Goal: Information Seeking & Learning: Compare options

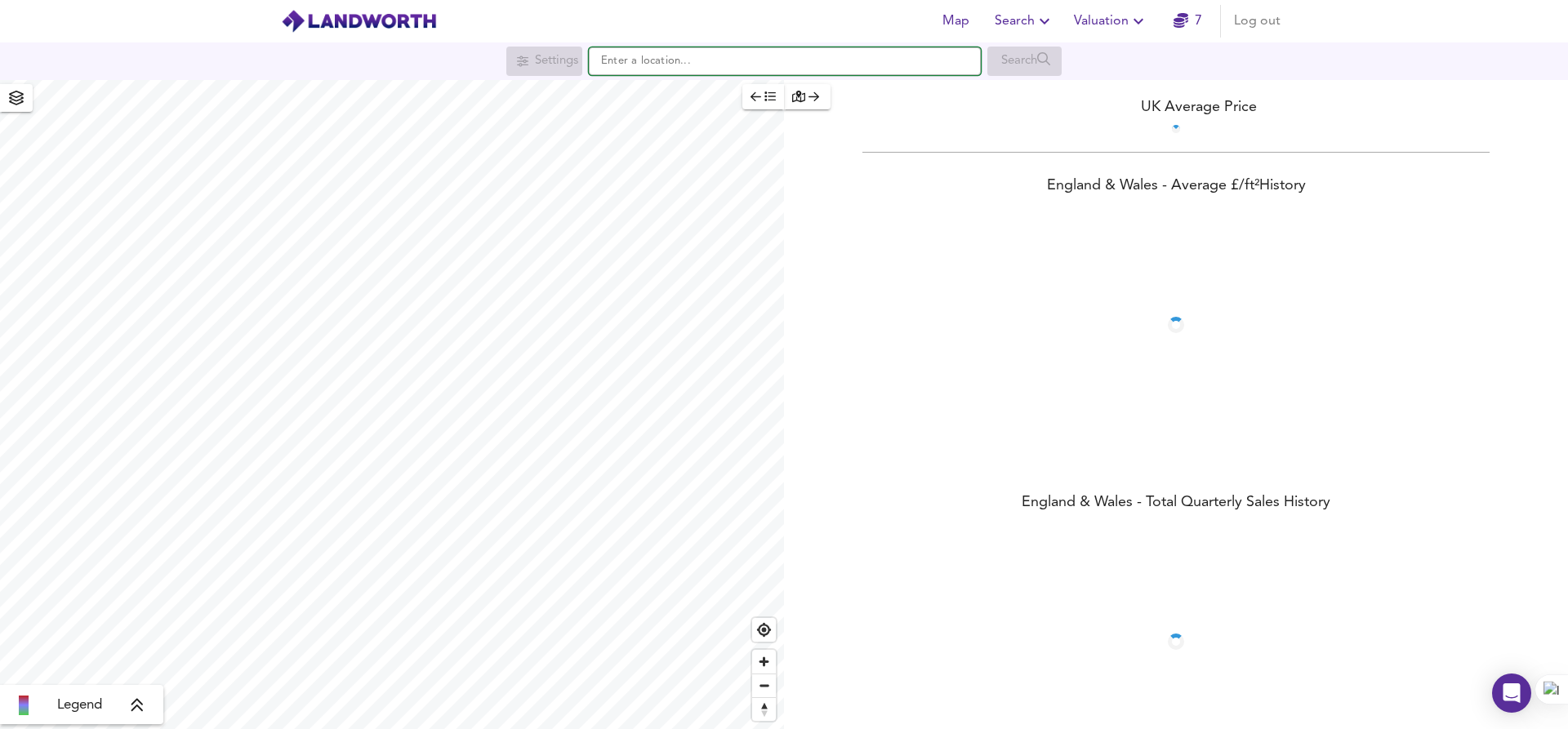
click at [652, 58] on input "text" at bounding box center [784, 61] width 392 height 27
paste input "HA6 2TB"
type input "HA6 2TB"
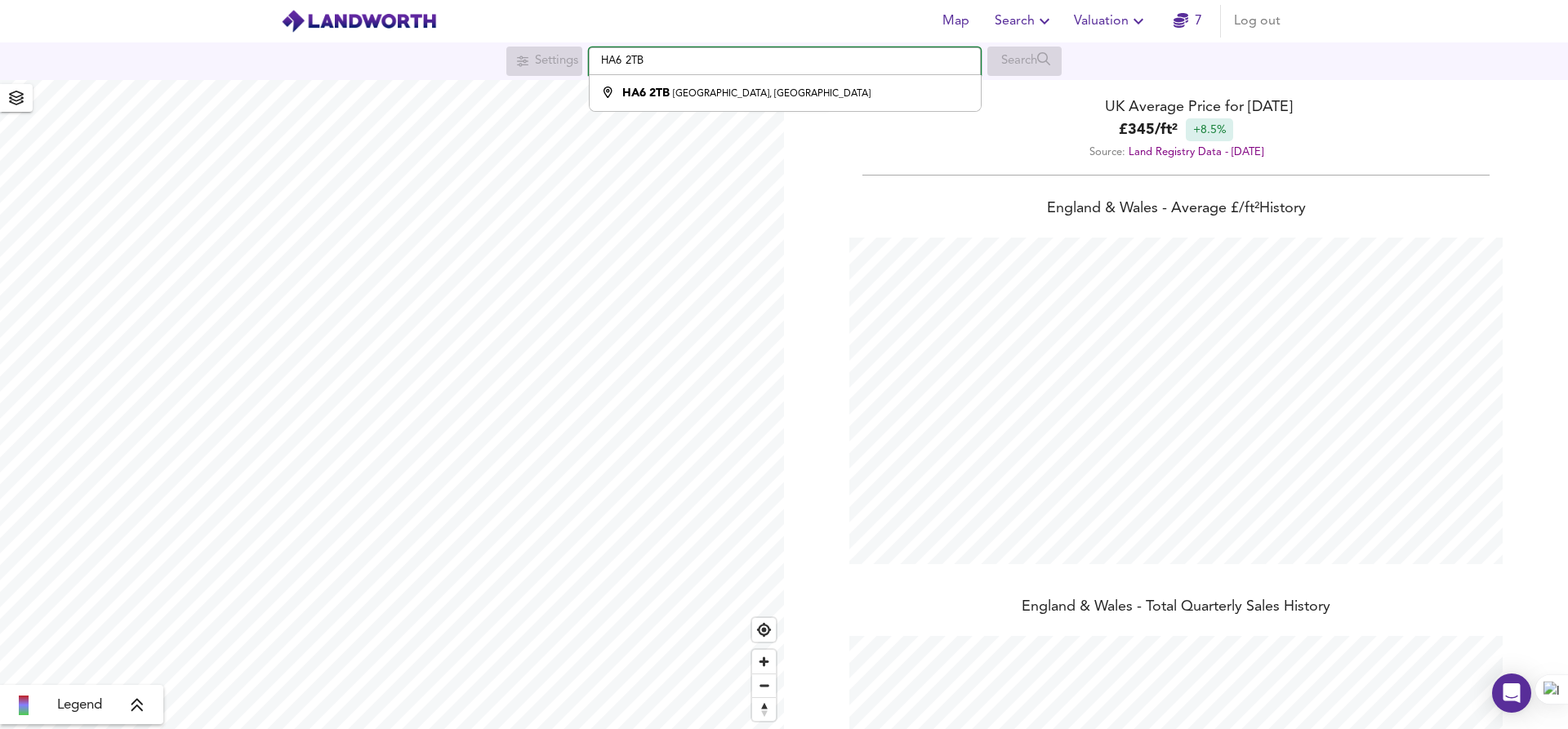
scroll to position [729, 1568]
click at [652, 62] on input "HA6 2TB" at bounding box center [784, 61] width 392 height 27
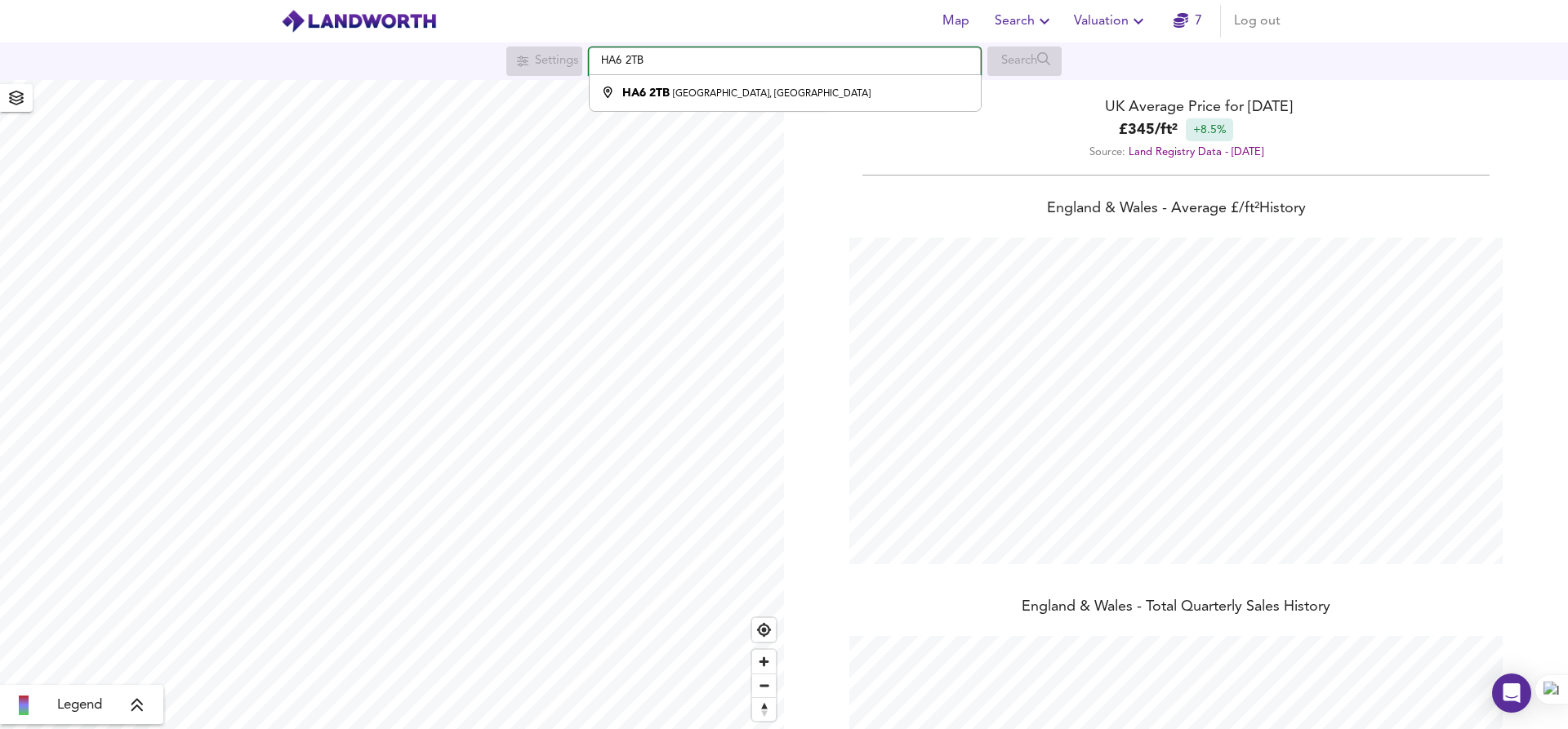
click at [652, 62] on input "HA6 2TB" at bounding box center [784, 61] width 392 height 27
paste input "[STREET_ADDRESS]"
type input "[STREET_ADDRESS]"
click at [714, 92] on strong "[STREET_ADDRESS]" at bounding box center [676, 93] width 108 height 12
checkbox input "false"
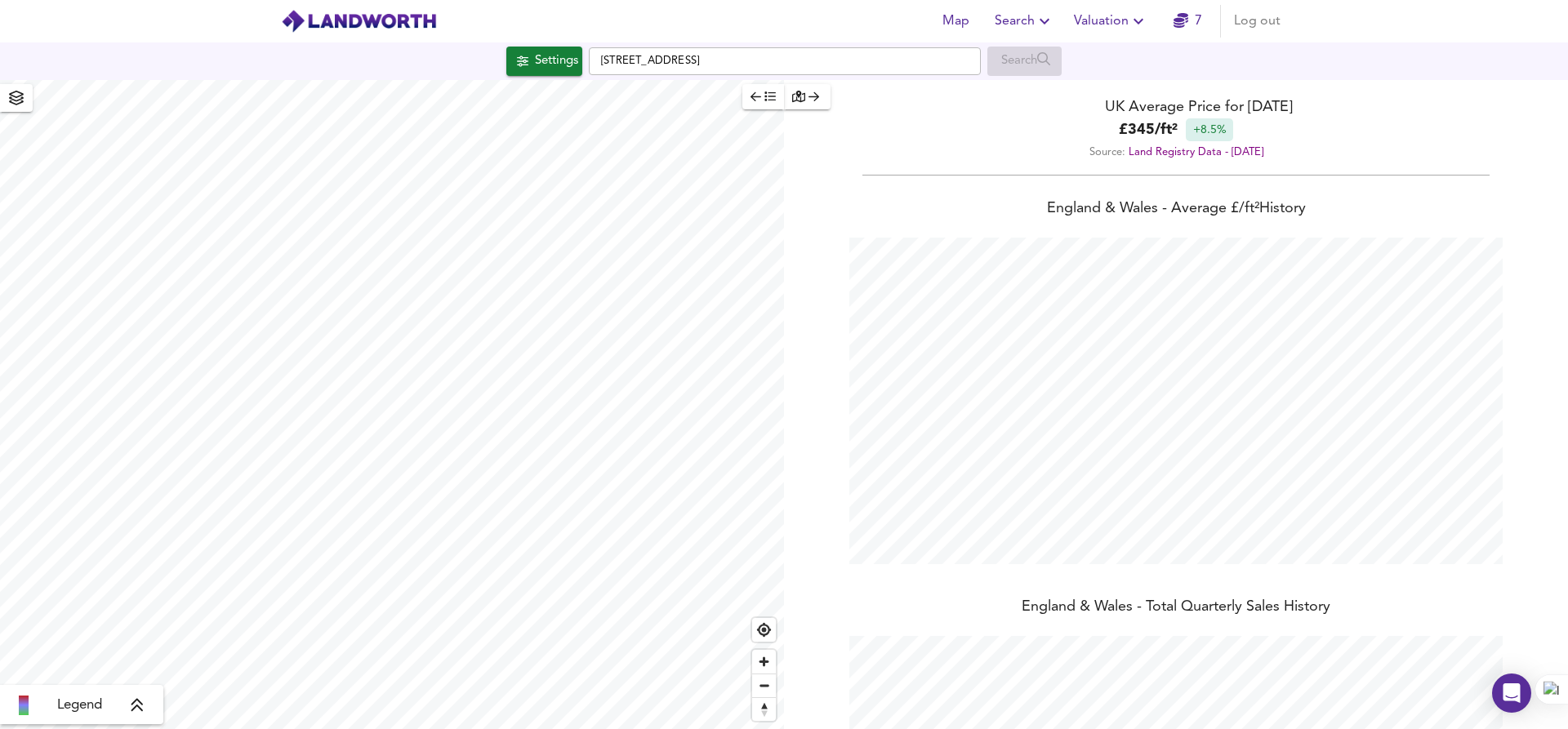
checkbox input "true"
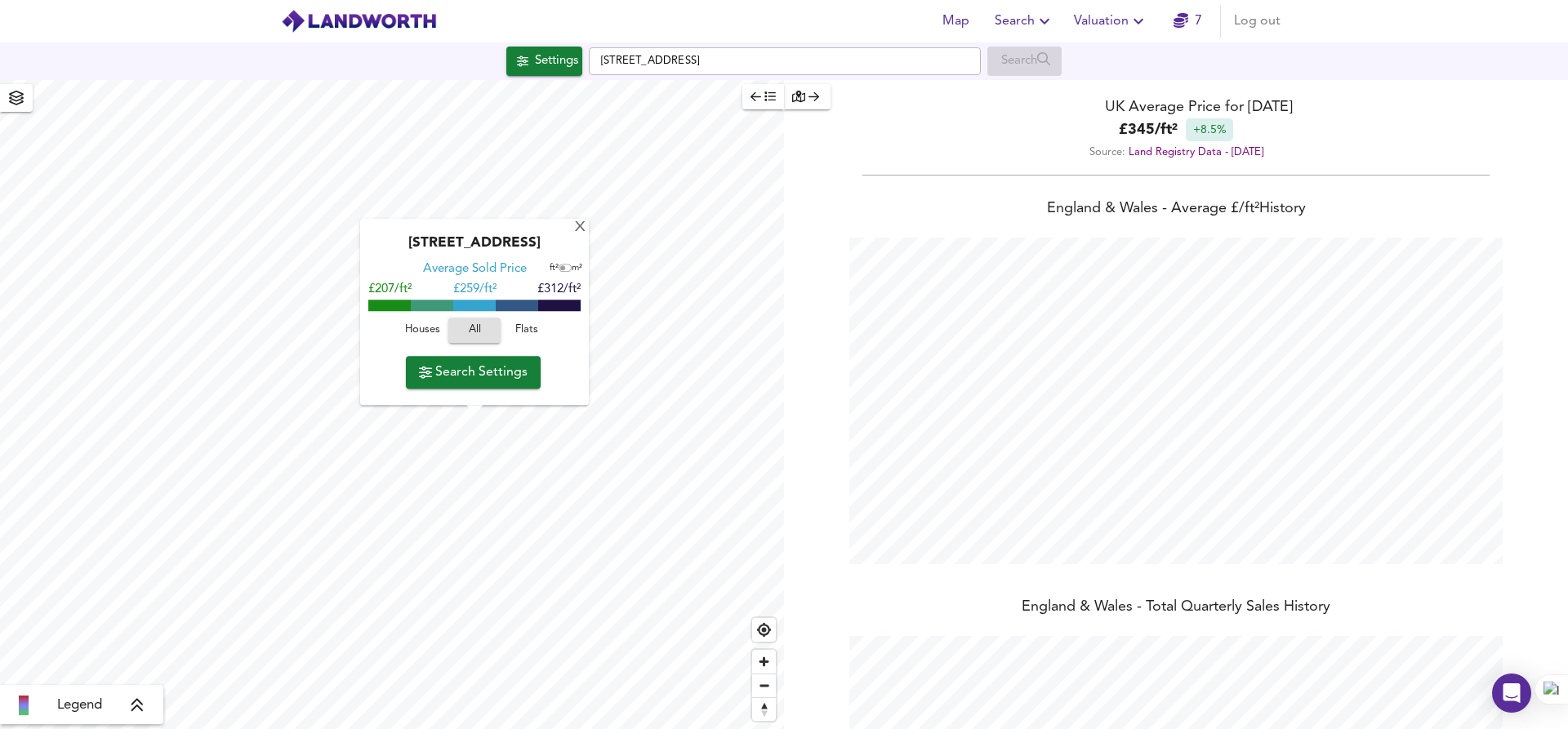
type input "581"
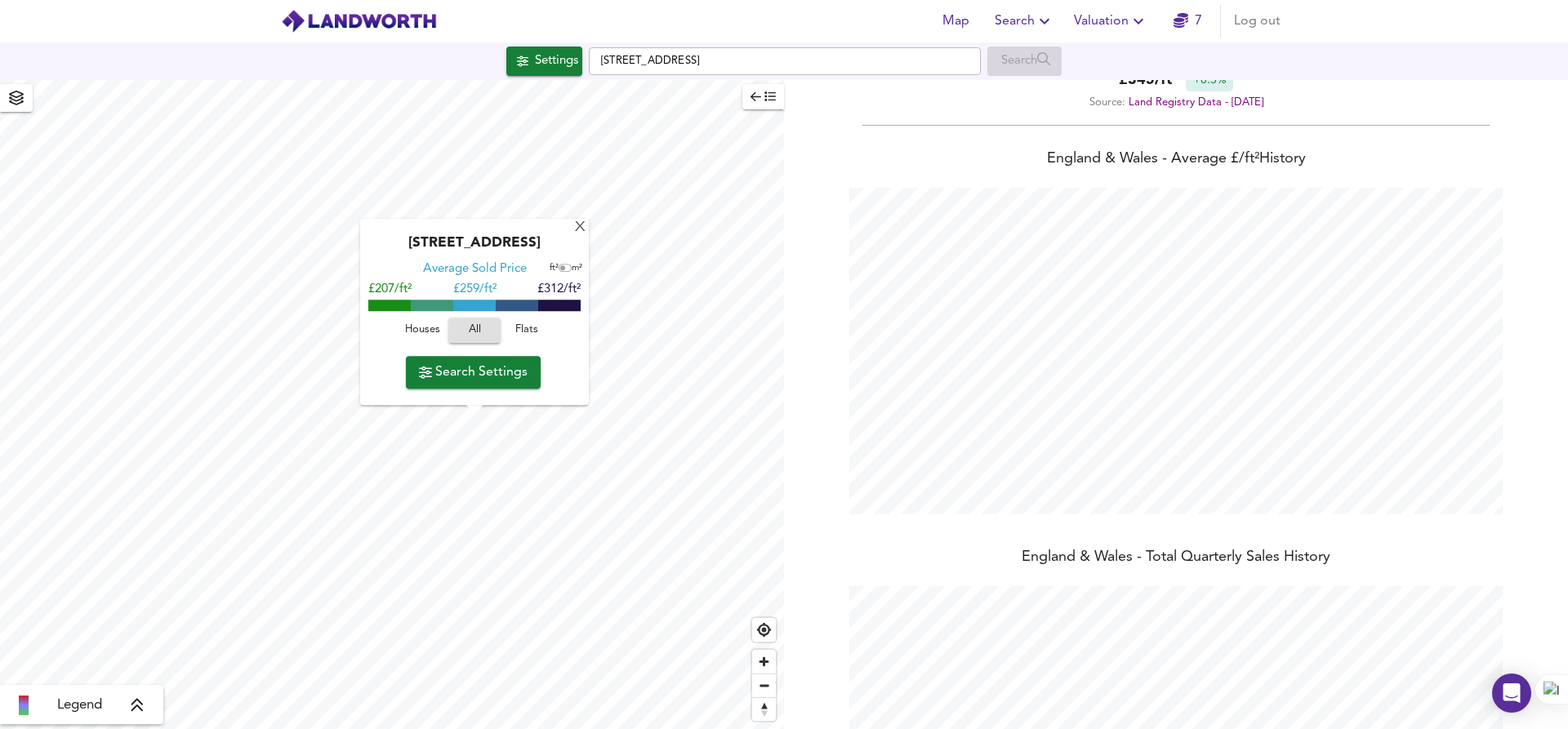
scroll to position [0, 0]
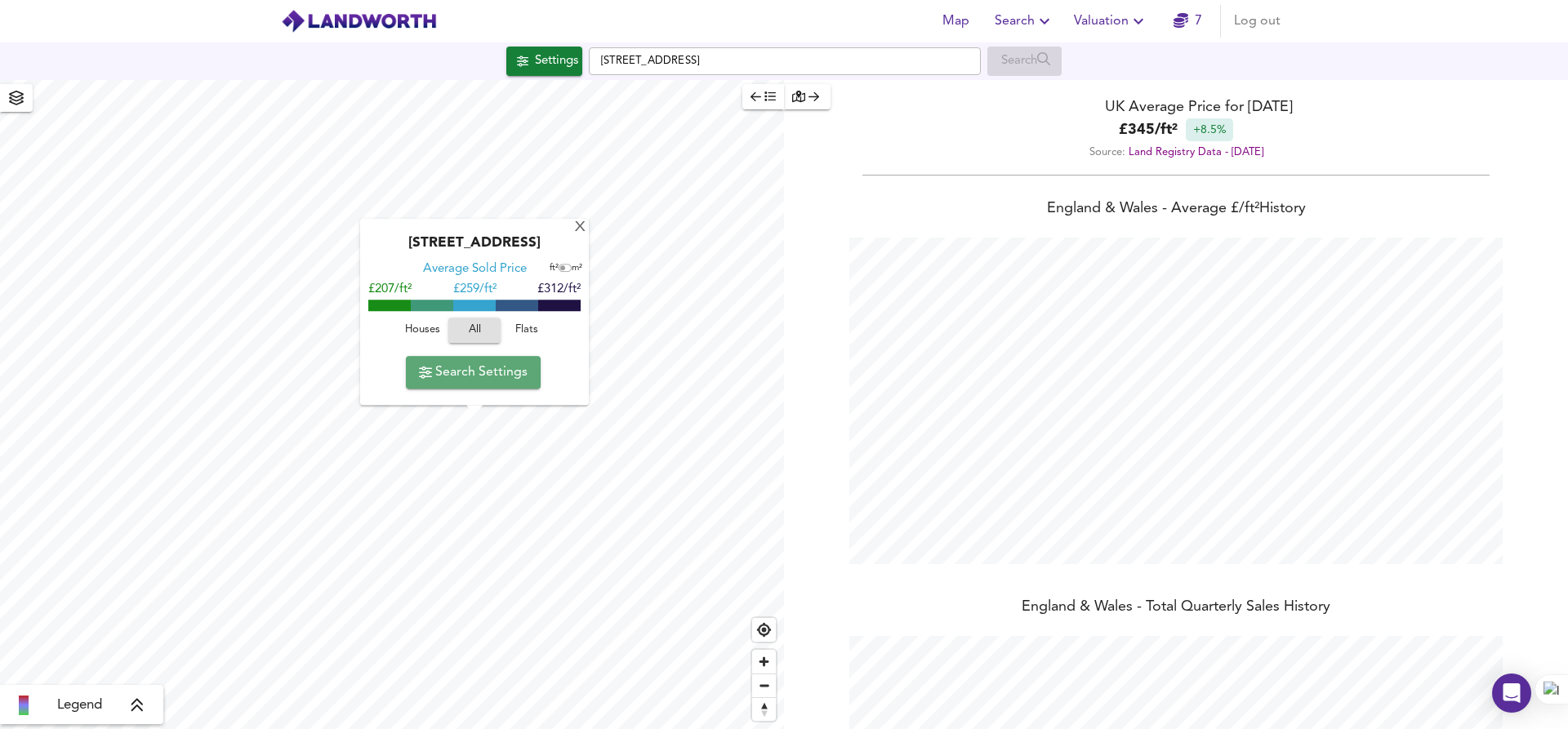
click at [460, 376] on span "Search Settings" at bounding box center [473, 372] width 109 height 23
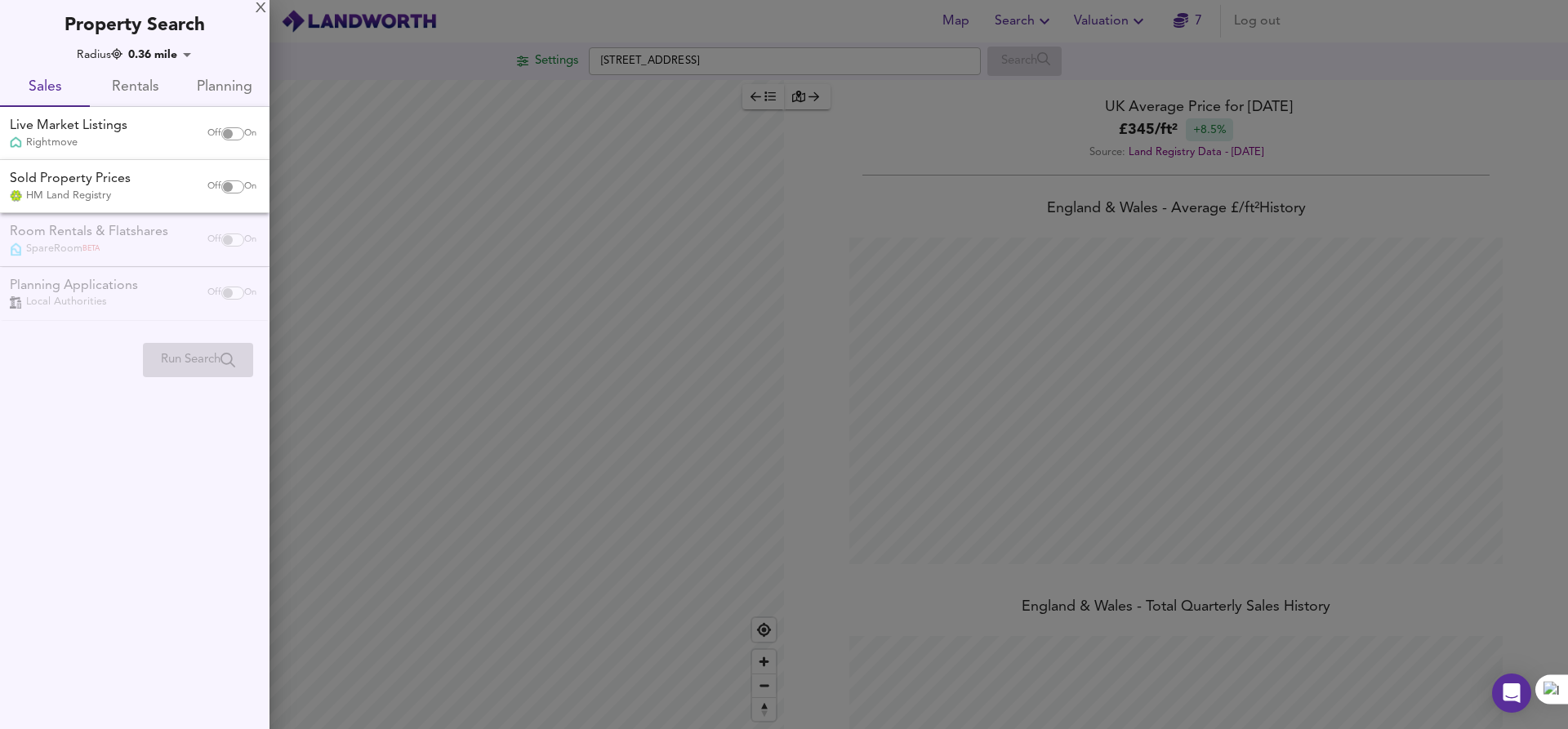
click at [220, 187] on input "checkbox" at bounding box center [227, 187] width 39 height 13
checkbox input "true"
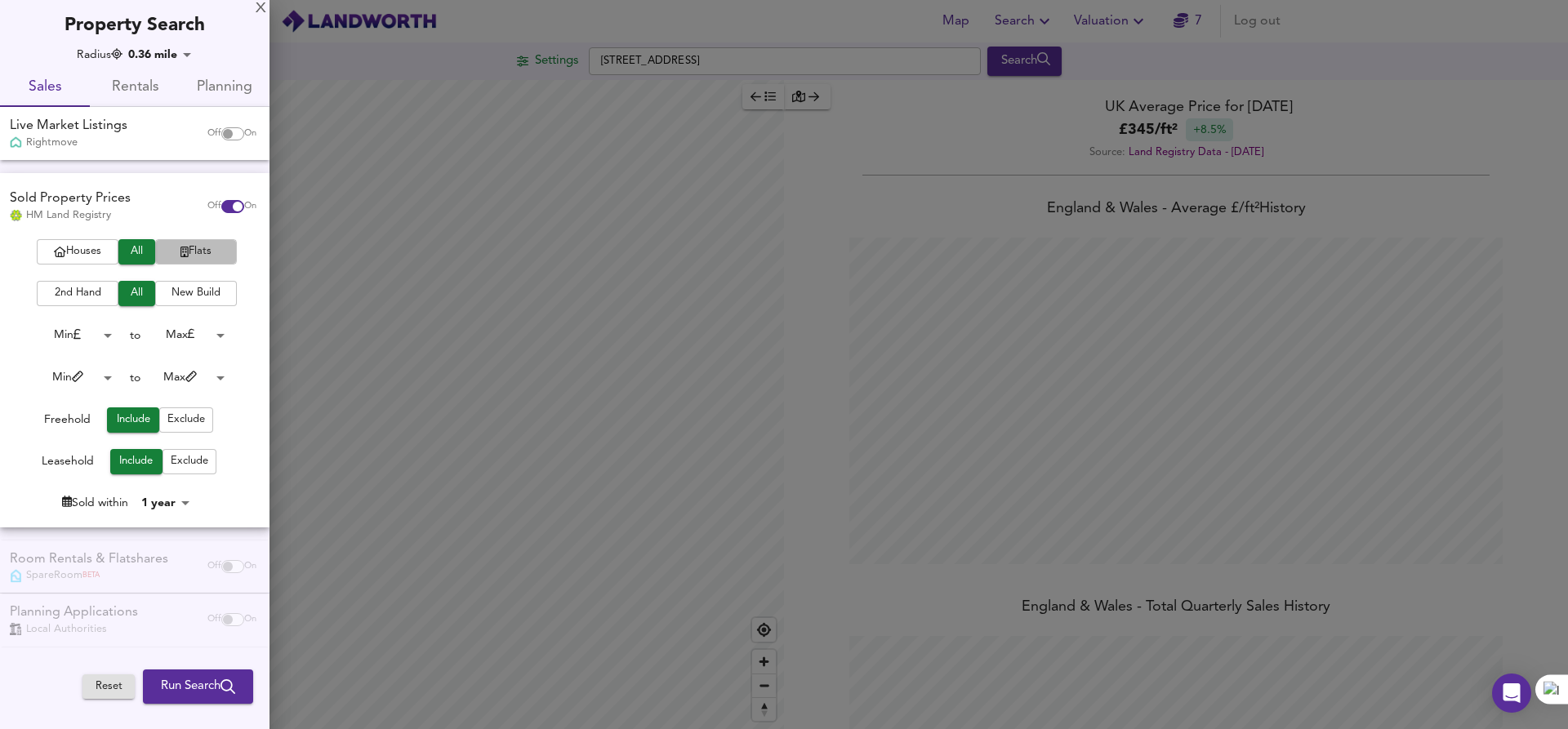
click at [183, 250] on icon "button" at bounding box center [184, 252] width 8 height 11
click at [173, 503] on body "Map Search Valuation 7 Log out Settings [STREET_ADDRESS] Search Legend UK Avera…" at bounding box center [784, 364] width 1568 height 729
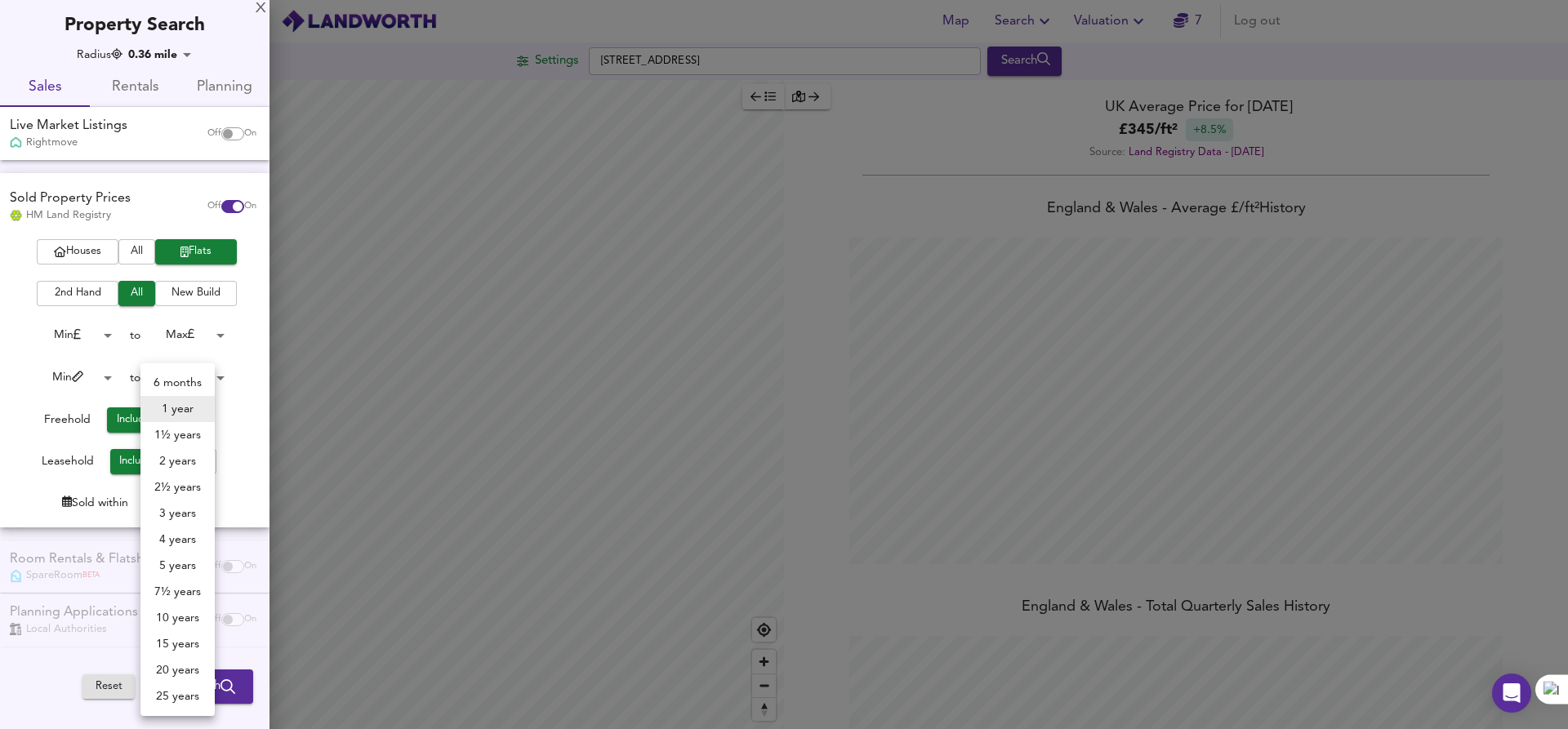
click at [189, 407] on li "1 year" at bounding box center [178, 410] width 74 height 27
click at [181, 509] on body "Map Search Valuation 7 Log out Settings [STREET_ADDRESS] Search Legend UK Avera…" at bounding box center [784, 364] width 1568 height 729
click at [188, 459] on li "2 years" at bounding box center [178, 462] width 74 height 27
type input "24"
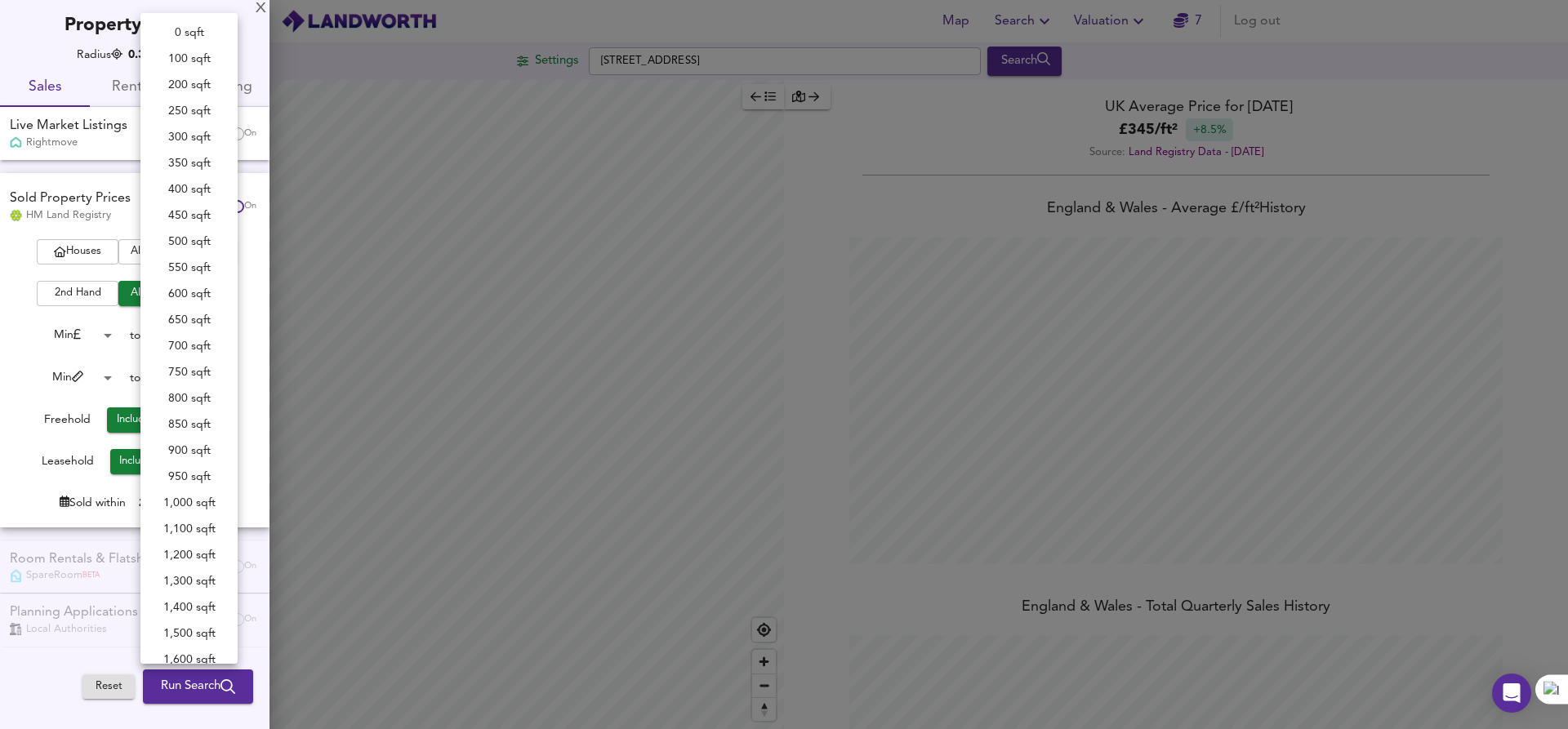
click at [174, 378] on body "Map Search Valuation 7 Log out Settings [STREET_ADDRESS] Search Legend UK Avera…" at bounding box center [784, 364] width 1568 height 729
click at [85, 380] on div at bounding box center [784, 364] width 1568 height 729
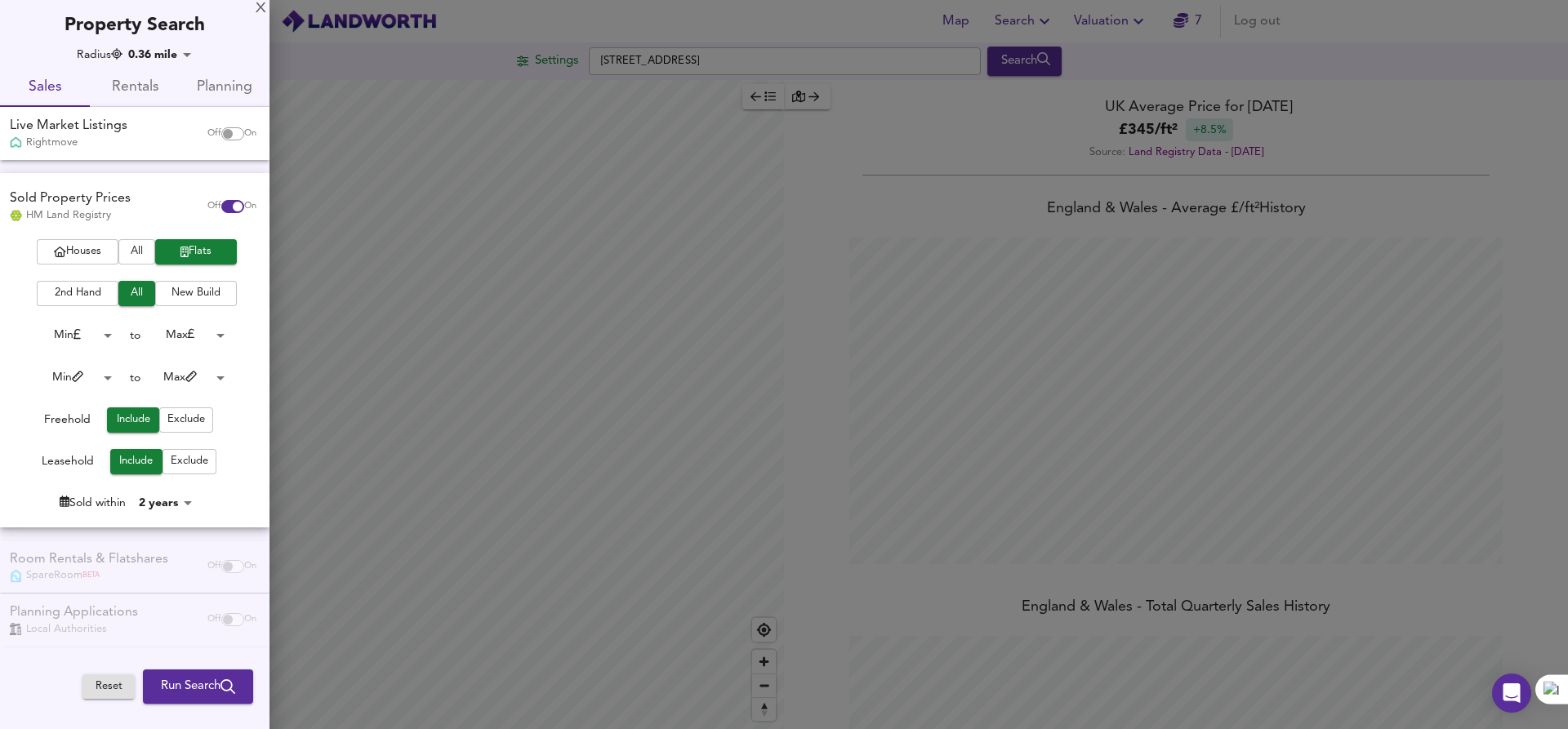
click at [64, 380] on body "Map Search Valuation 7 Log out Settings [STREET_ADDRESS] Search Legend UK Avera…" at bounding box center [784, 364] width 1568 height 729
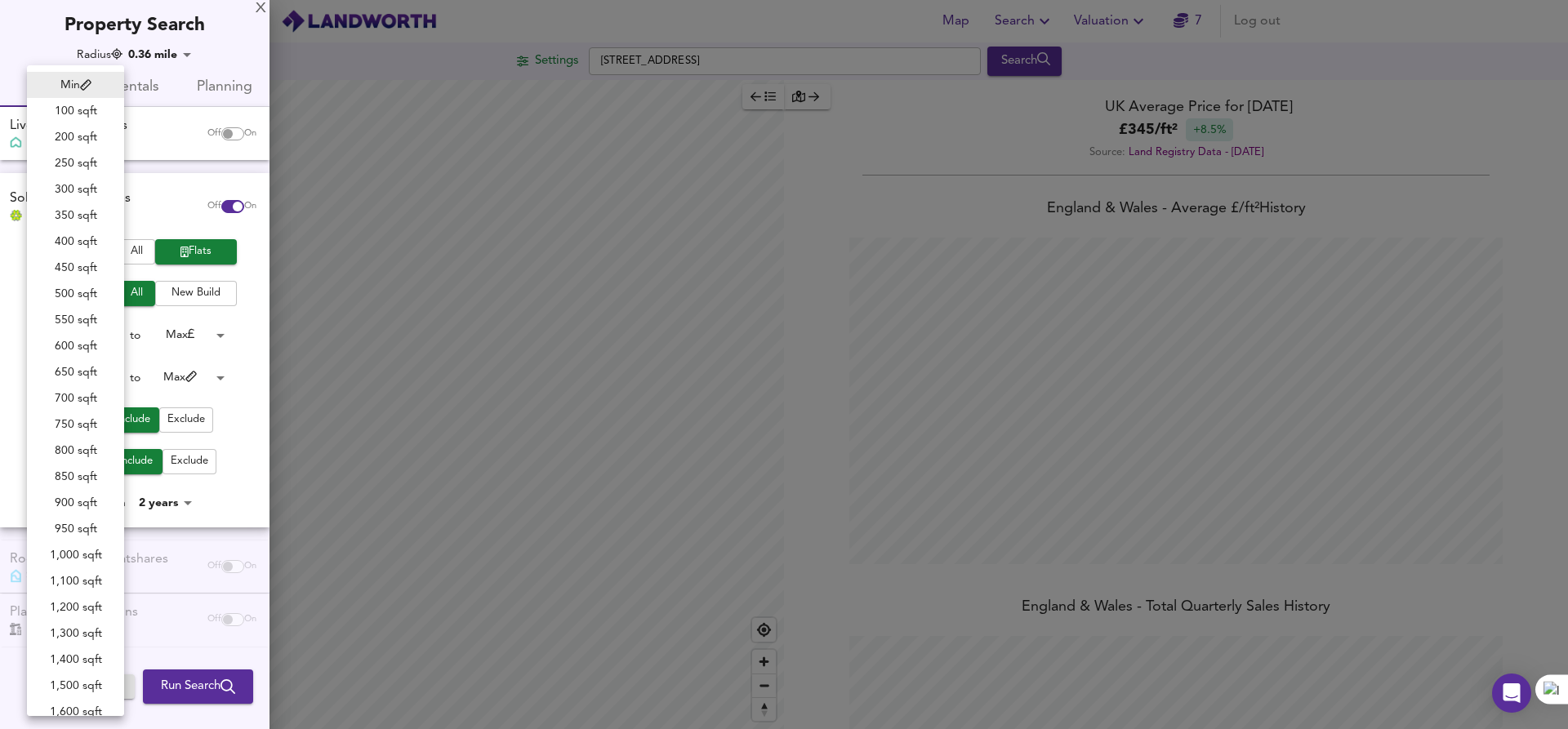
click at [80, 85] on li "Min" at bounding box center [75, 85] width 97 height 27
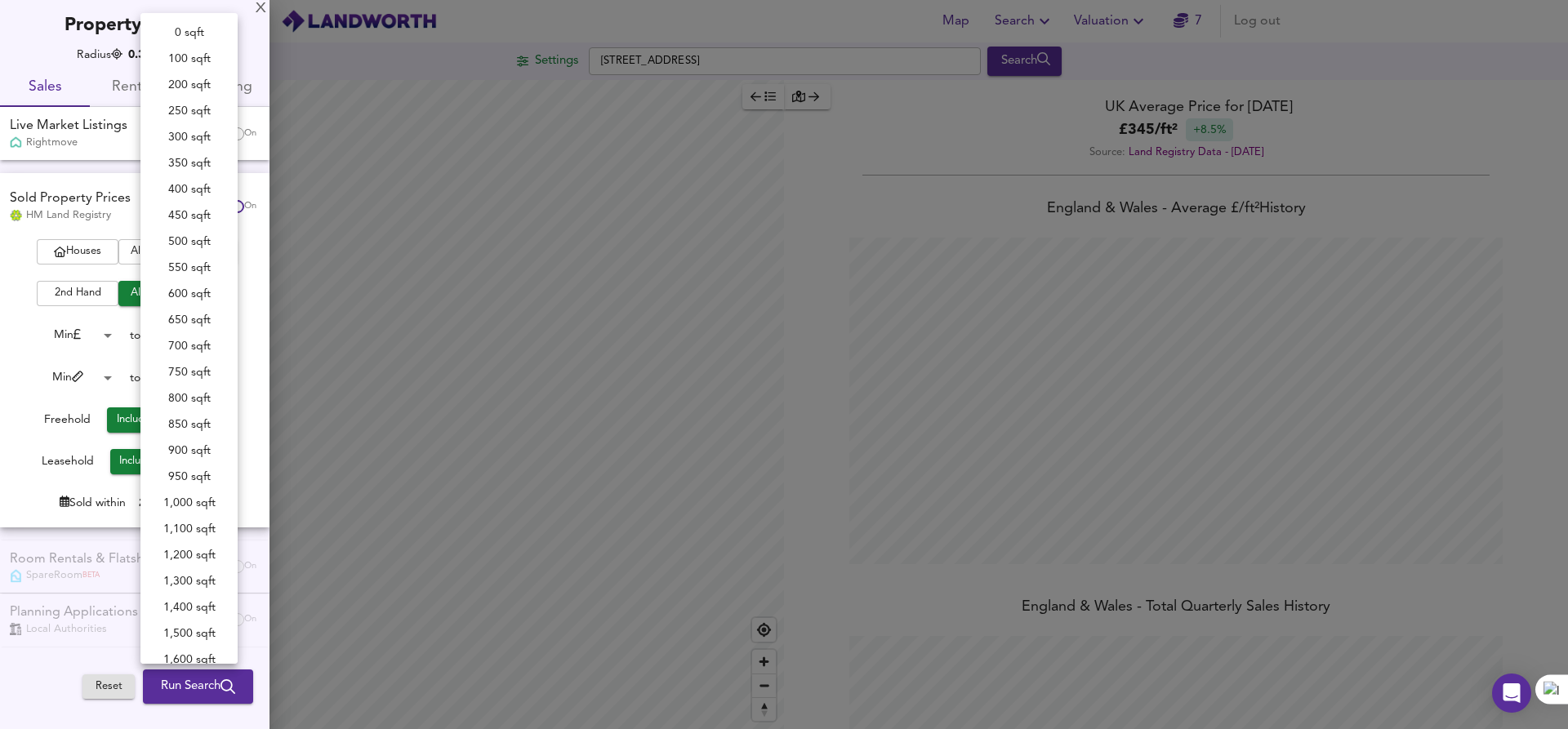
click at [196, 377] on body "Map Search Valuation 7 Log out Settings [STREET_ADDRESS] Search Legend UK Avera…" at bounding box center [784, 364] width 1568 height 729
click at [113, 378] on div at bounding box center [784, 364] width 1568 height 729
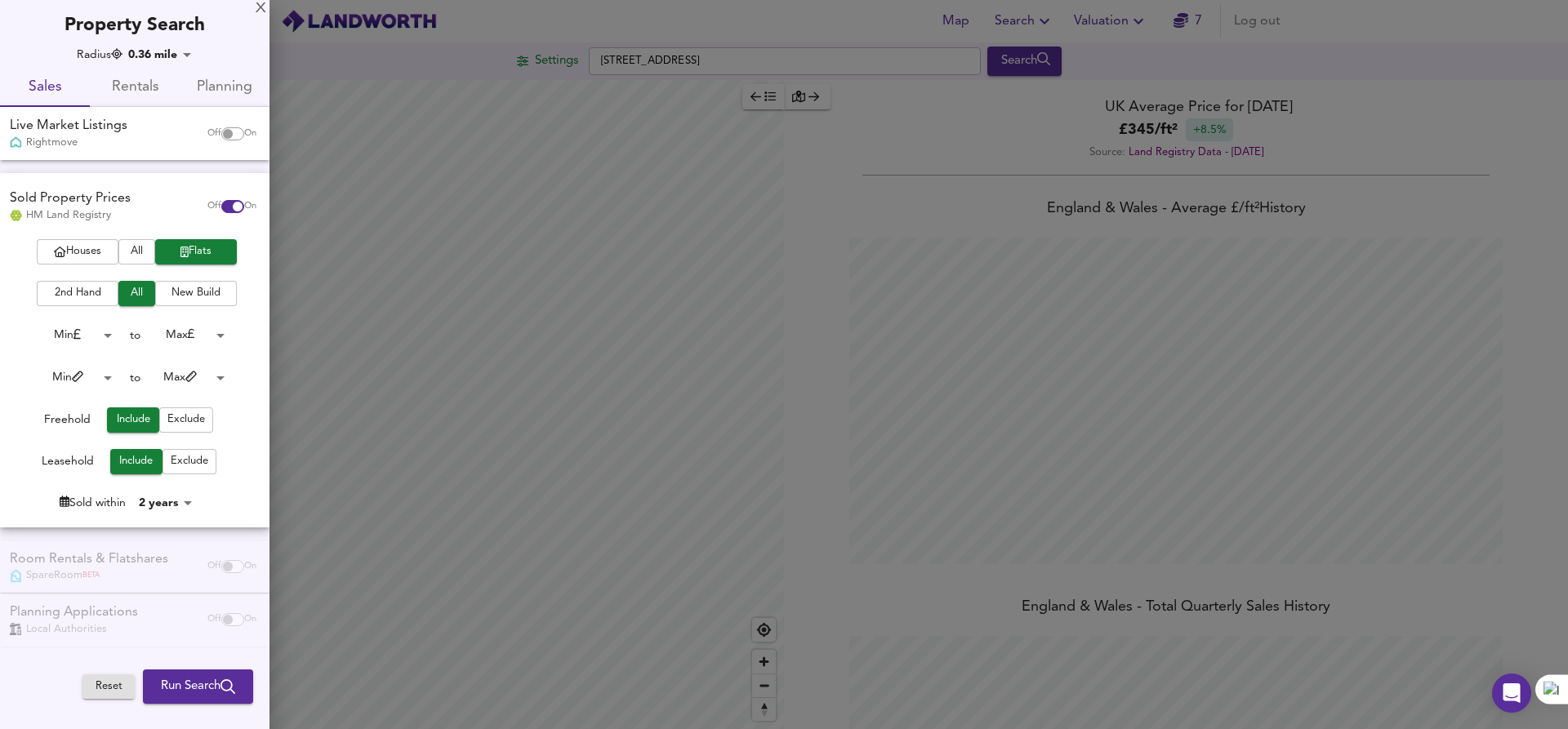
click at [111, 378] on body "Map Search Valuation 7 Log out Settings [STREET_ADDRESS] Search Legend UK Avera…" at bounding box center [784, 364] width 1568 height 729
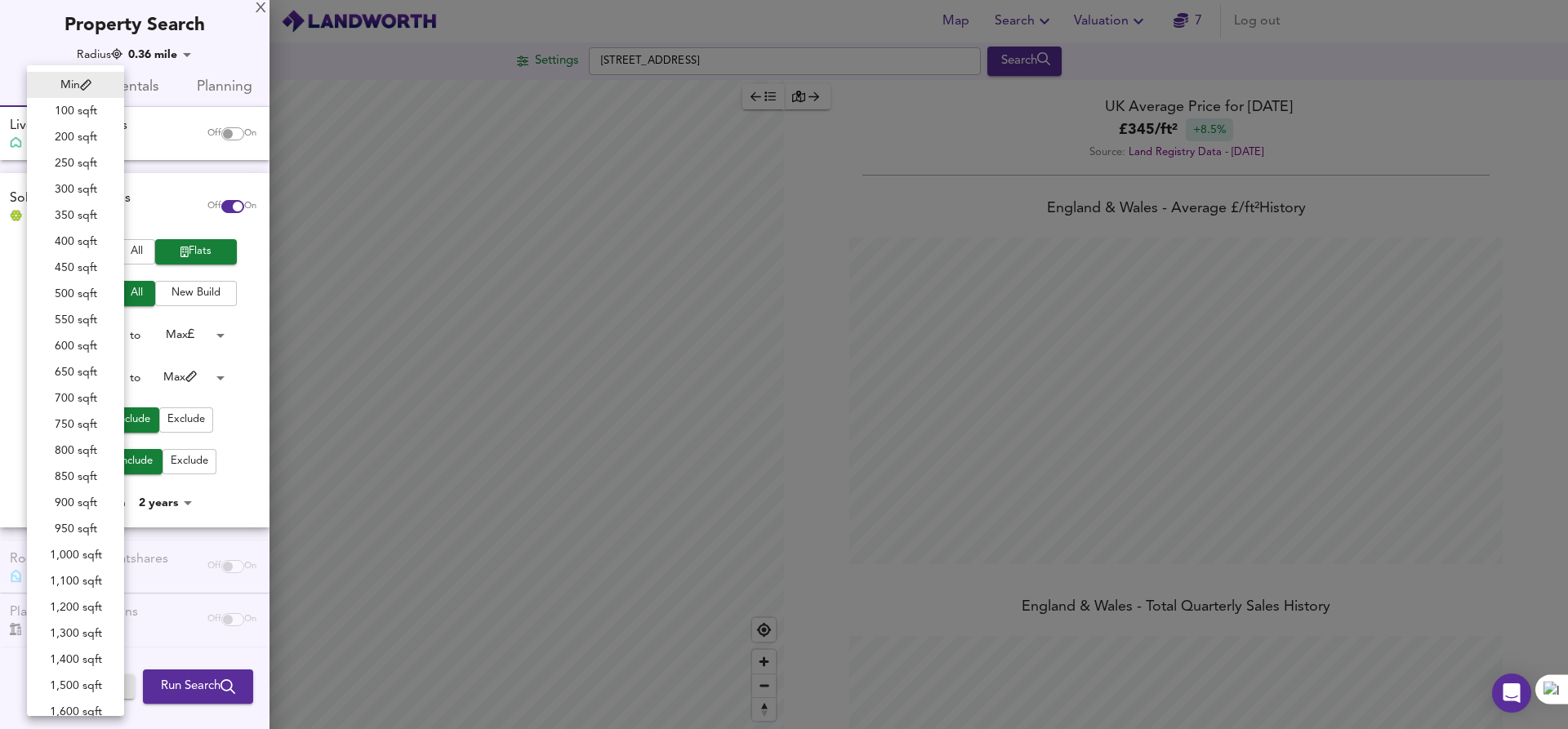
click at [70, 194] on li "300 sqft" at bounding box center [75, 189] width 97 height 27
type input "300"
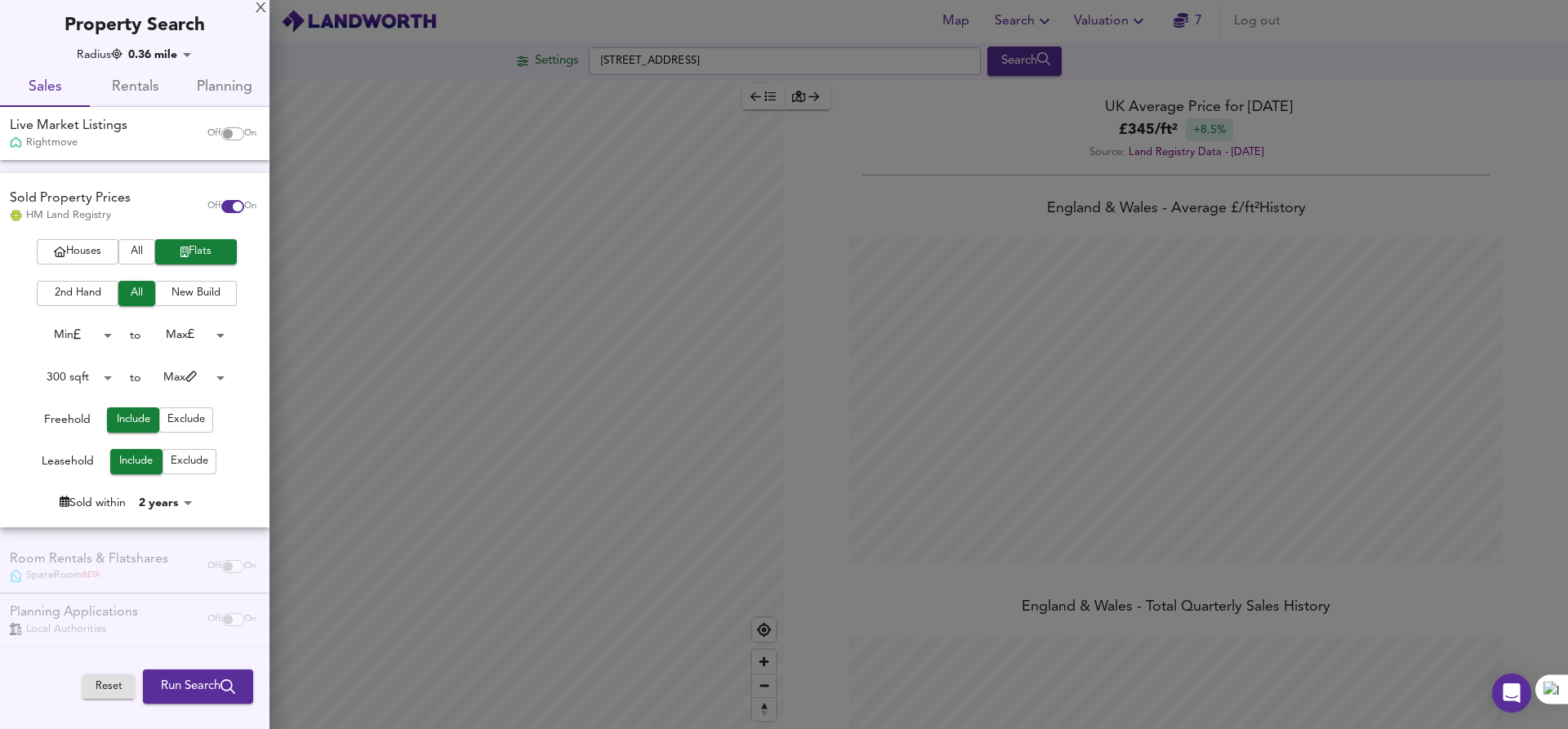
click at [213, 378] on body "Map Search Valuation 7 Log out Settings [STREET_ADDRESS] Search Legend UK Avera…" at bounding box center [784, 364] width 1568 height 729
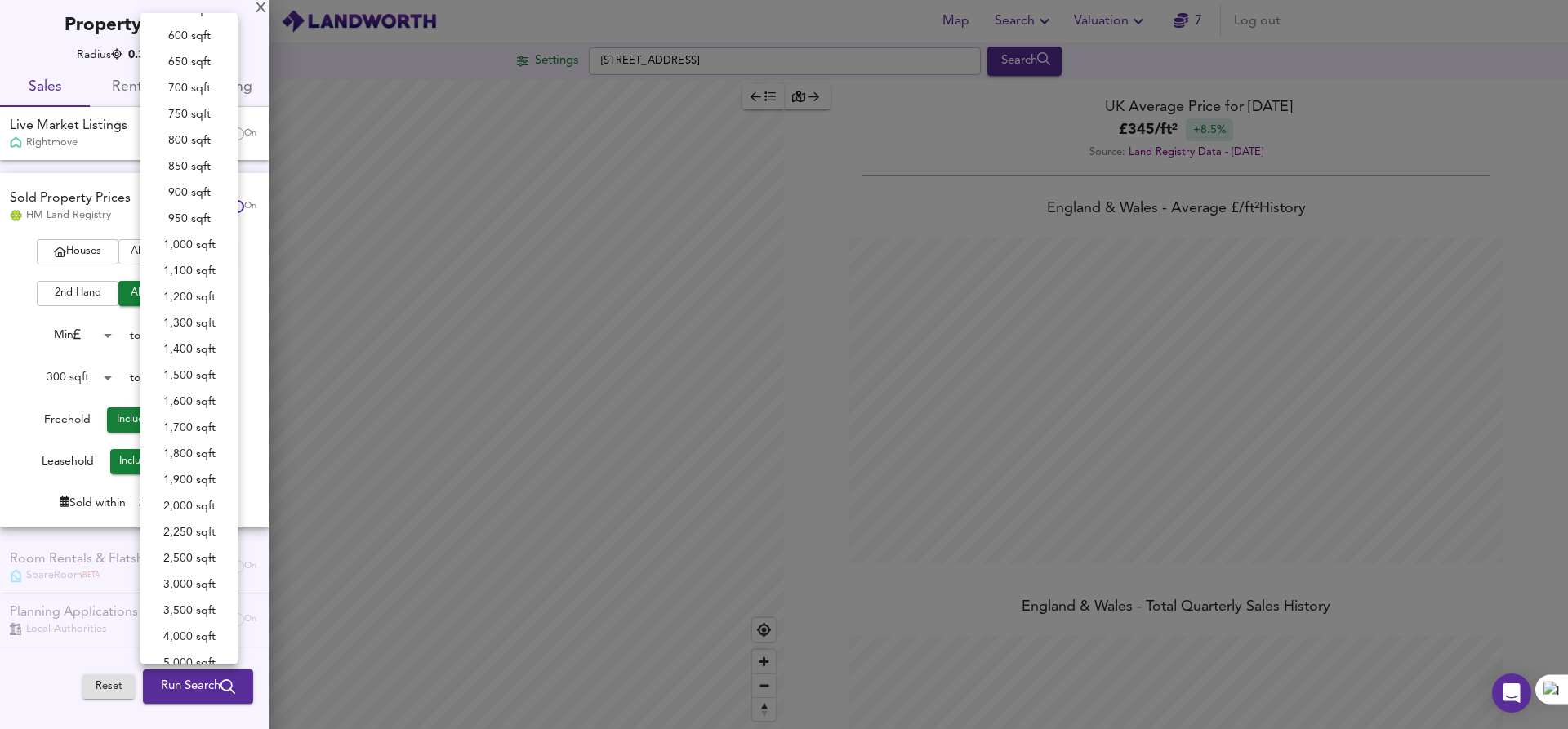
scroll to position [145, 0]
click at [199, 153] on li "800 sqft" at bounding box center [189, 149] width 97 height 27
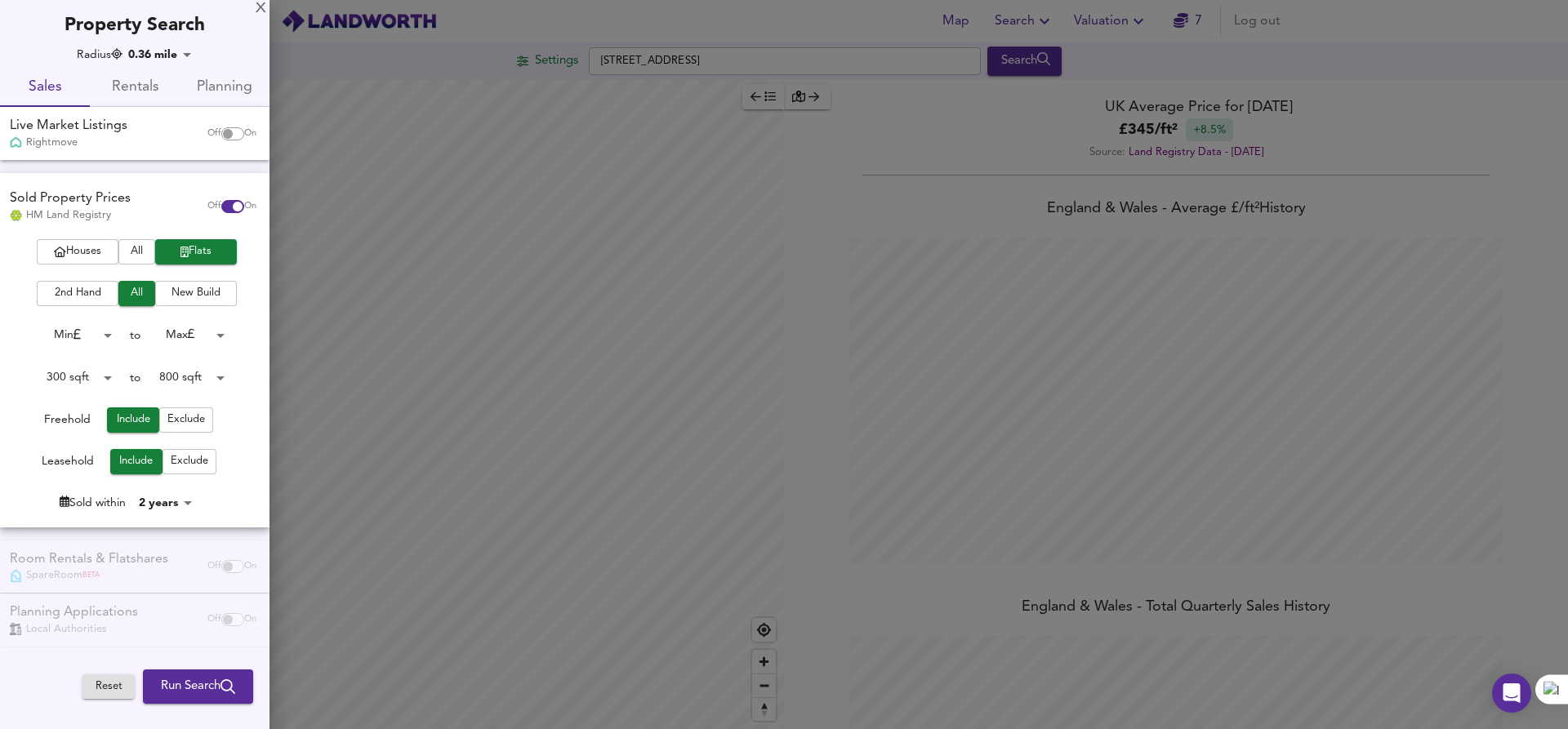
click at [189, 375] on body "Map Search Valuation 7 Log out Settings [STREET_ADDRESS] Search Legend UK Avera…" at bounding box center [784, 364] width 1568 height 729
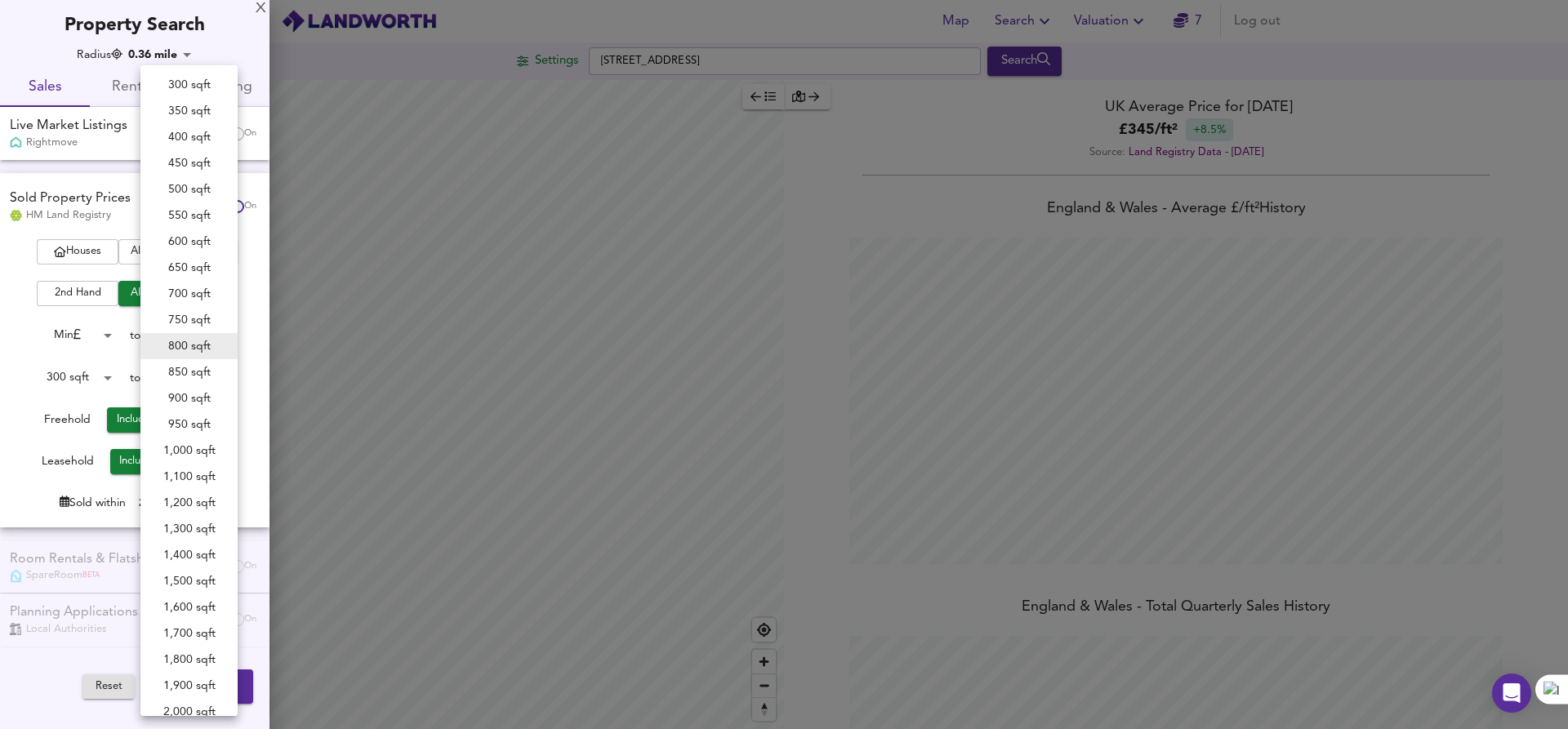
click at [191, 247] on li "600 sqft" at bounding box center [189, 242] width 97 height 27
type input "600"
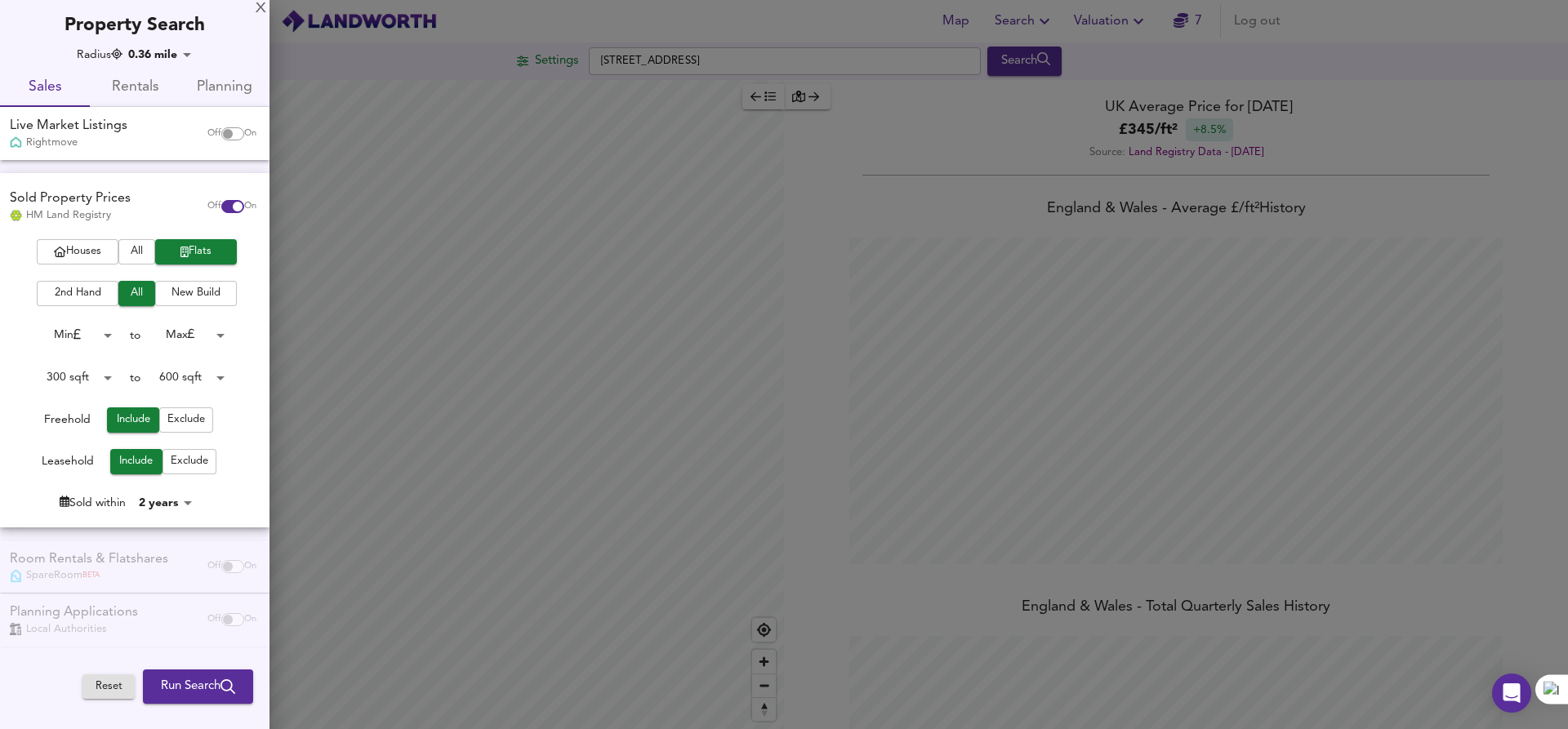
click at [217, 333] on body "Map Search Valuation 7 Log out Settings [STREET_ADDRESS] Search Legend UK Avera…" at bounding box center [784, 364] width 1568 height 729
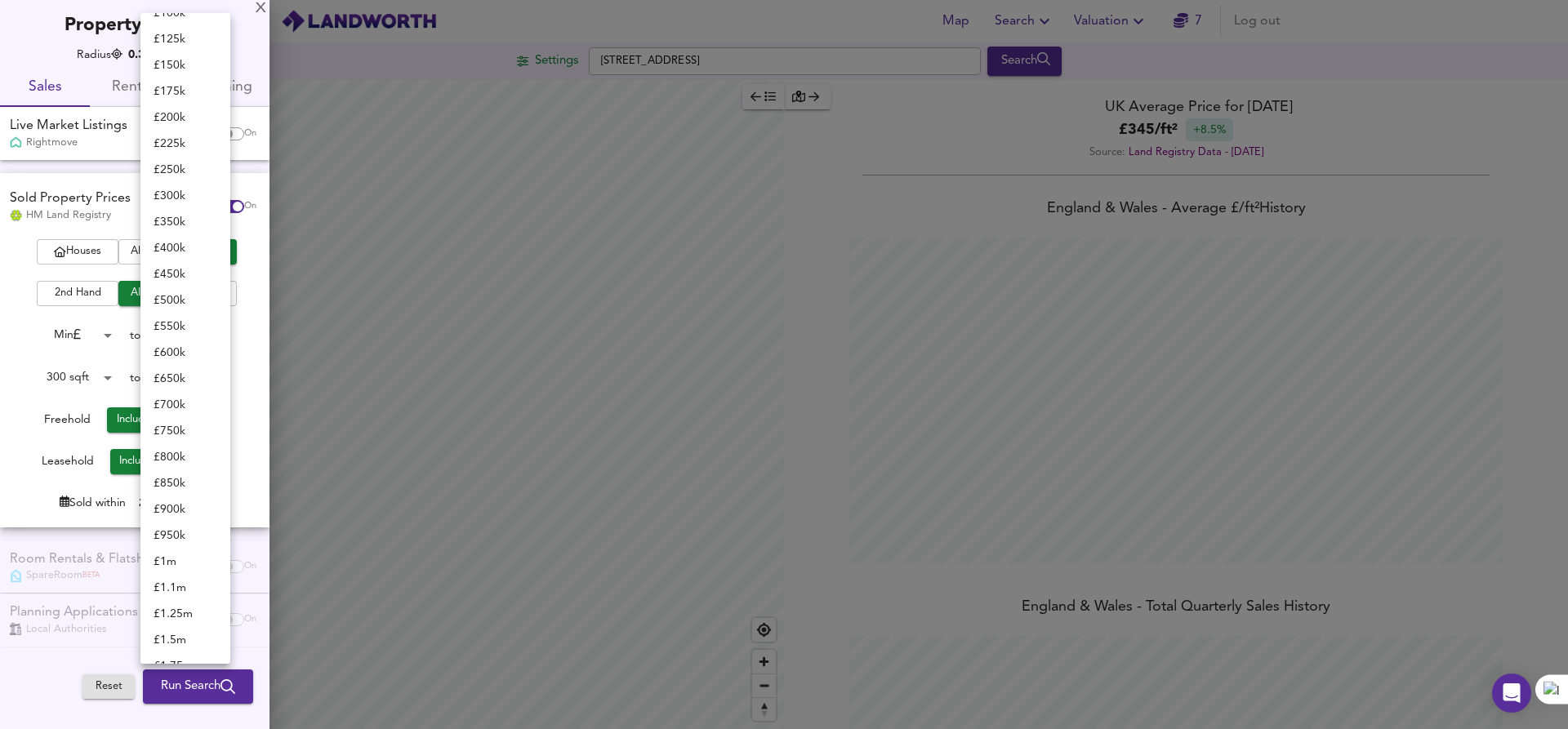
scroll to position [0, 0]
click at [90, 341] on div at bounding box center [784, 364] width 1568 height 729
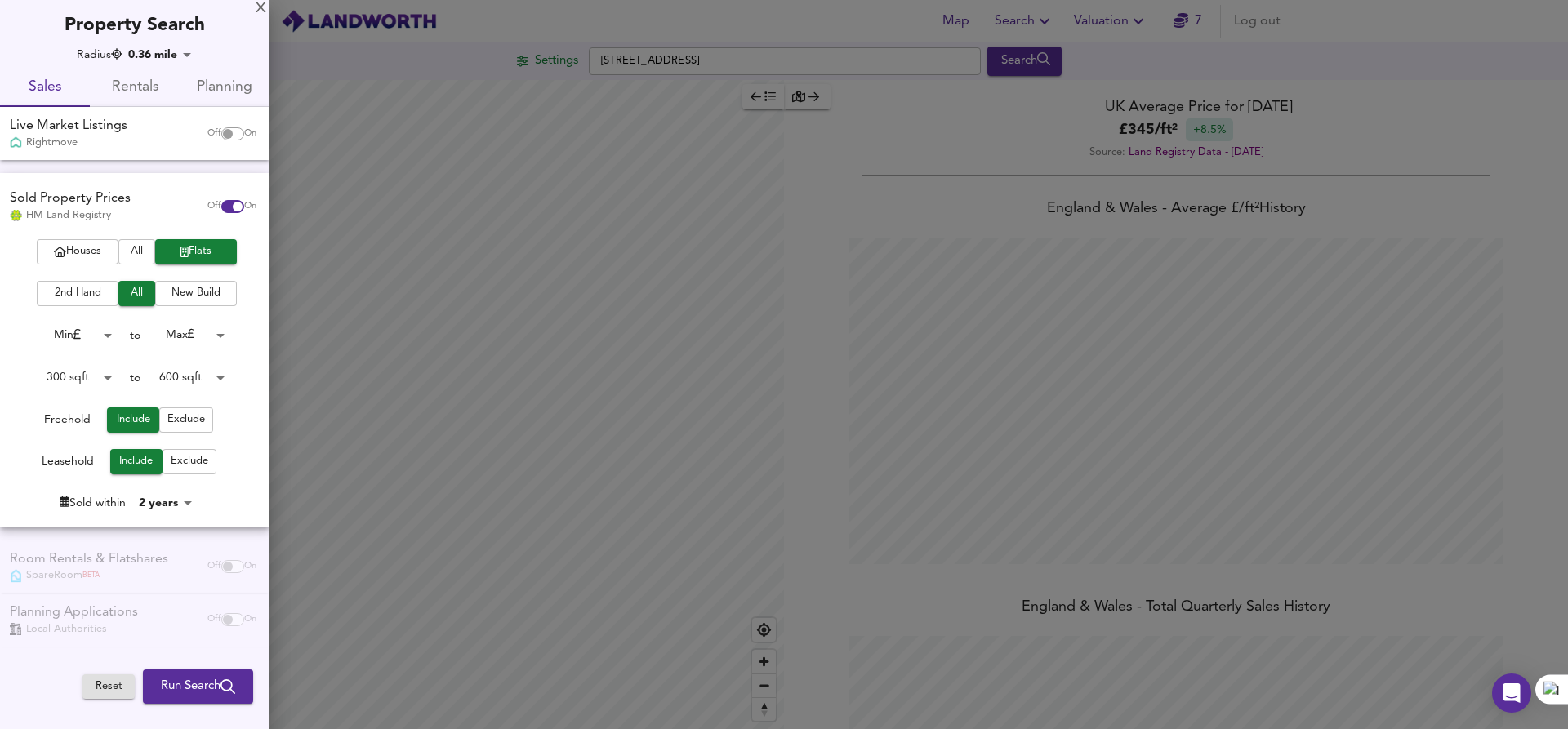
click at [188, 677] on span "Run Search" at bounding box center [198, 687] width 74 height 21
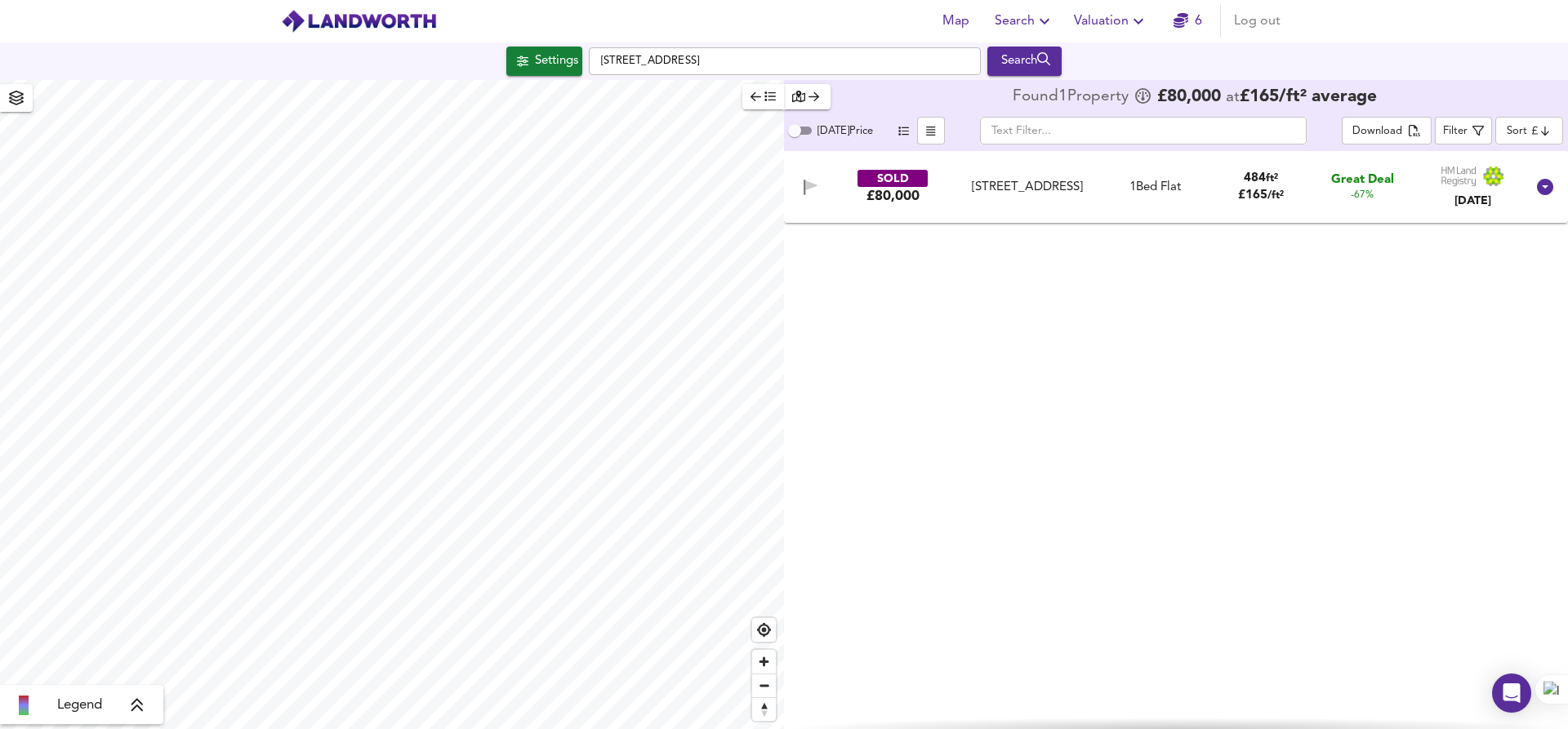
type input "1001"
click at [1012, 74] on button "Search" at bounding box center [1025, 61] width 74 height 29
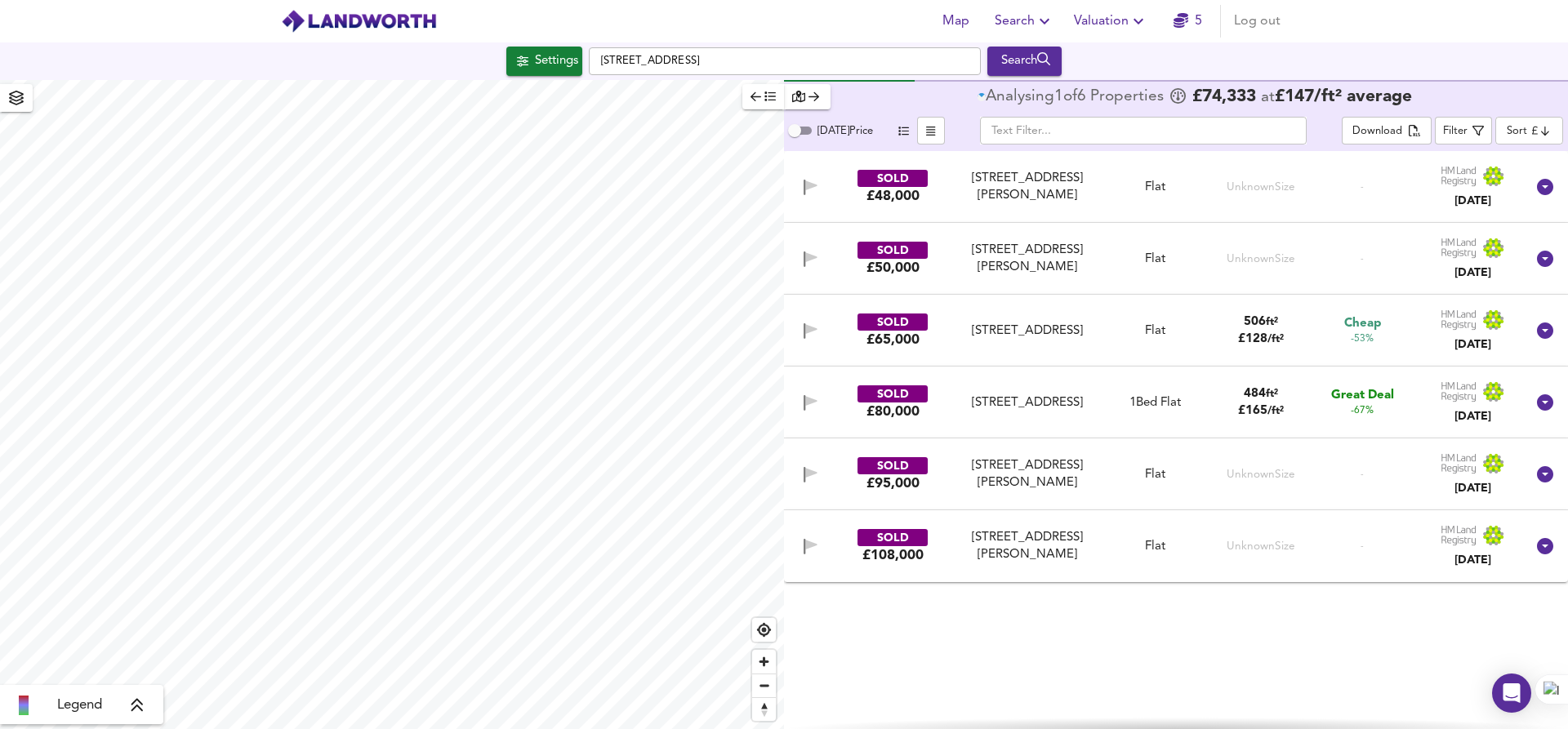
click at [998, 535] on div "[STREET_ADDRESS][PERSON_NAME]" at bounding box center [1026, 547] width 135 height 35
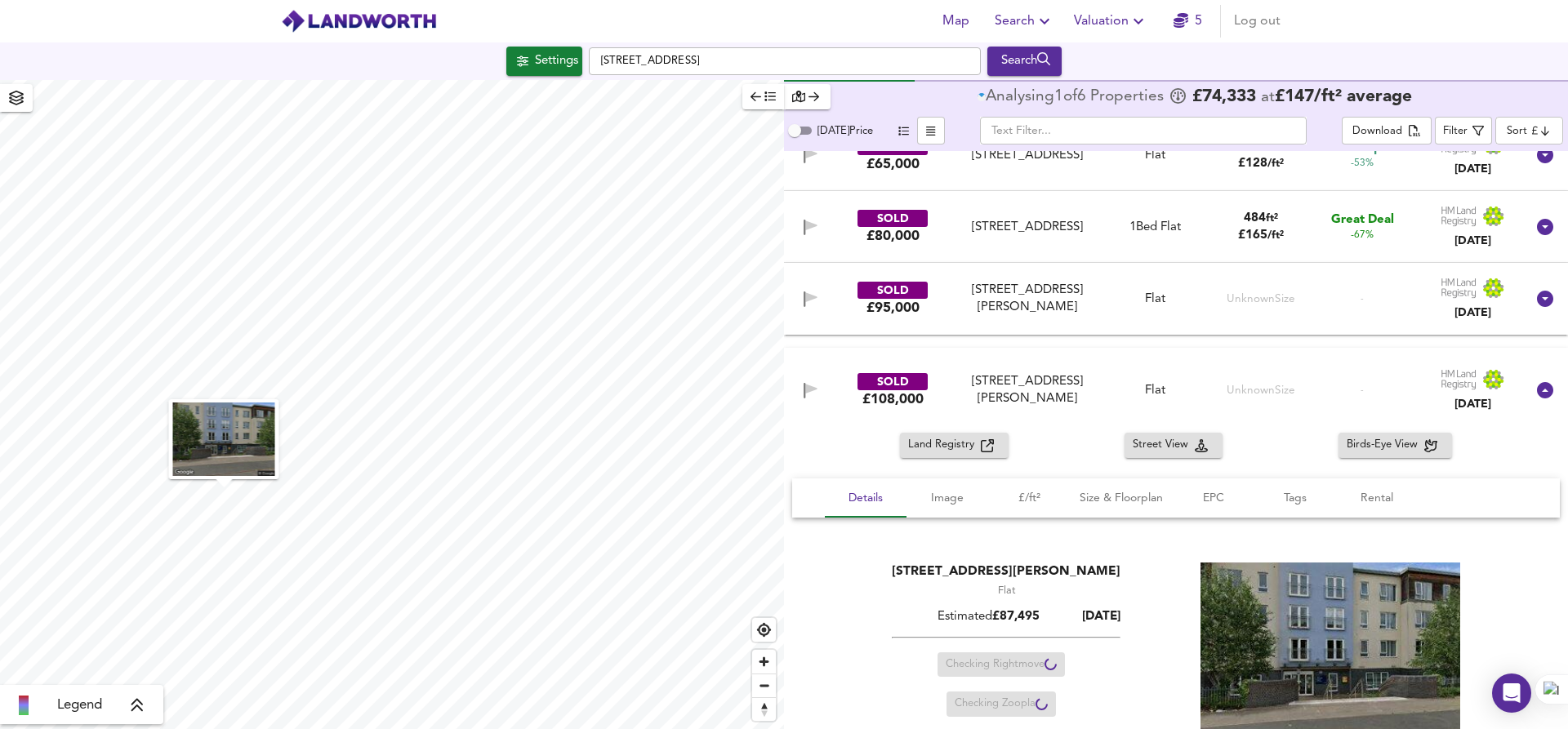
scroll to position [149, 0]
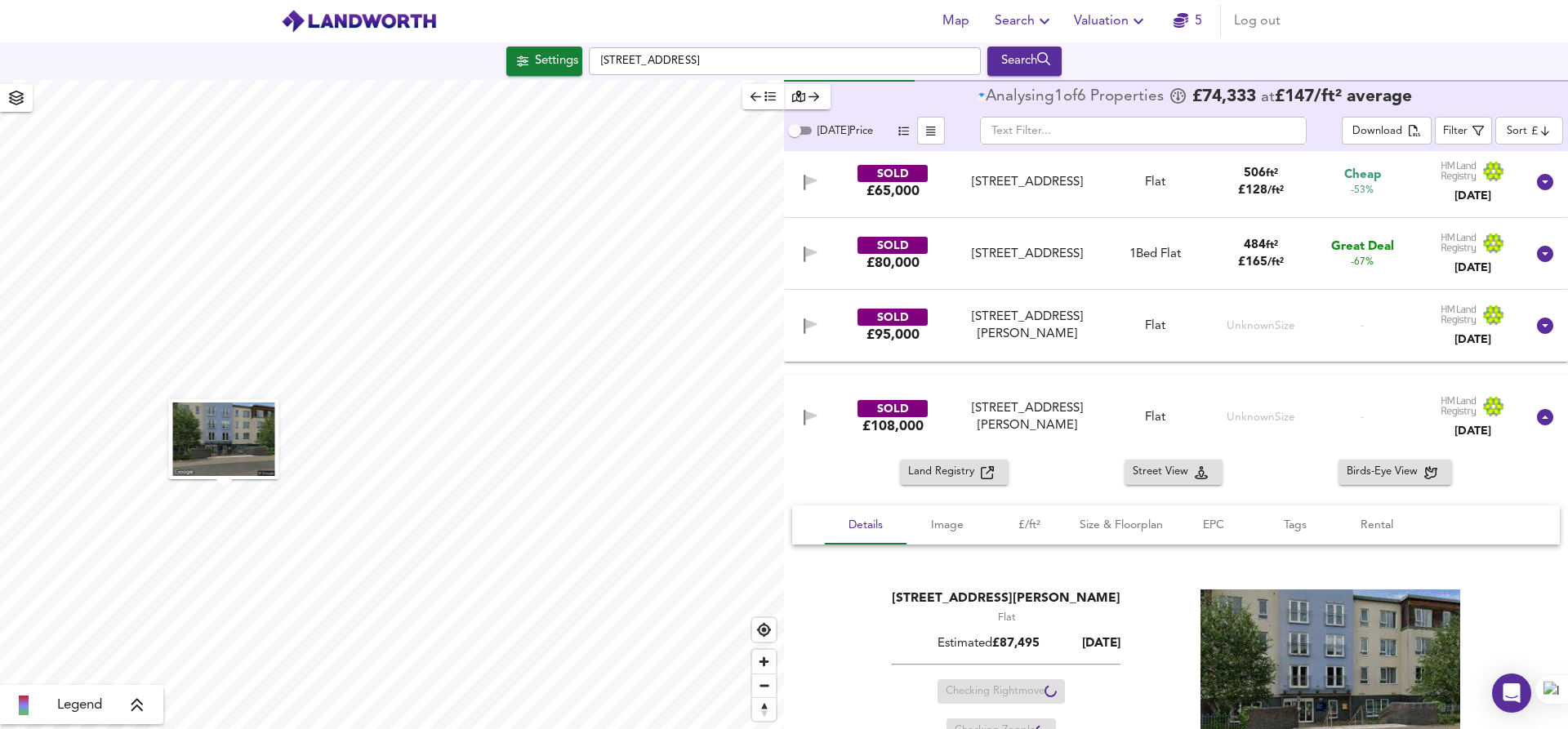
click at [996, 334] on div "[STREET_ADDRESS][PERSON_NAME]" at bounding box center [1026, 326] width 135 height 35
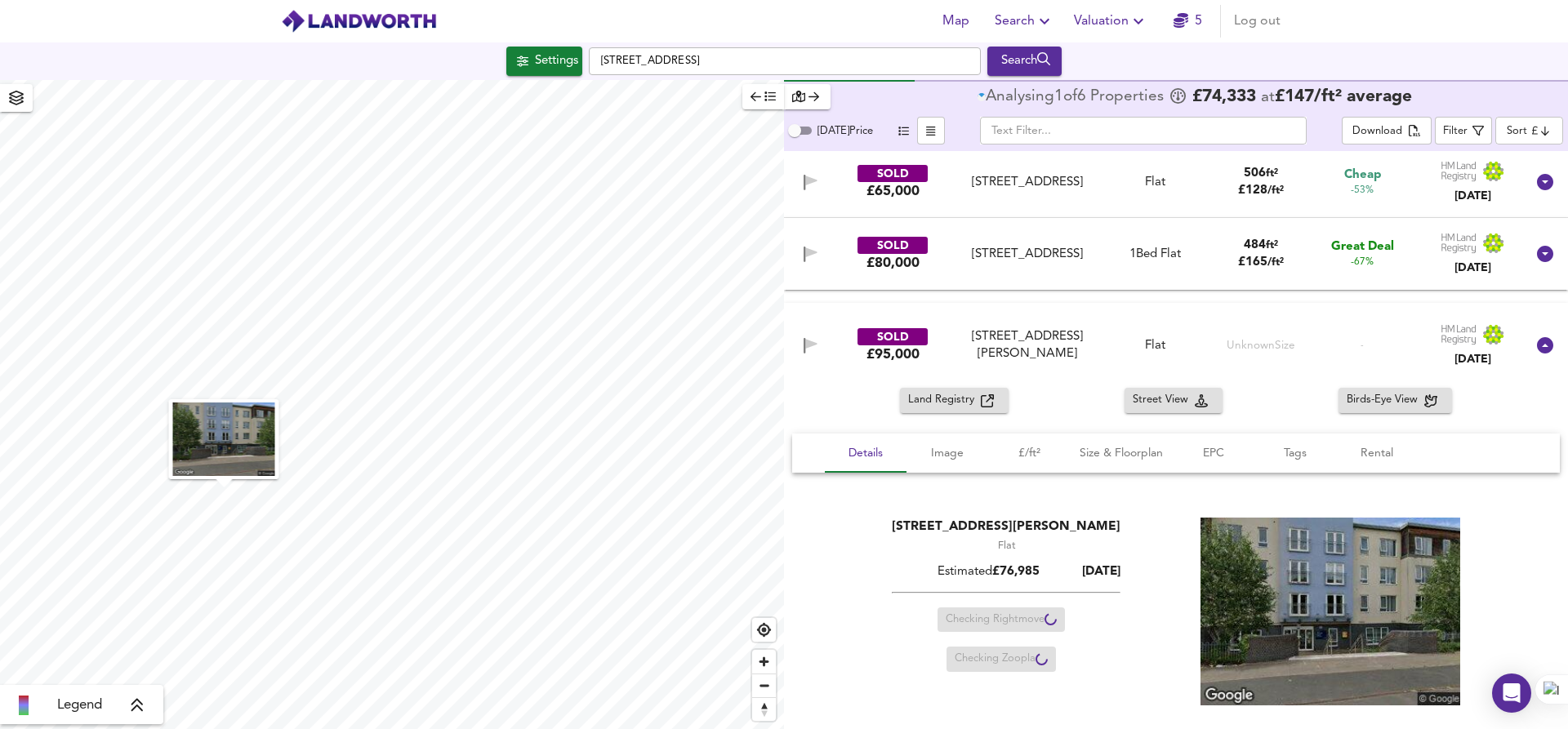
scroll to position [0, 0]
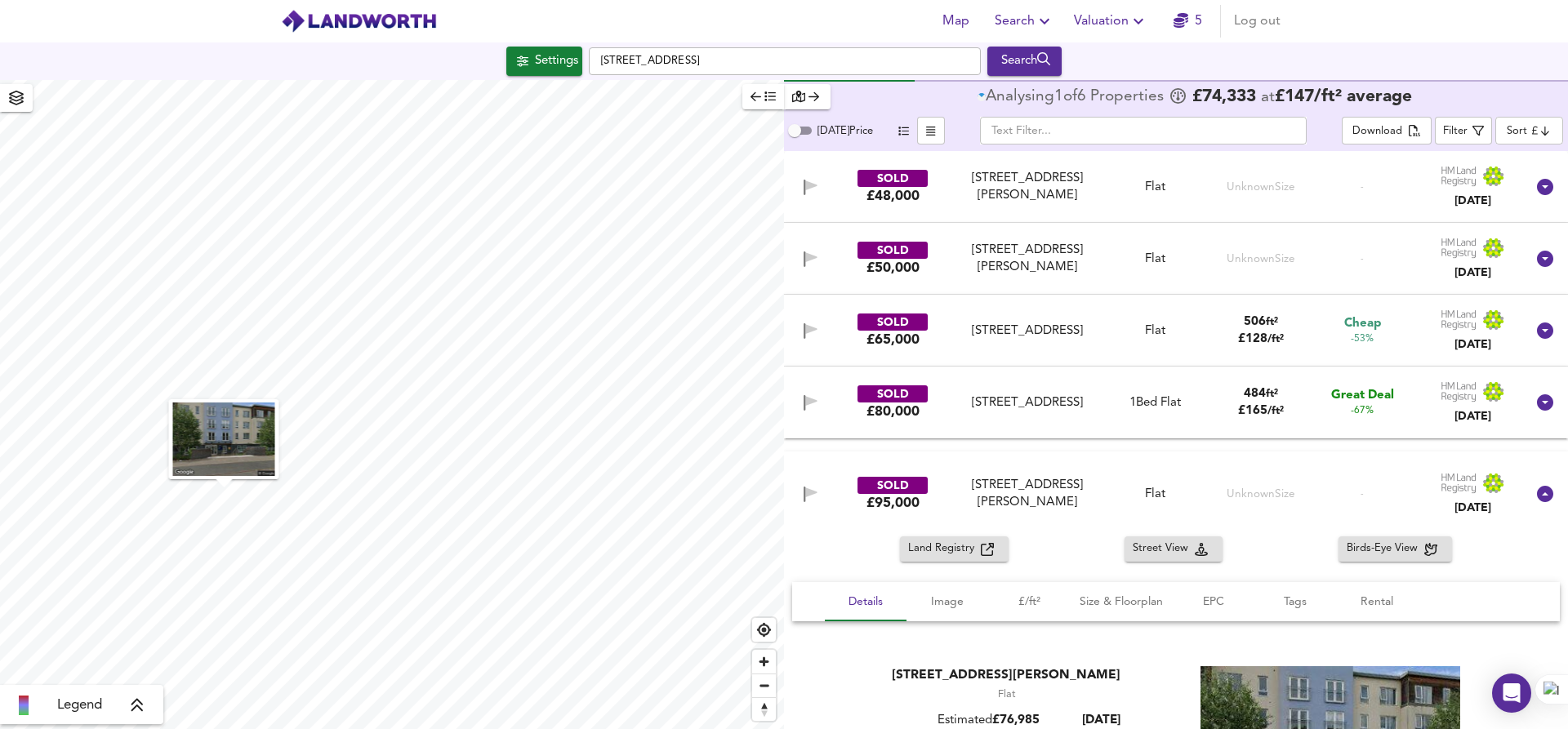
click at [995, 422] on div "SOLD £80,000 [STREET_ADDRESS] [STREET_ADDRESS] 1 Bed Flat 484 ft² £ 165 / ft² G…" at bounding box center [1157, 402] width 738 height 52
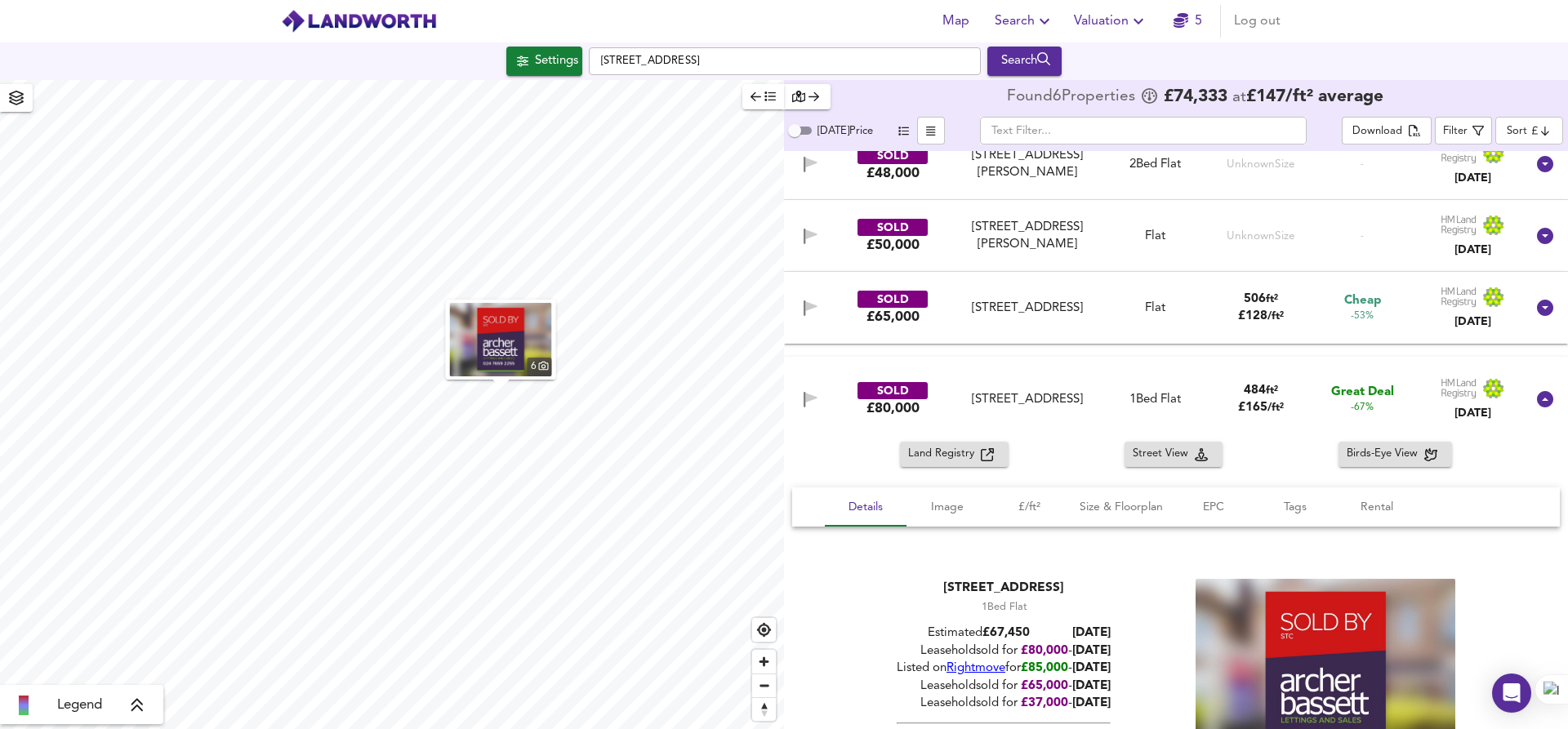
scroll to position [4, 0]
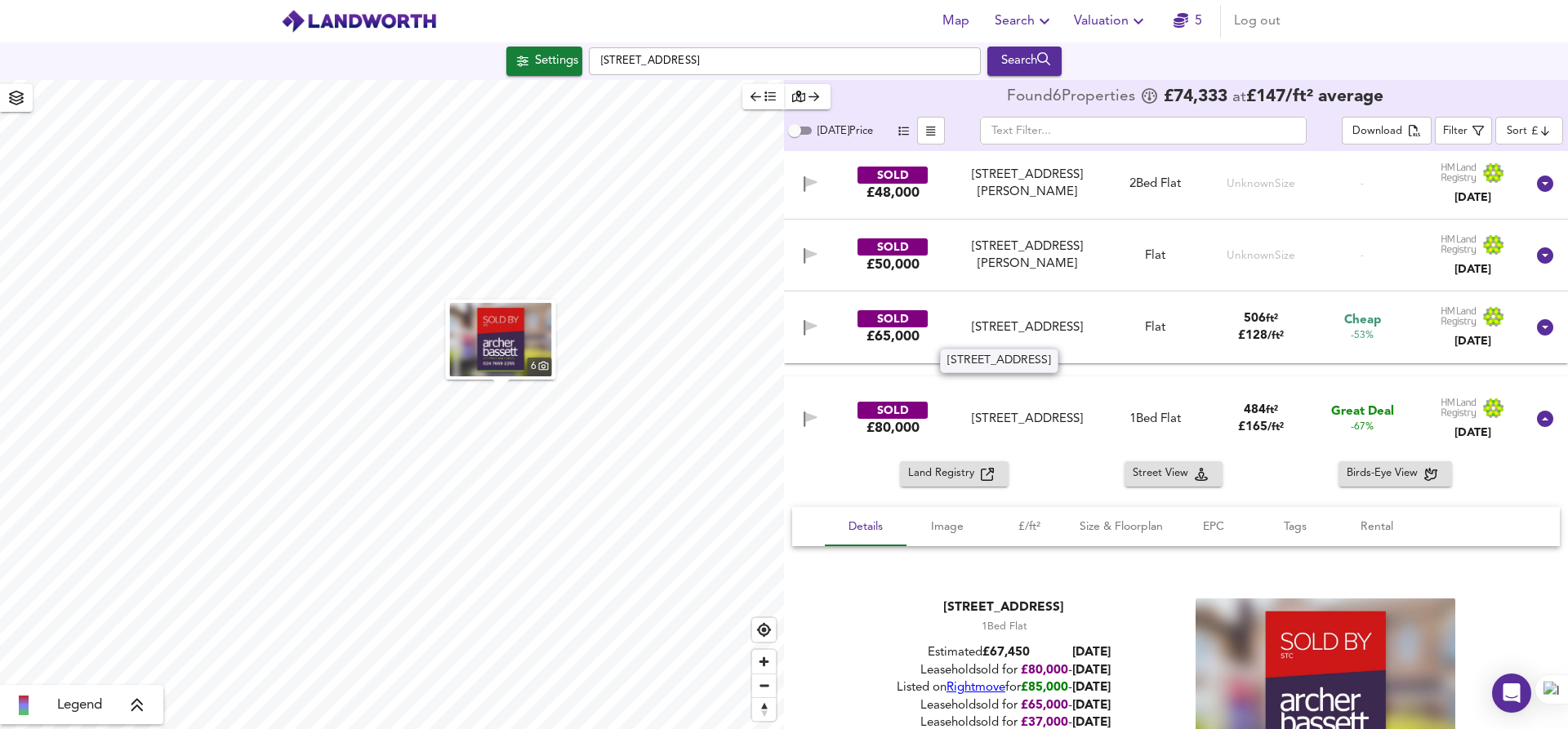
click at [995, 334] on div "[STREET_ADDRESS]" at bounding box center [1026, 327] width 135 height 17
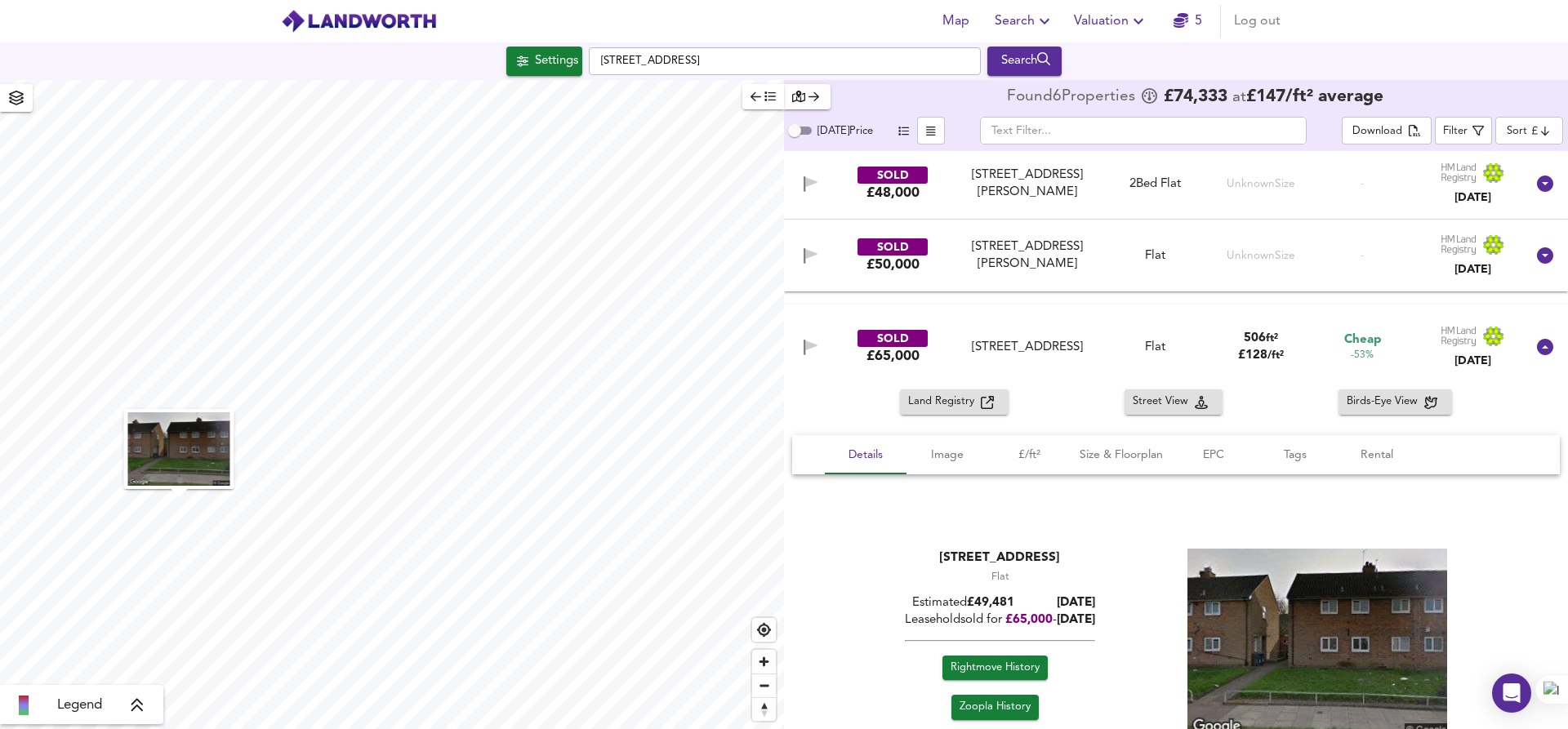
click at [995, 267] on div "[STREET_ADDRESS][PERSON_NAME]" at bounding box center [1026, 256] width 135 height 35
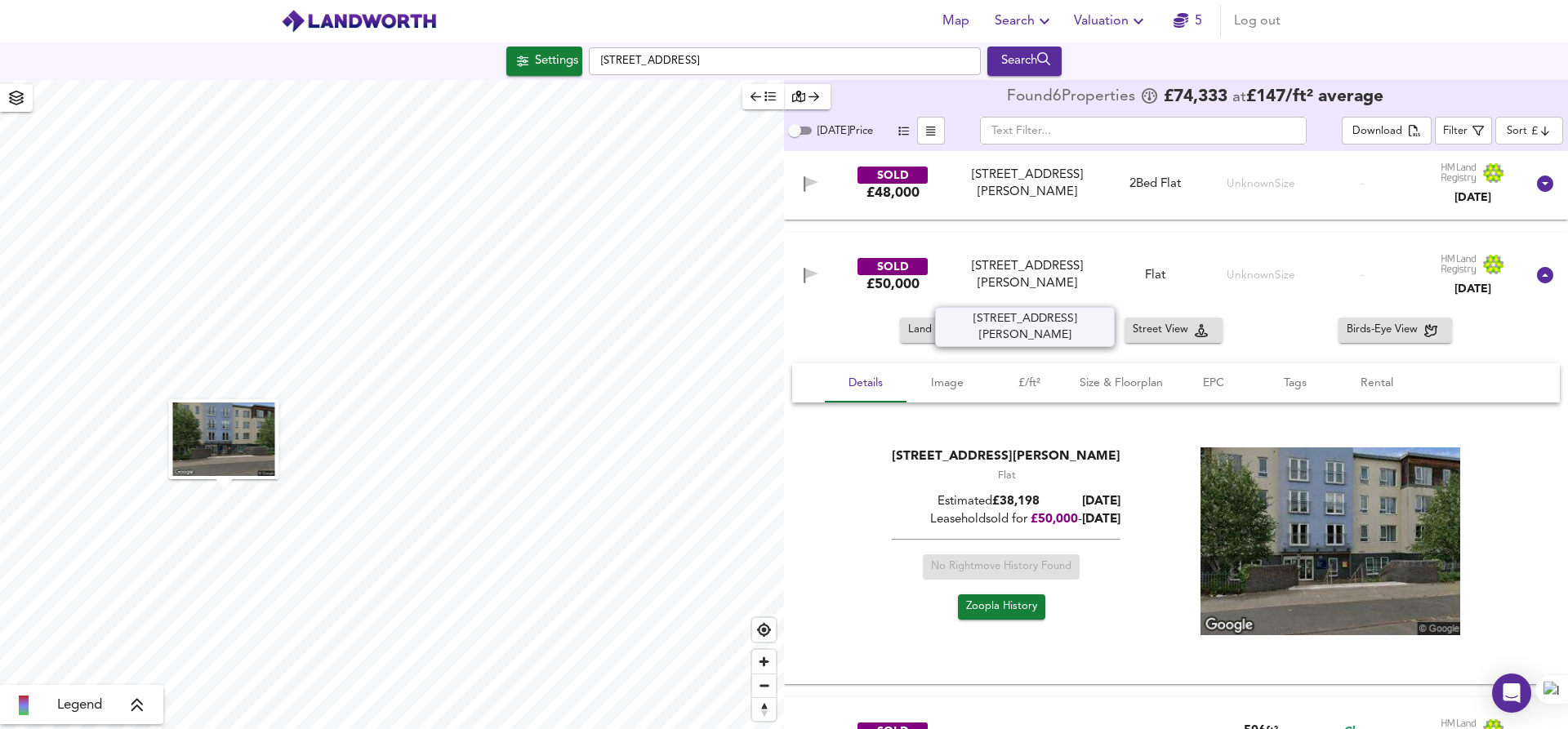
scroll to position [0, 0]
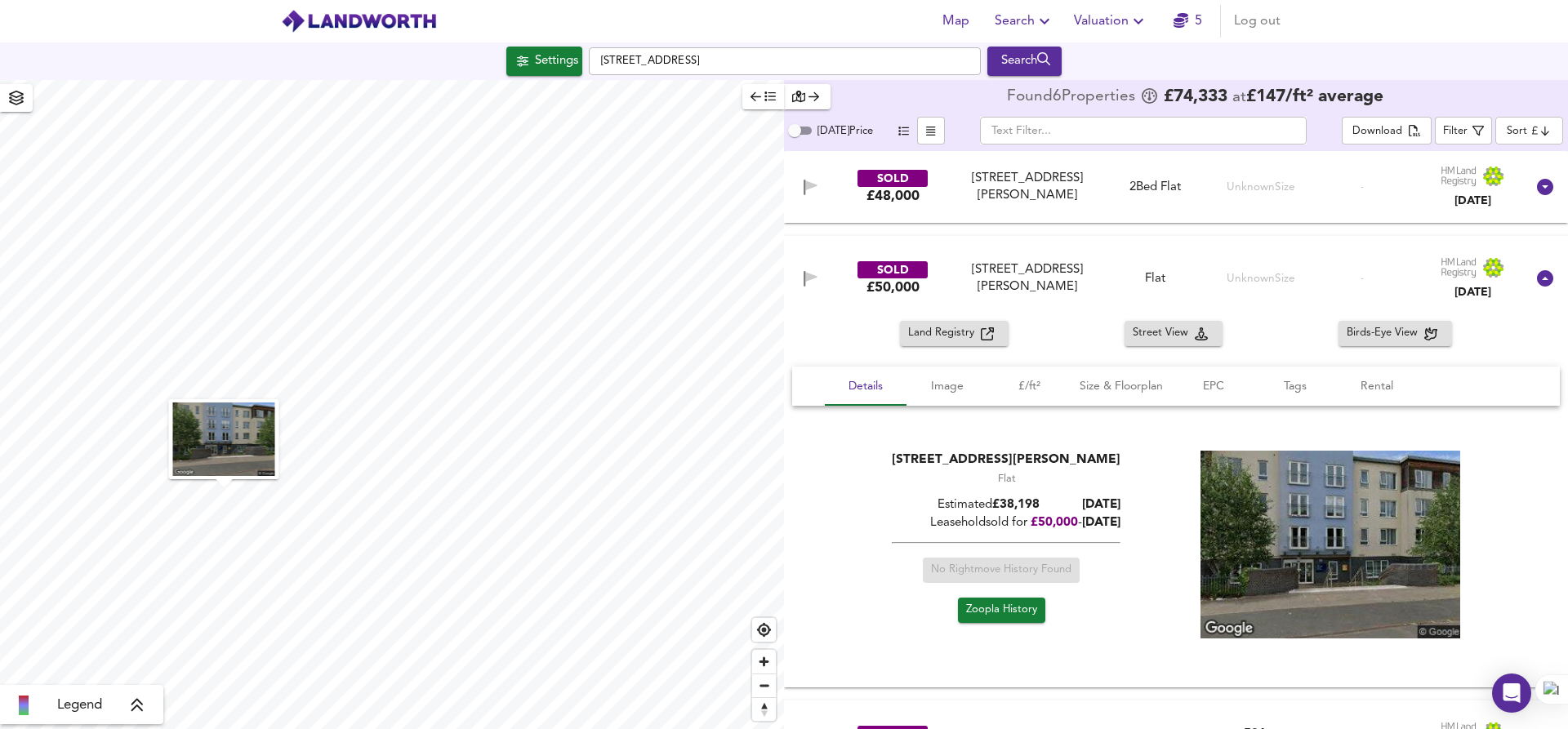
click at [1012, 193] on div "[STREET_ADDRESS][PERSON_NAME]" at bounding box center [1026, 188] width 135 height 35
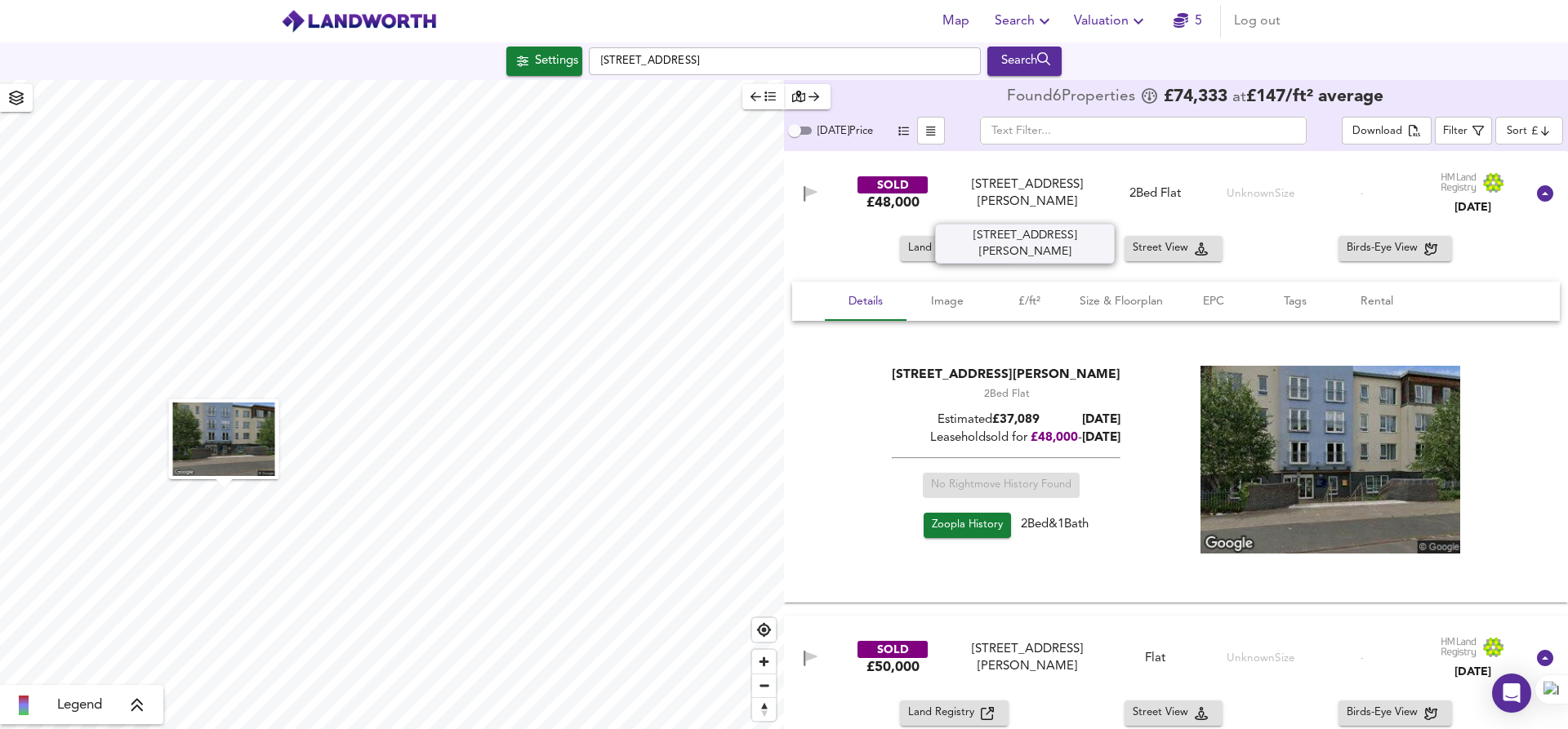
click at [1016, 185] on div "[STREET_ADDRESS][PERSON_NAME]" at bounding box center [1026, 194] width 135 height 35
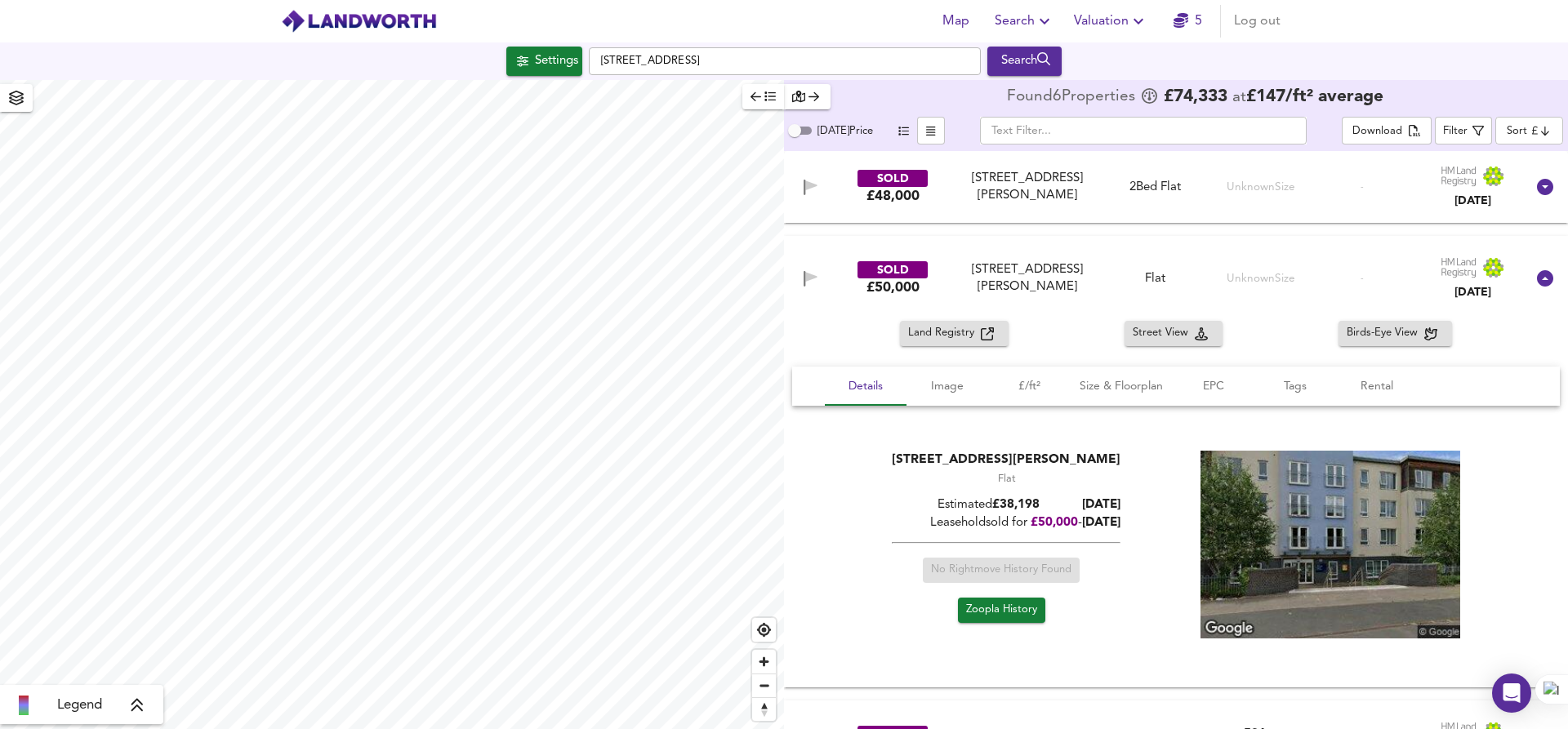
click at [1004, 285] on div "[STREET_ADDRESS][PERSON_NAME]" at bounding box center [1026, 279] width 135 height 35
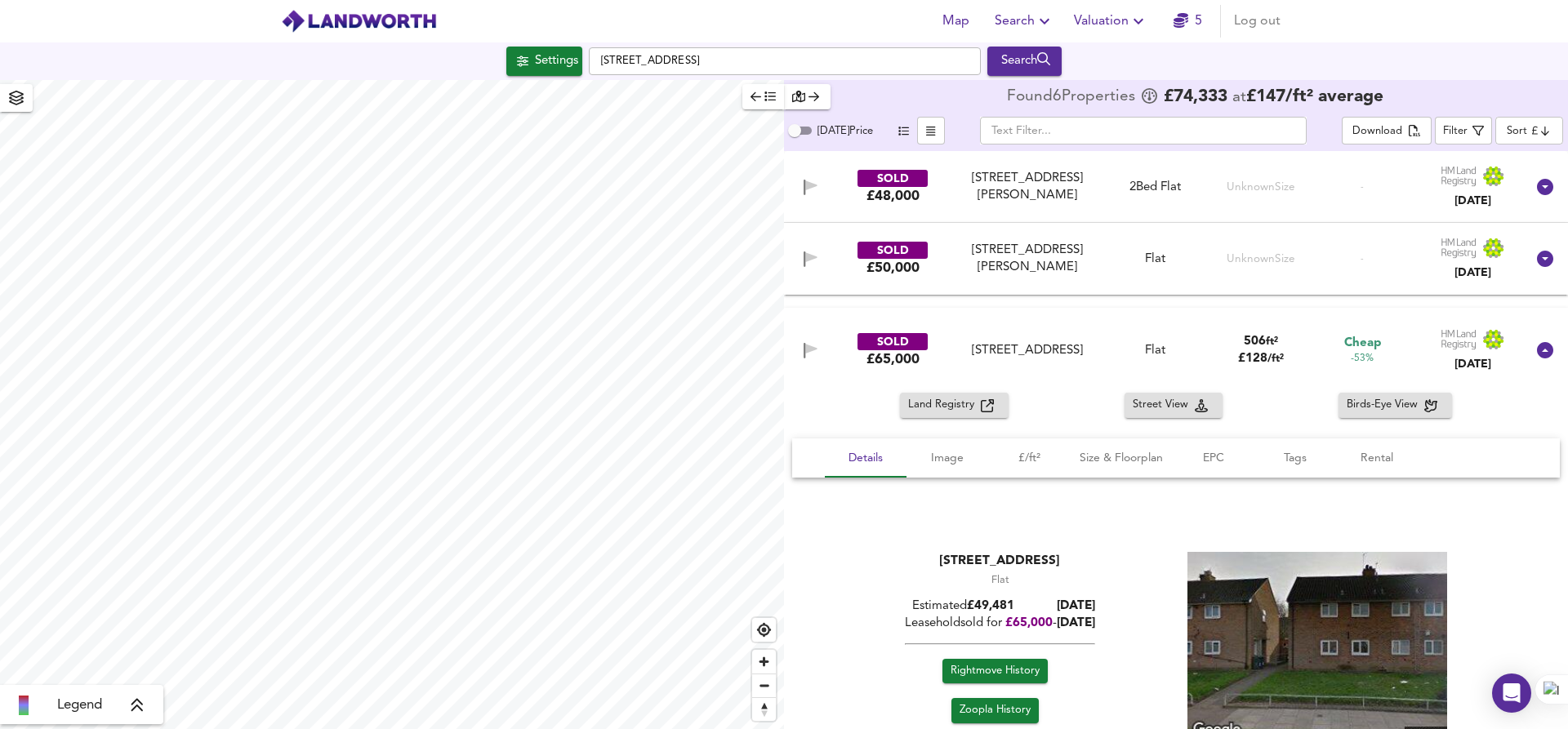
click at [1014, 356] on div "[STREET_ADDRESS]" at bounding box center [1026, 350] width 135 height 17
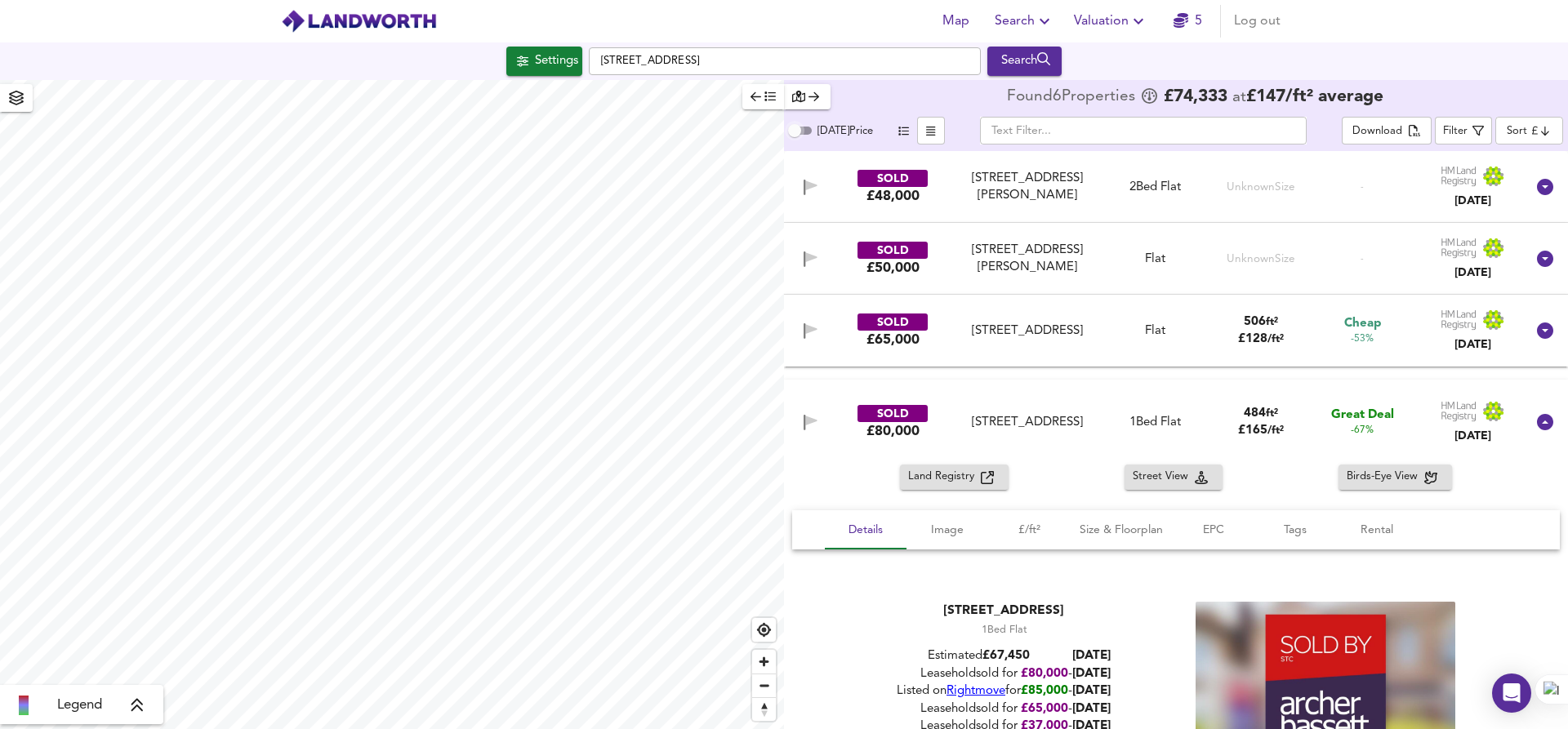
click at [796, 133] on input "[DATE] Price" at bounding box center [795, 131] width 58 height 19
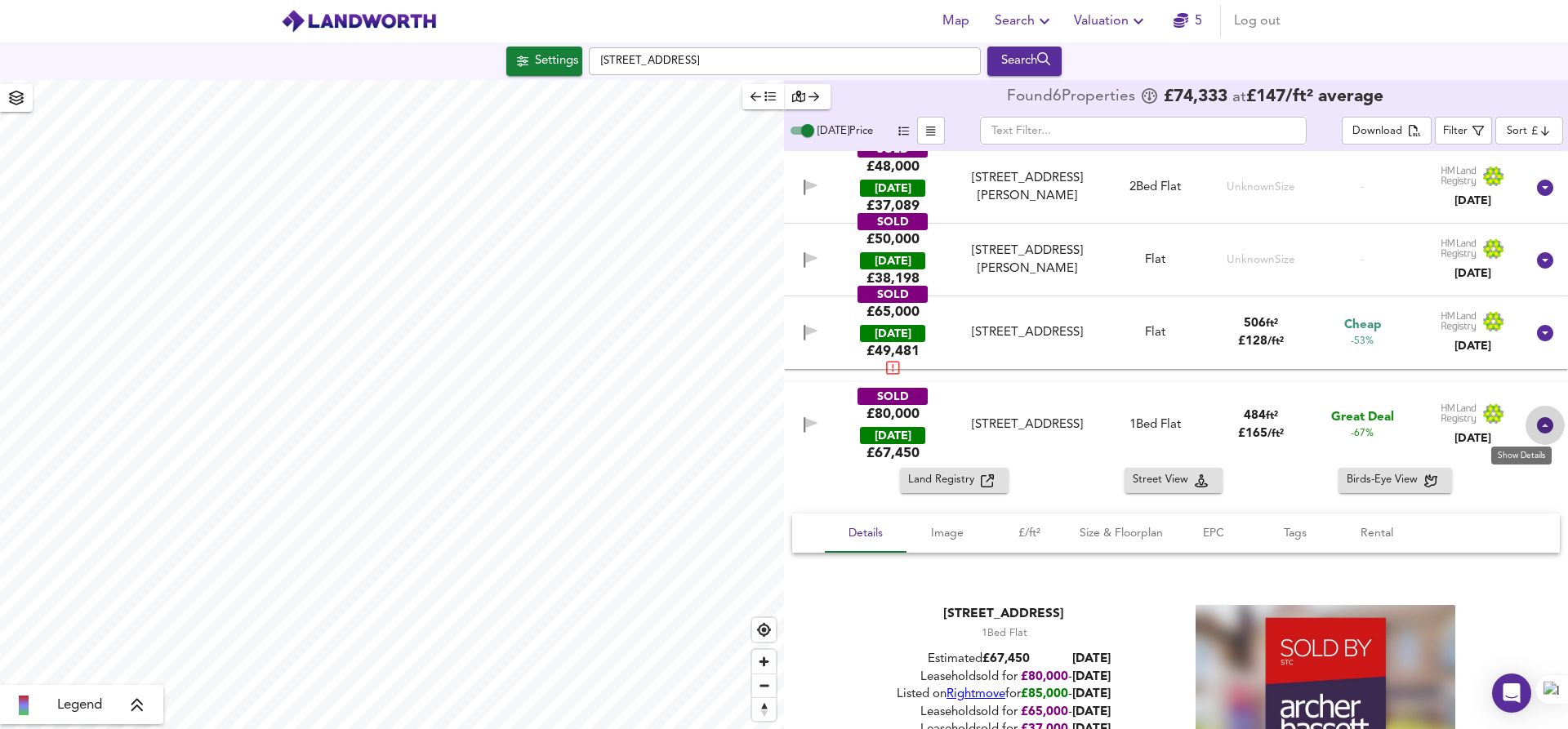
click at [1537, 432] on icon at bounding box center [1545, 426] width 16 height 16
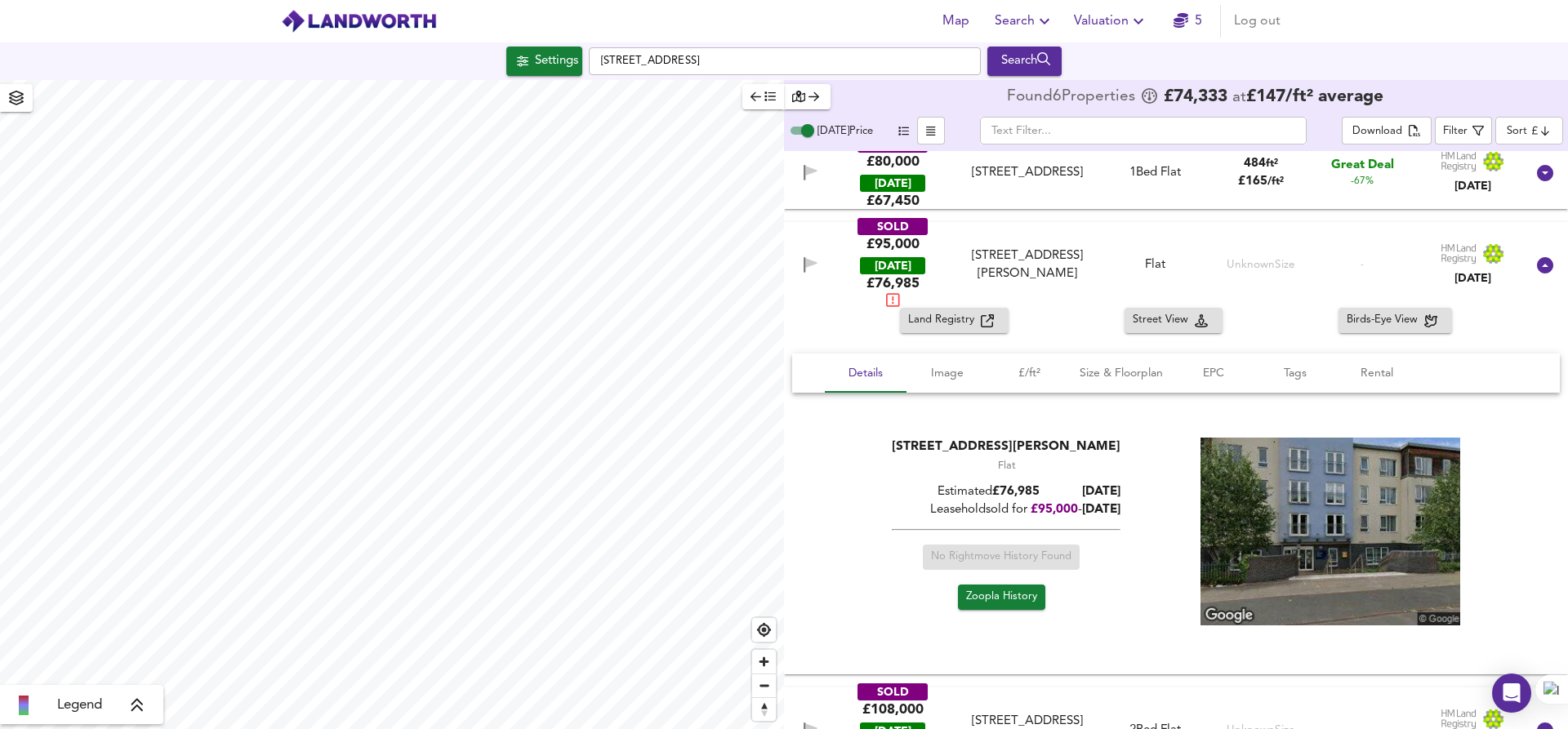
scroll to position [238, 0]
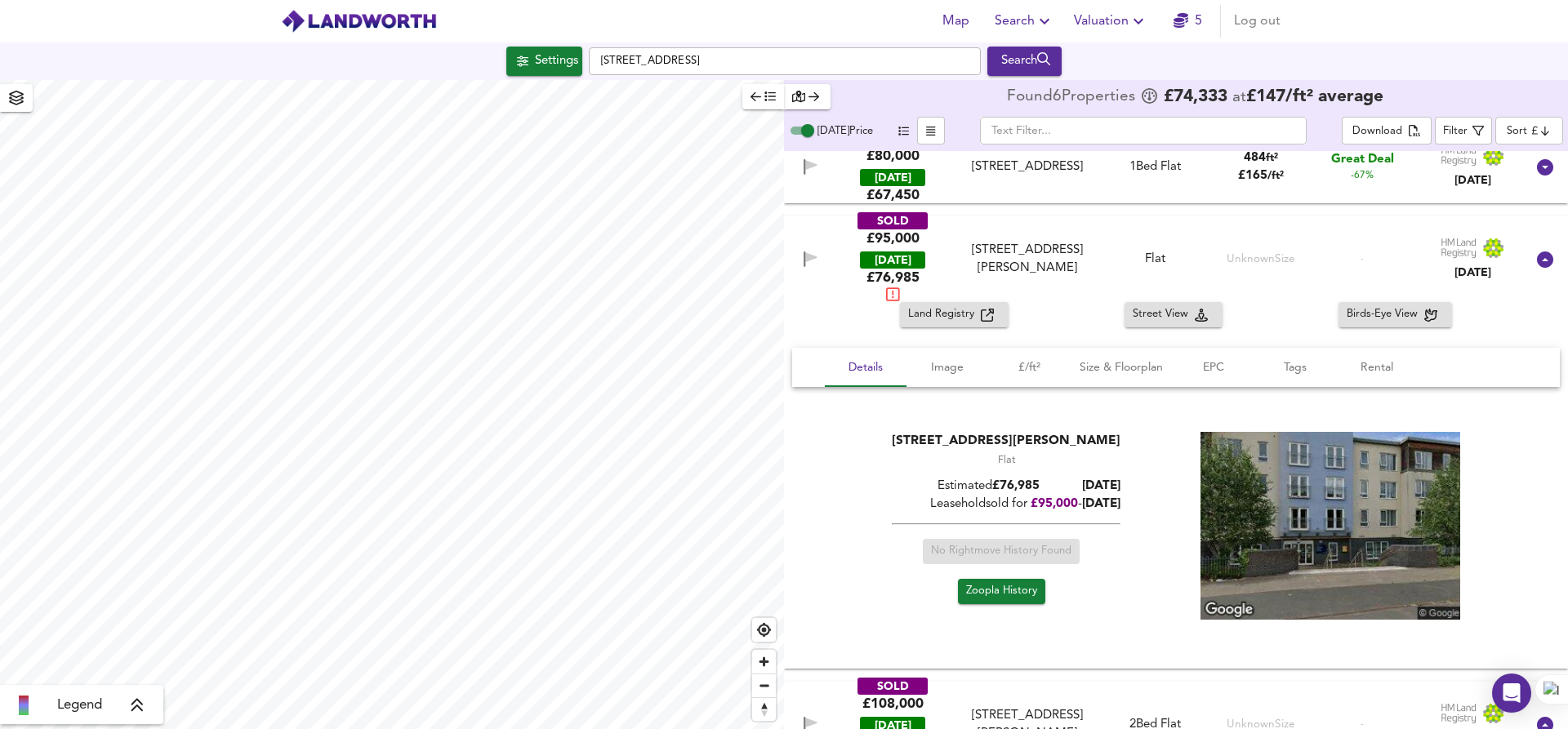
click at [1541, 259] on icon at bounding box center [1545, 259] width 16 height 16
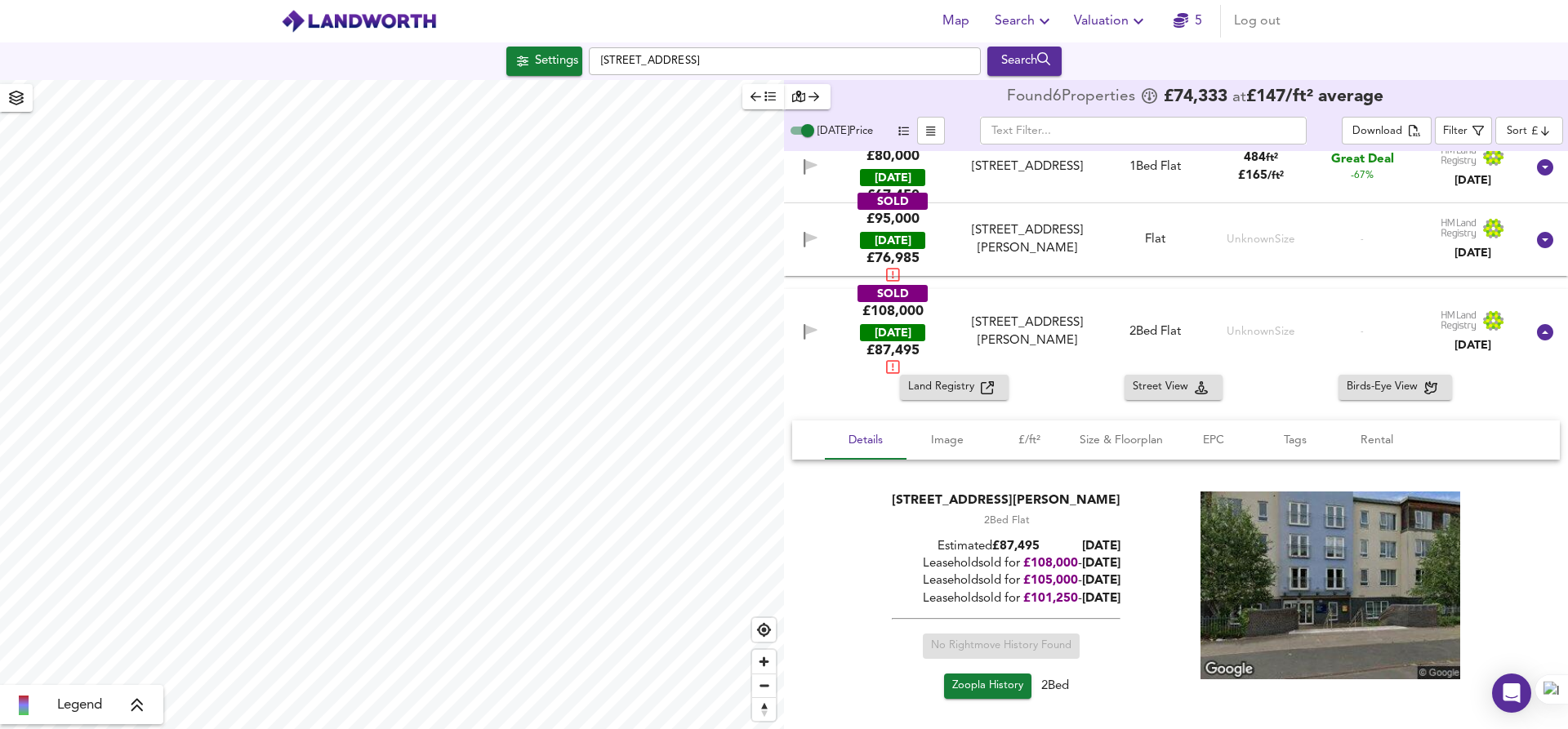
click at [1539, 334] on icon at bounding box center [1545, 332] width 16 height 16
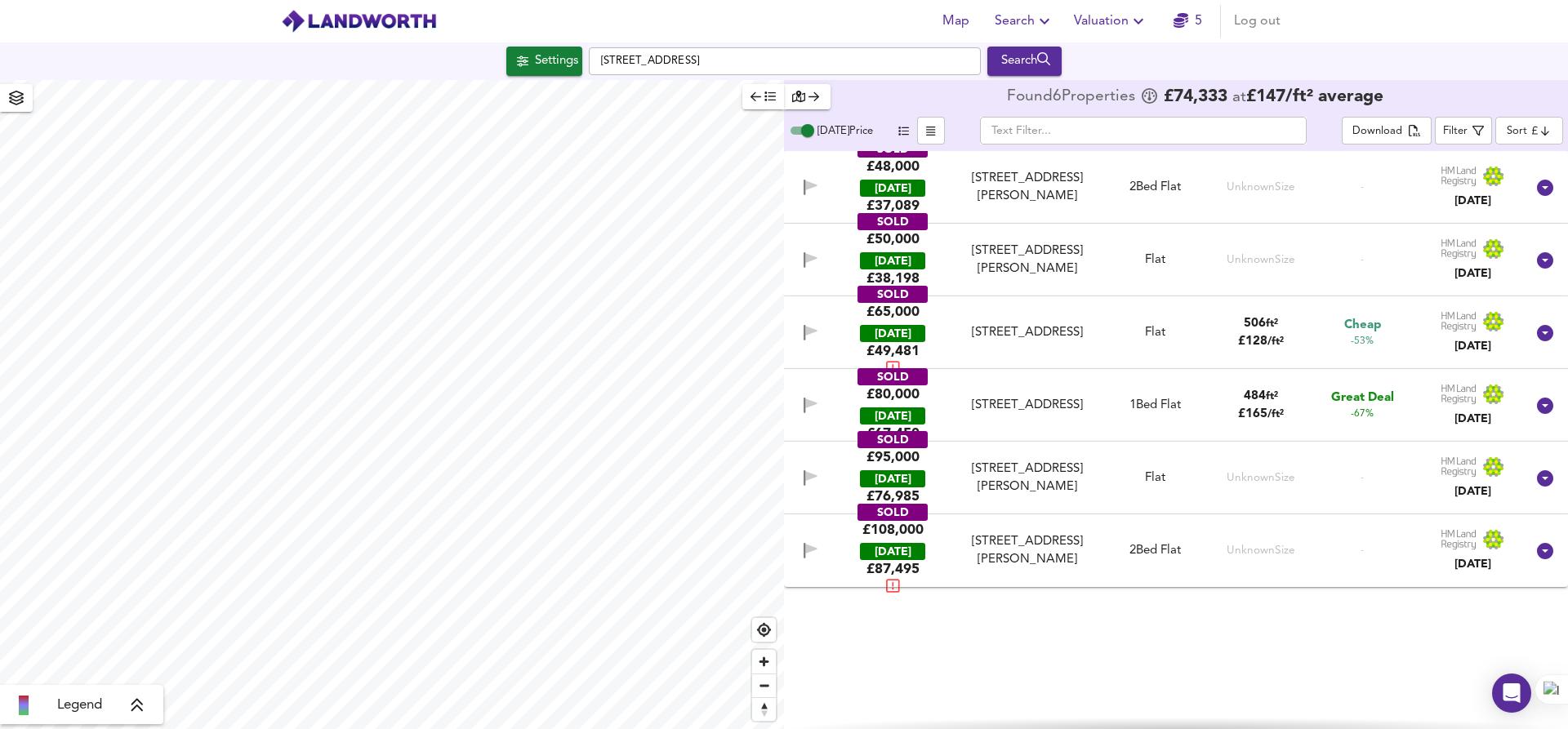
scroll to position [0, 0]
click at [16, 90] on icon "button" at bounding box center [16, 97] width 15 height 15
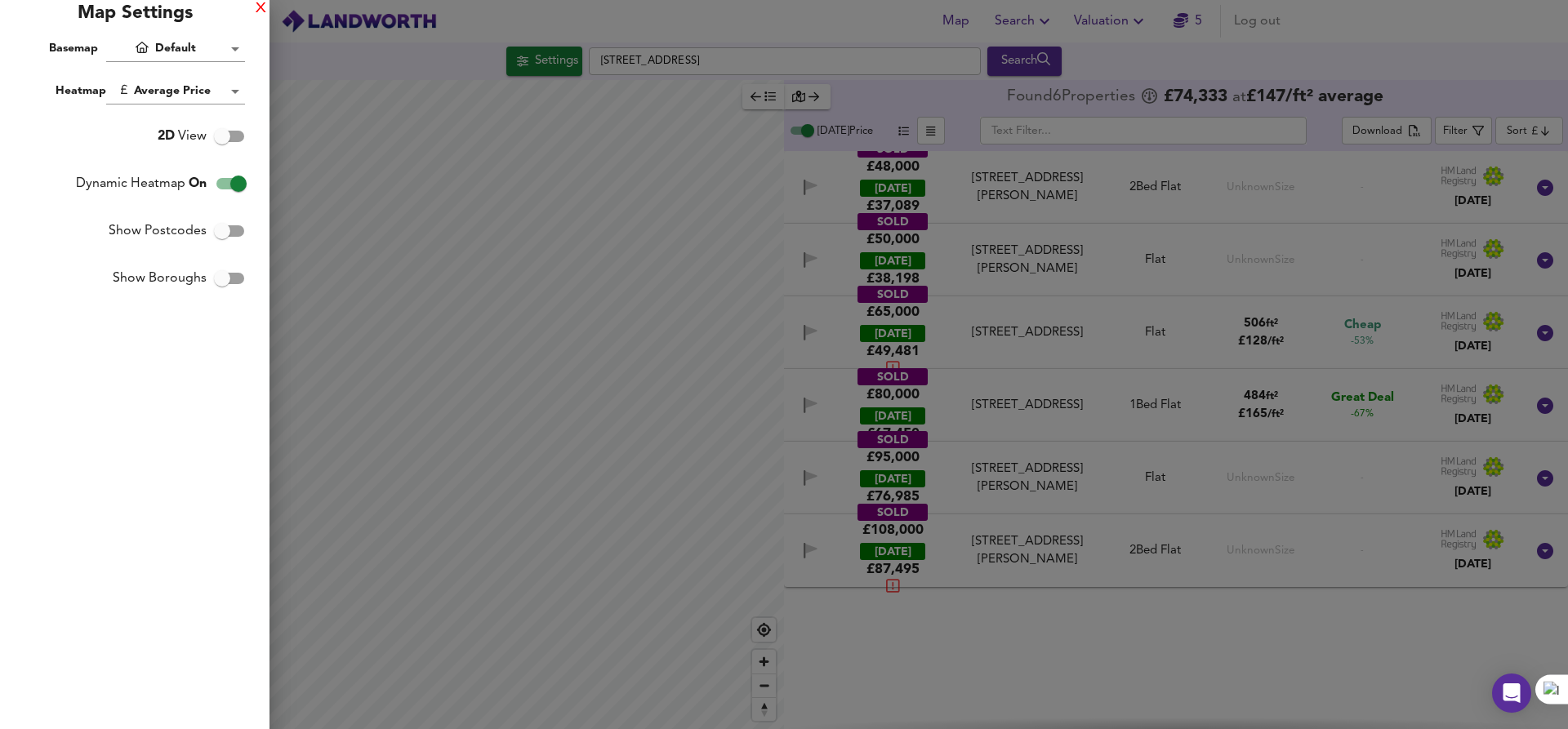
click at [259, 8] on div "X" at bounding box center [261, 9] width 11 height 12
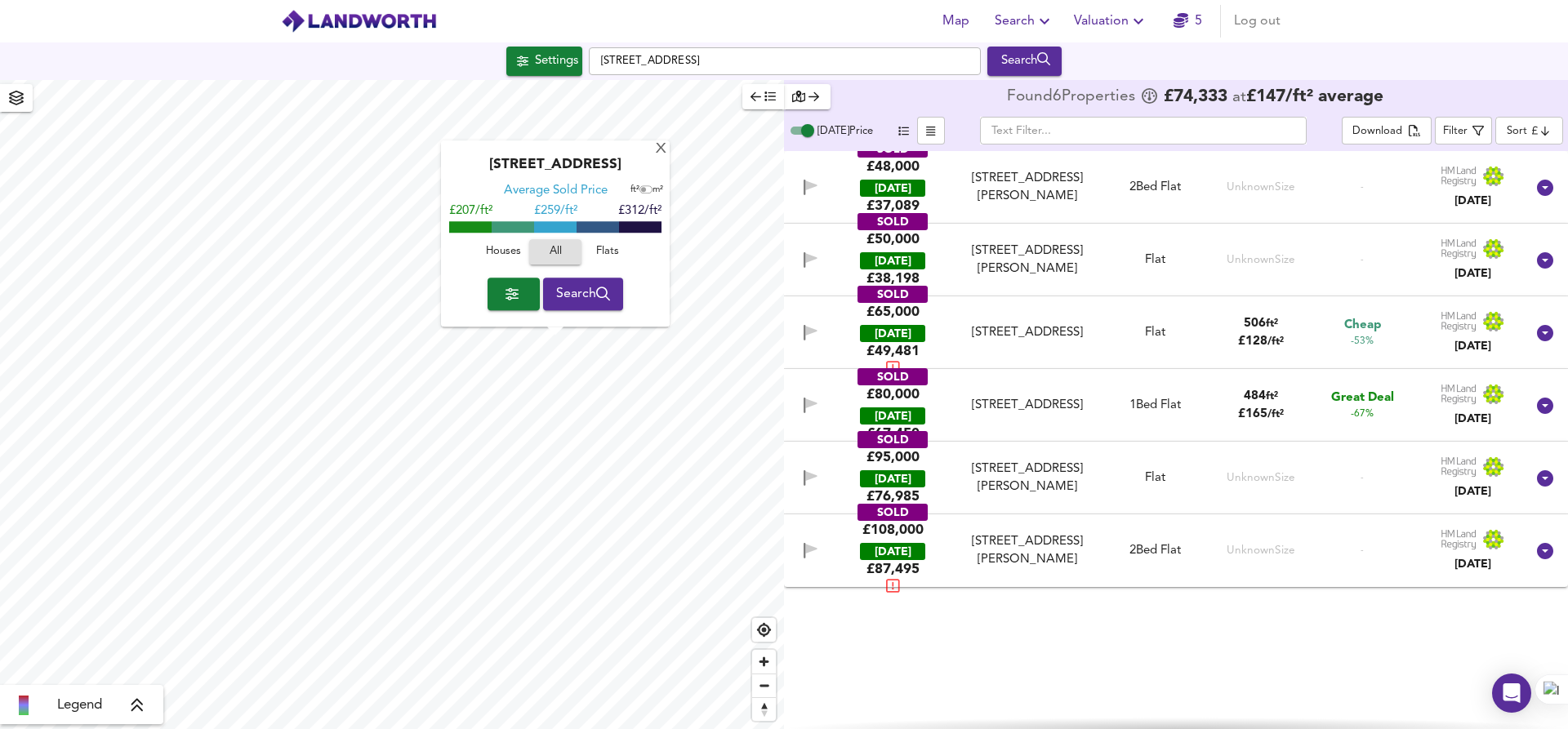
click at [598, 250] on span "Flats" at bounding box center [608, 252] width 44 height 19
click at [507, 257] on span "Houses" at bounding box center [503, 252] width 44 height 19
click at [552, 257] on span "All" at bounding box center [556, 252] width 44 height 19
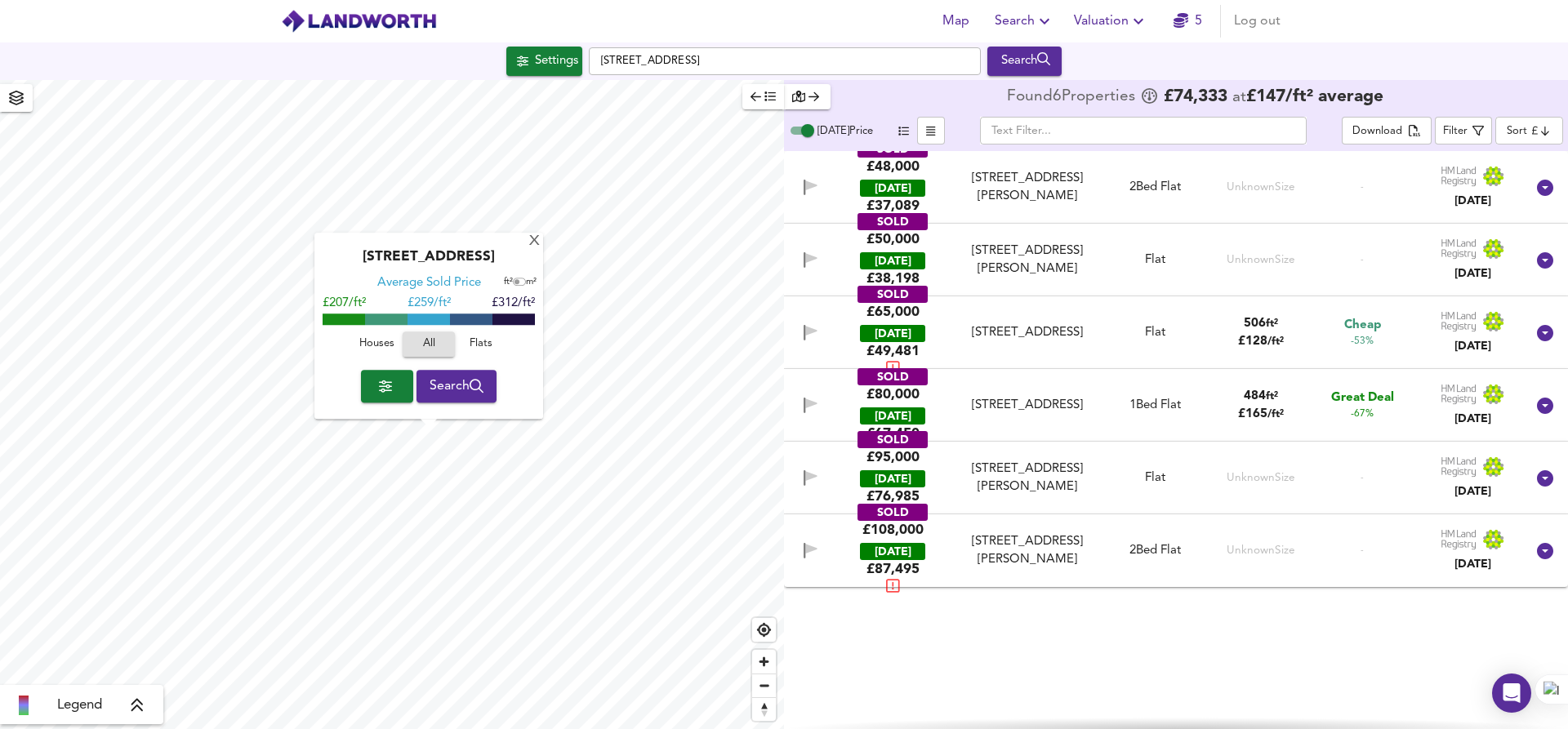
click at [1018, 565] on div "[STREET_ADDRESS][PERSON_NAME]" at bounding box center [1026, 551] width 135 height 35
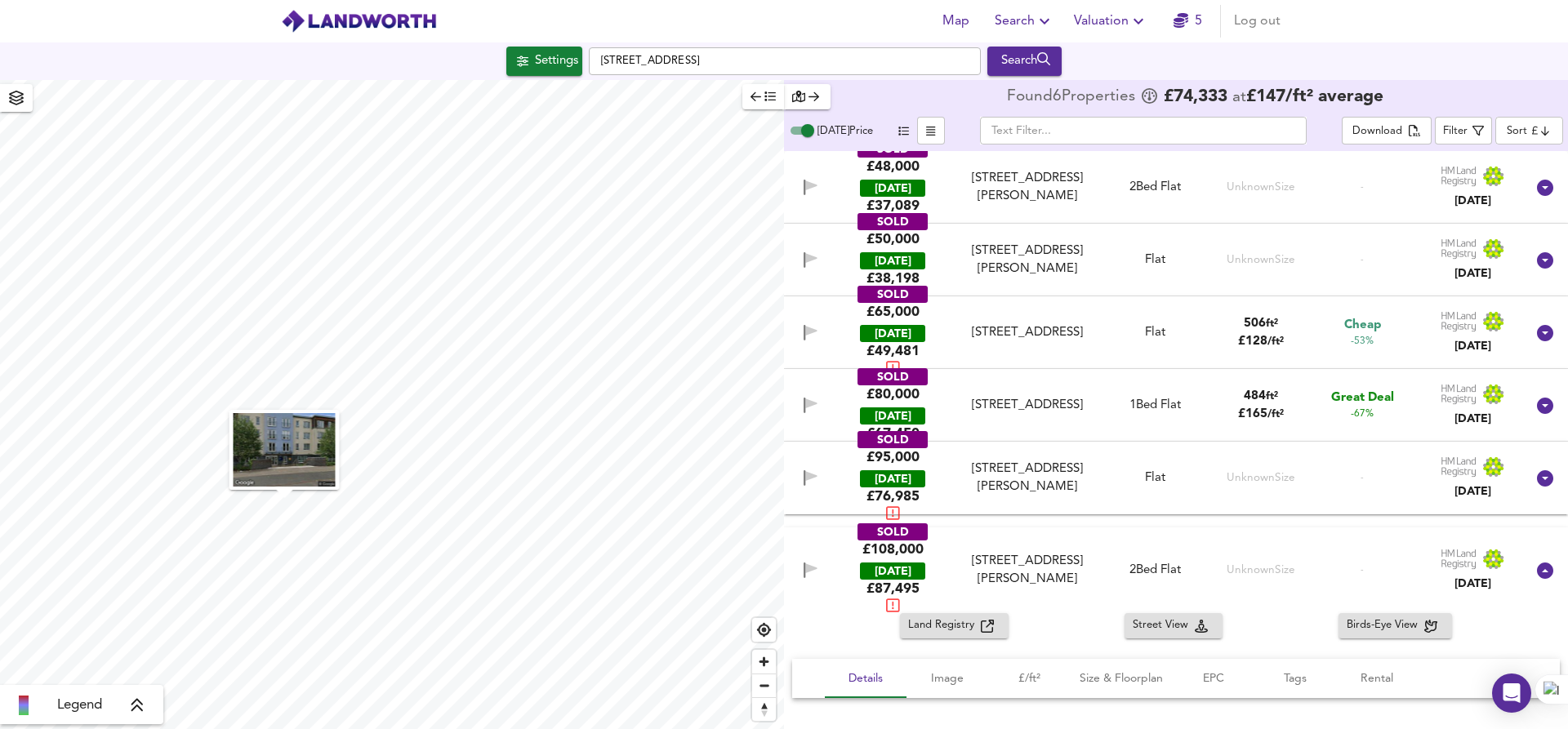
click at [1023, 464] on div "[STREET_ADDRESS][PERSON_NAME]" at bounding box center [1026, 478] width 135 height 35
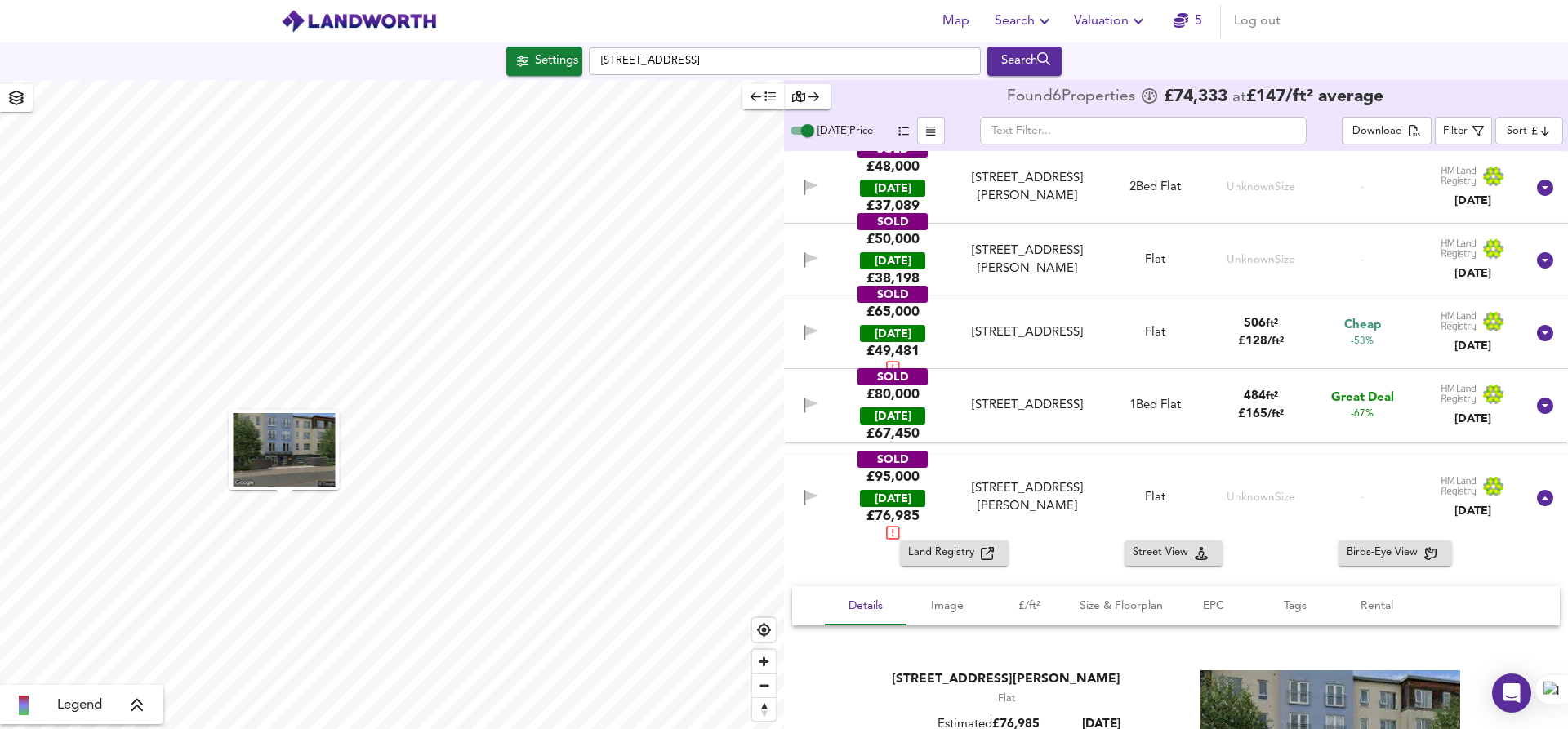
click at [800, 130] on input "[DATE] Price" at bounding box center [807, 131] width 58 height 19
checkbox input "false"
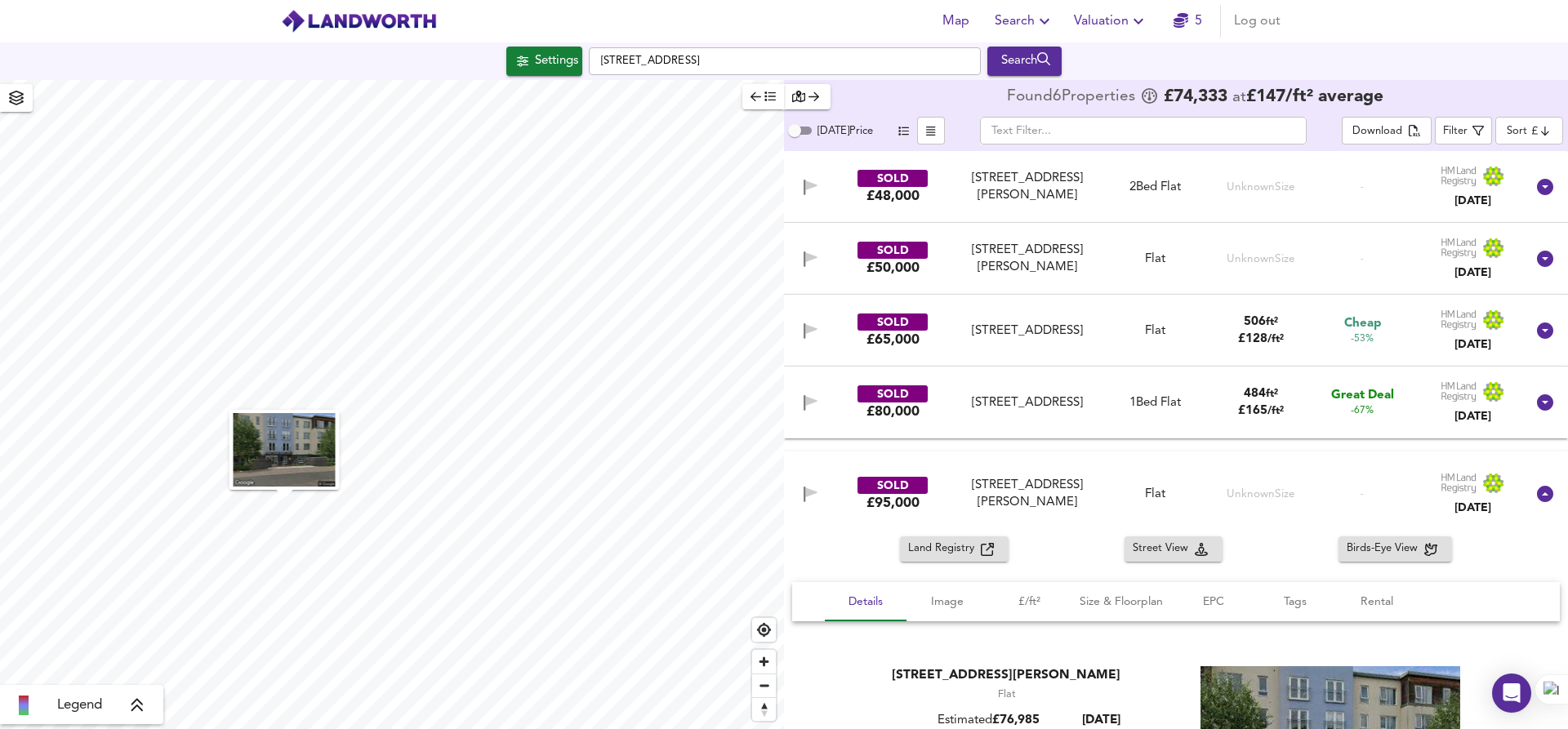
click at [1011, 194] on div "[STREET_ADDRESS][PERSON_NAME]" at bounding box center [1026, 188] width 135 height 35
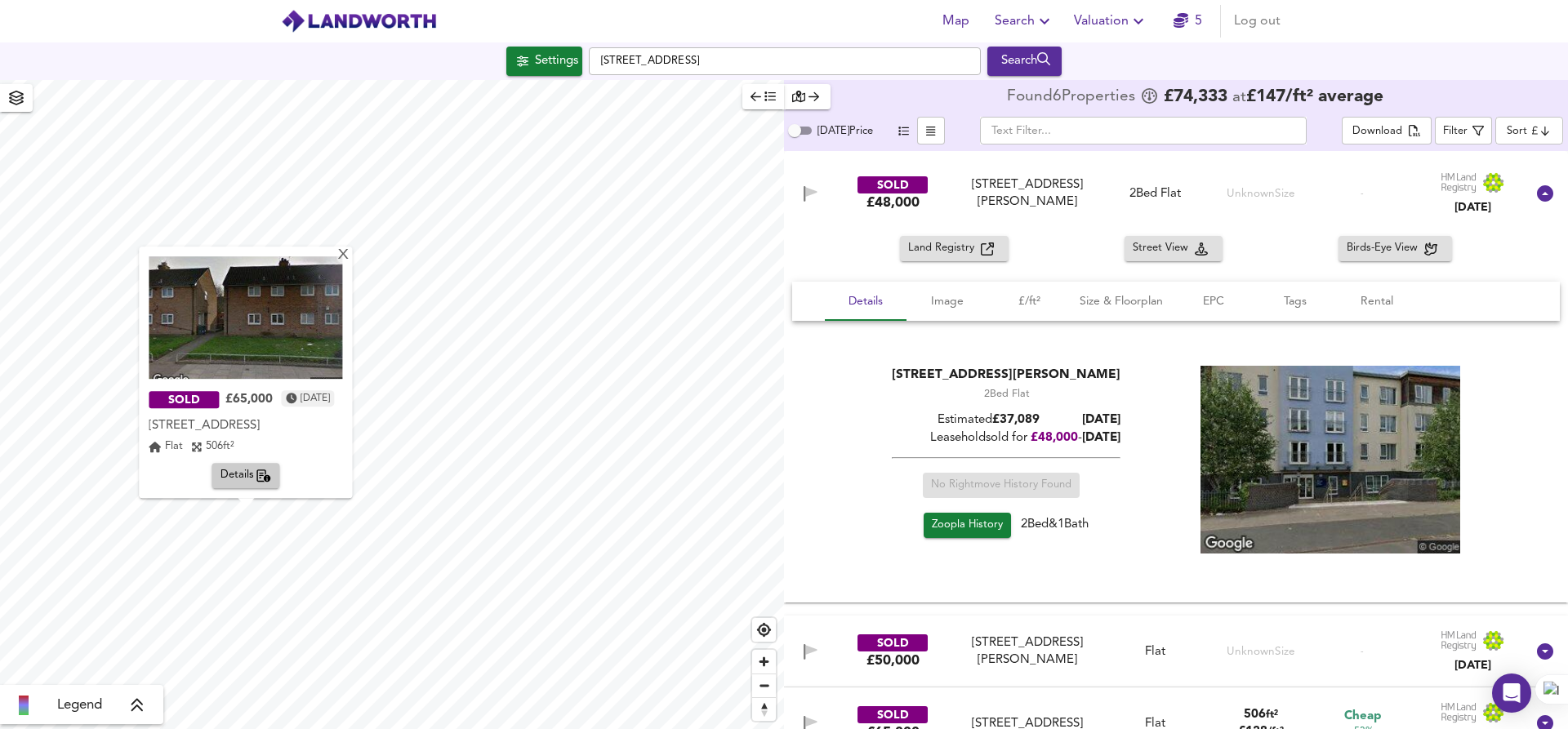
type input "1180"
click at [426, 728] on html "Map Search Valuation 5 Log out Settings [STREET_ADDRESS] Search X SOLD £65,000 …" at bounding box center [784, 364] width 1568 height 729
click at [1026, 69] on div "Search" at bounding box center [1024, 61] width 66 height 21
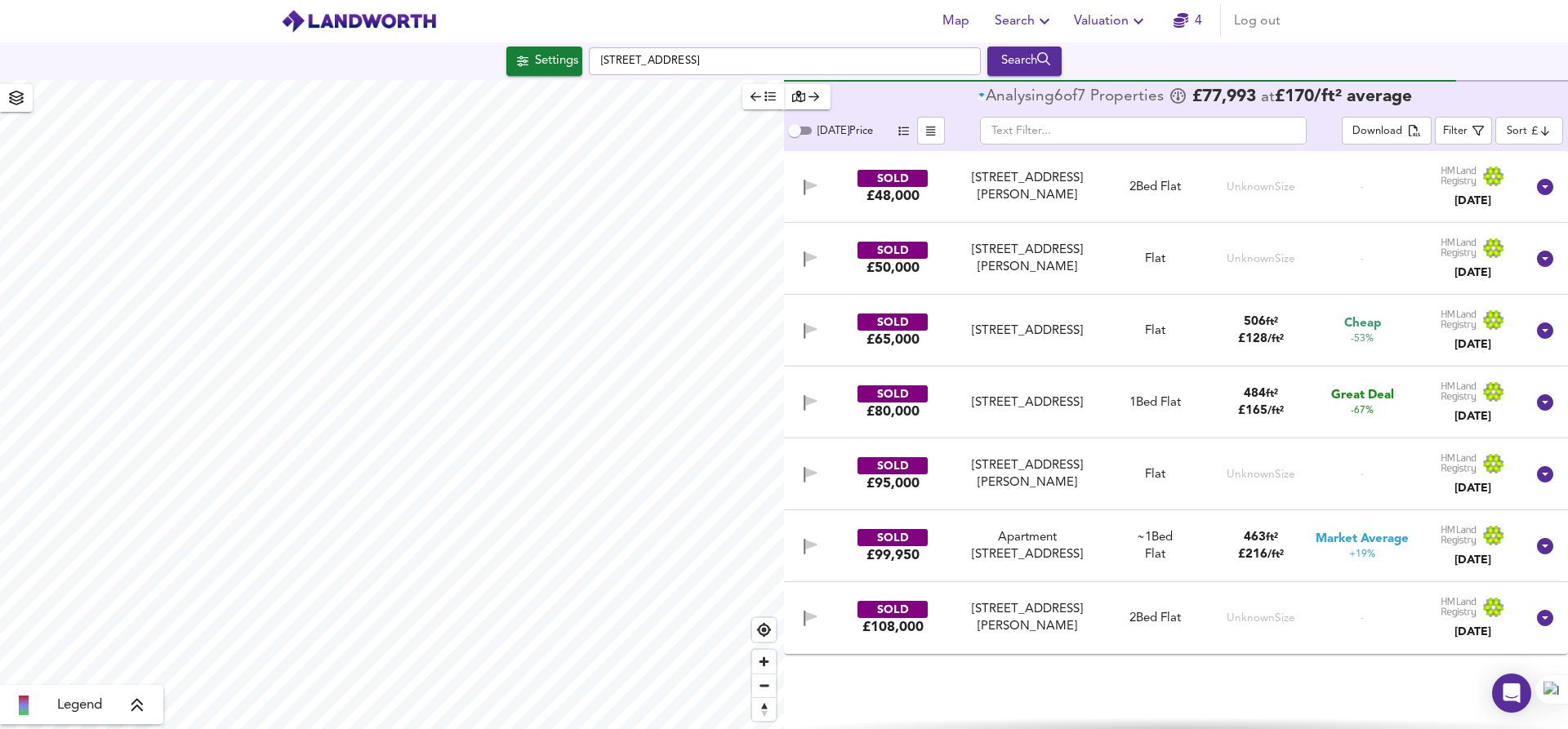
click at [11, 94] on icon "button" at bounding box center [16, 97] width 15 height 15
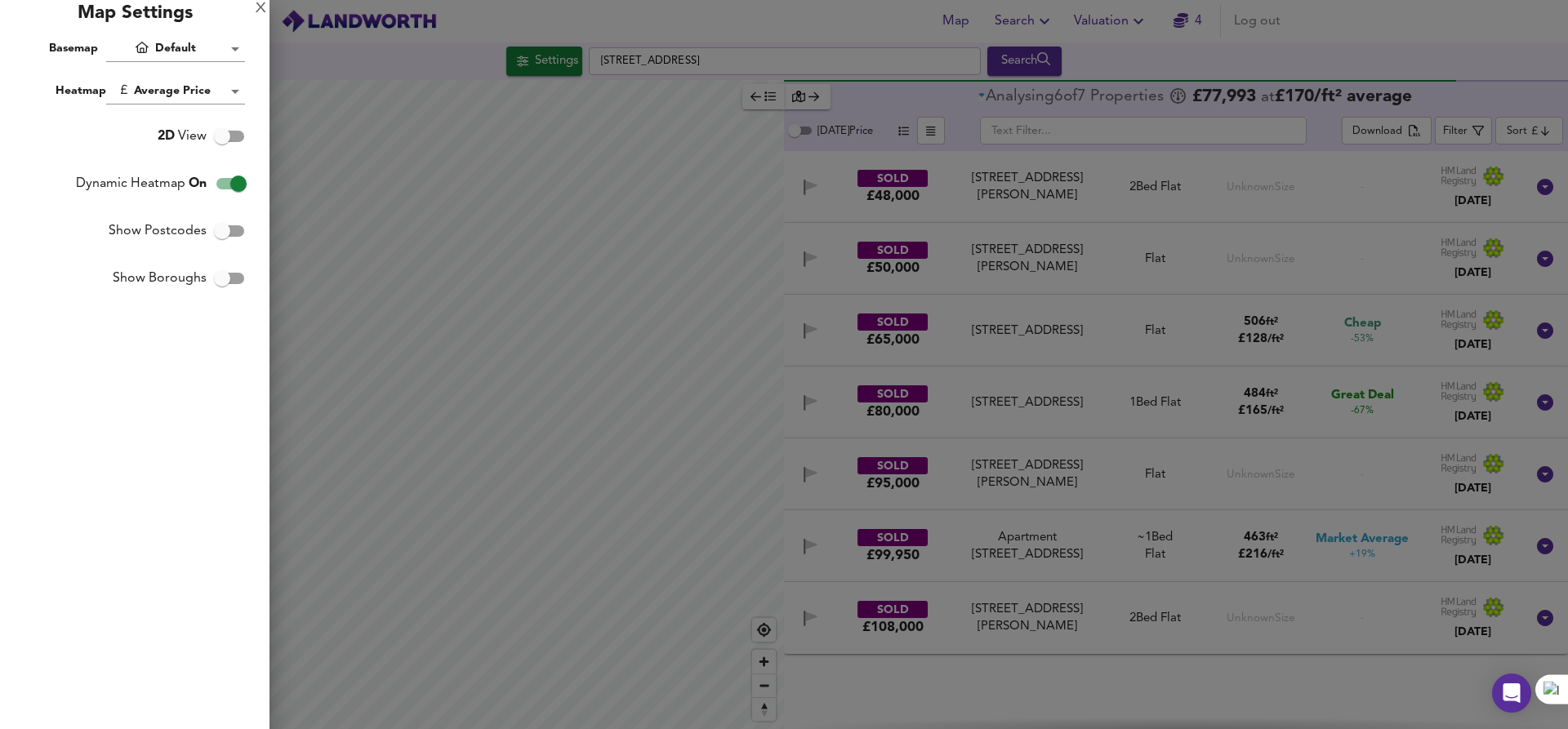
click at [180, 50] on body "Map Search Valuation 4 Log out Settings [STREET_ADDRESS] Search Legend Analysin…" at bounding box center [784, 364] width 1568 height 729
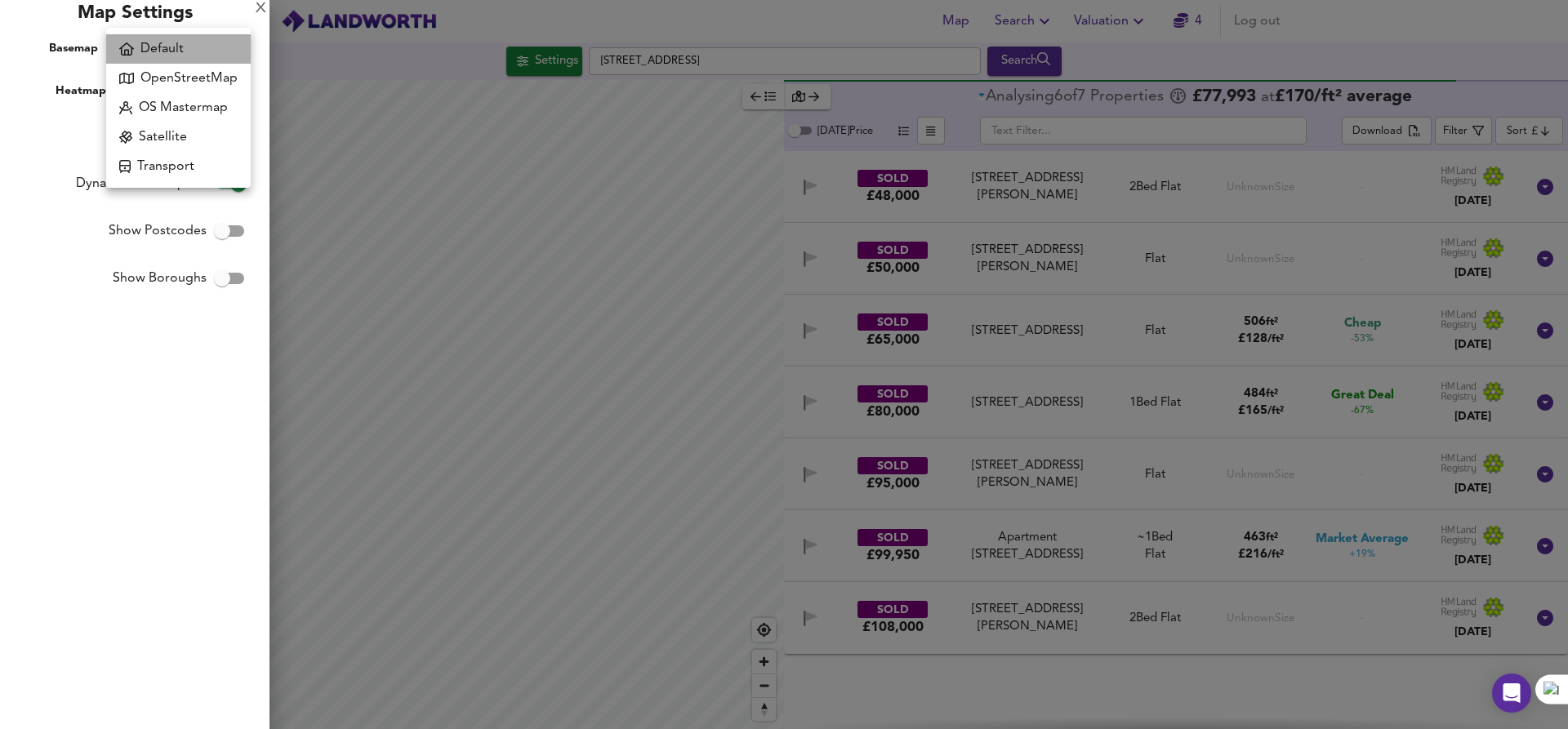
click at [188, 51] on li "Default" at bounding box center [178, 49] width 144 height 29
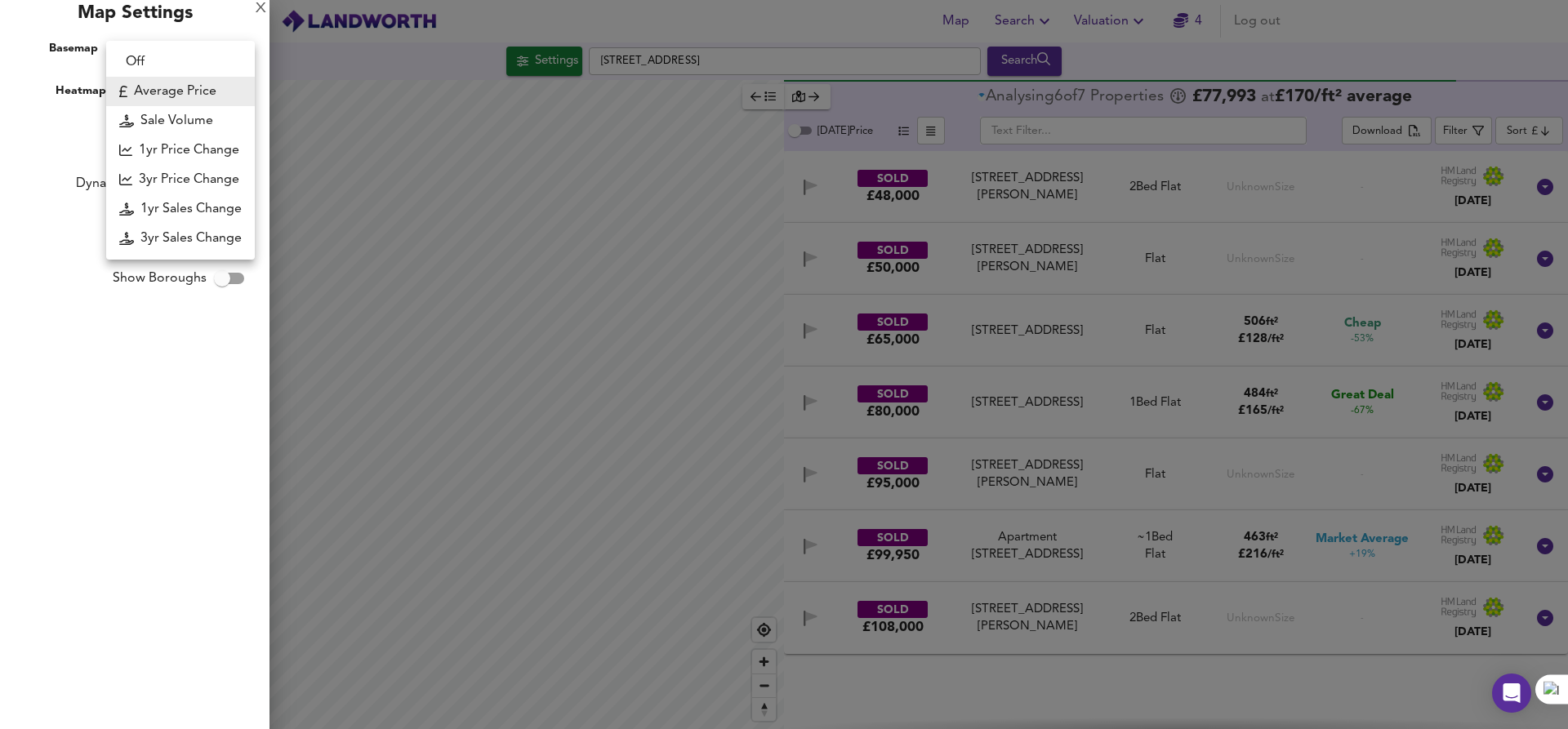
click at [219, 95] on body "Map Search Valuation 4 Log out Settings [STREET_ADDRESS] Search Legend Analysin…" at bounding box center [784, 364] width 1568 height 729
click at [36, 199] on div at bounding box center [784, 364] width 1568 height 729
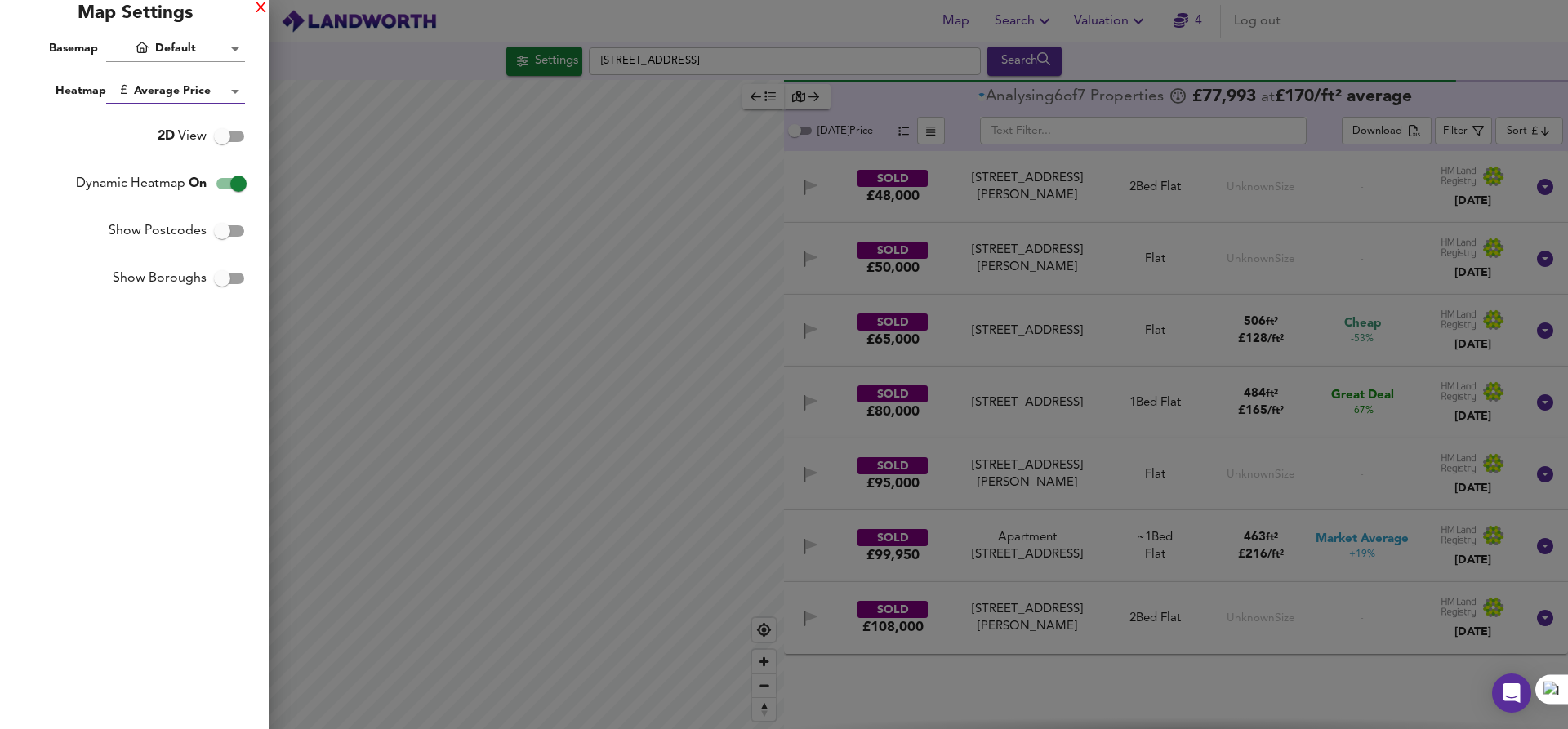
click at [261, 4] on div "X" at bounding box center [261, 9] width 11 height 12
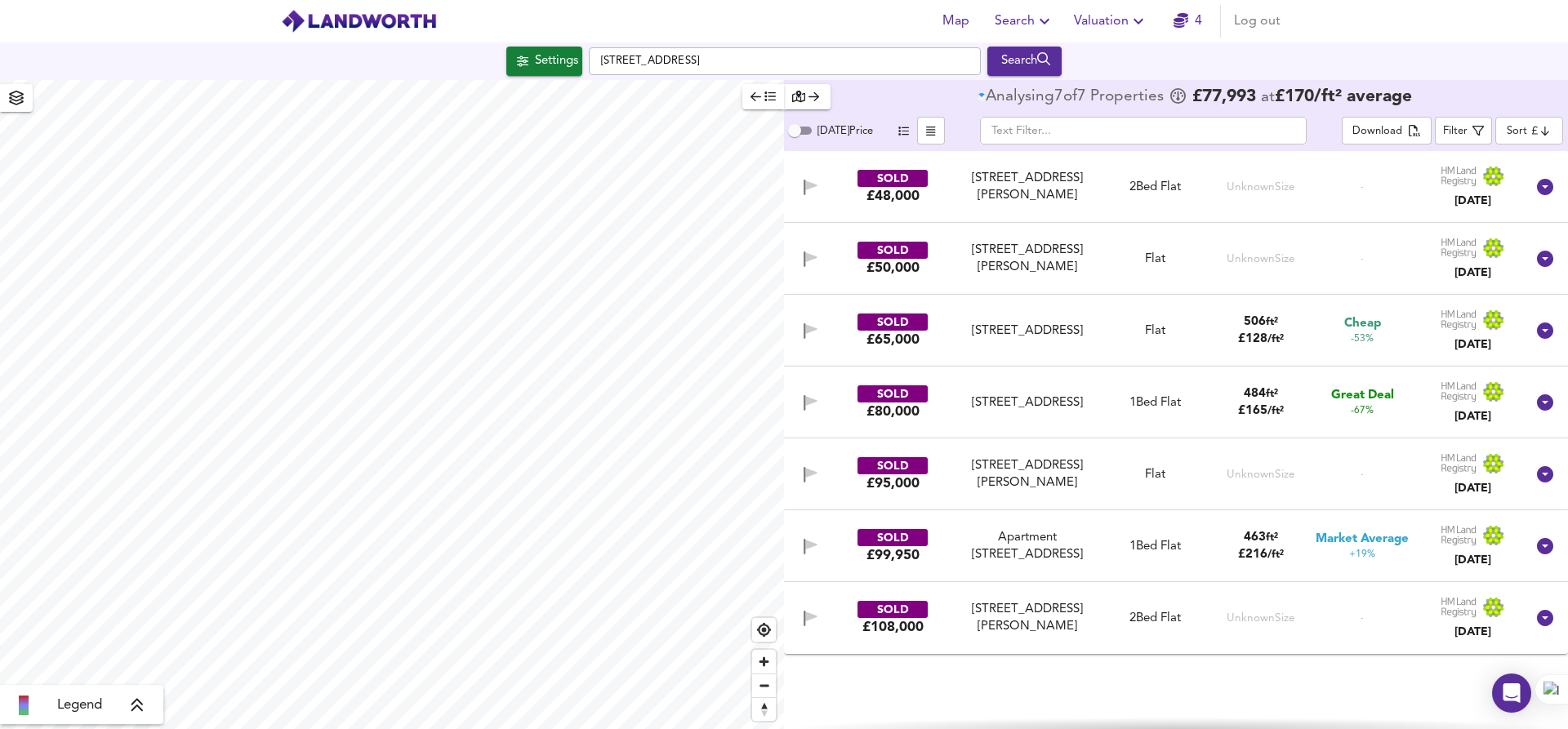
click at [511, 50] on span "Settings" at bounding box center [544, 61] width 68 height 21
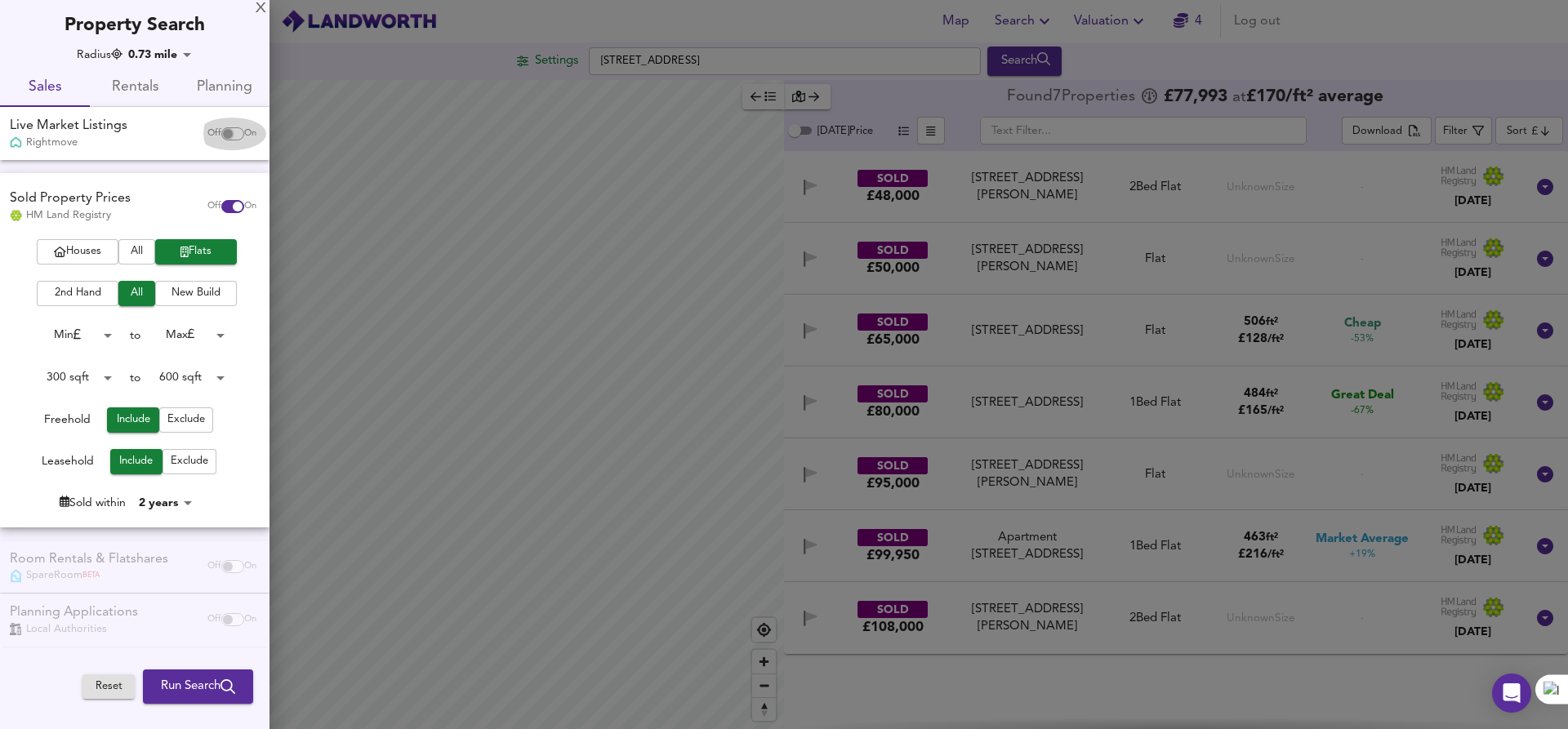
click at [224, 137] on input "checkbox" at bounding box center [227, 134] width 39 height 13
checkbox input "true"
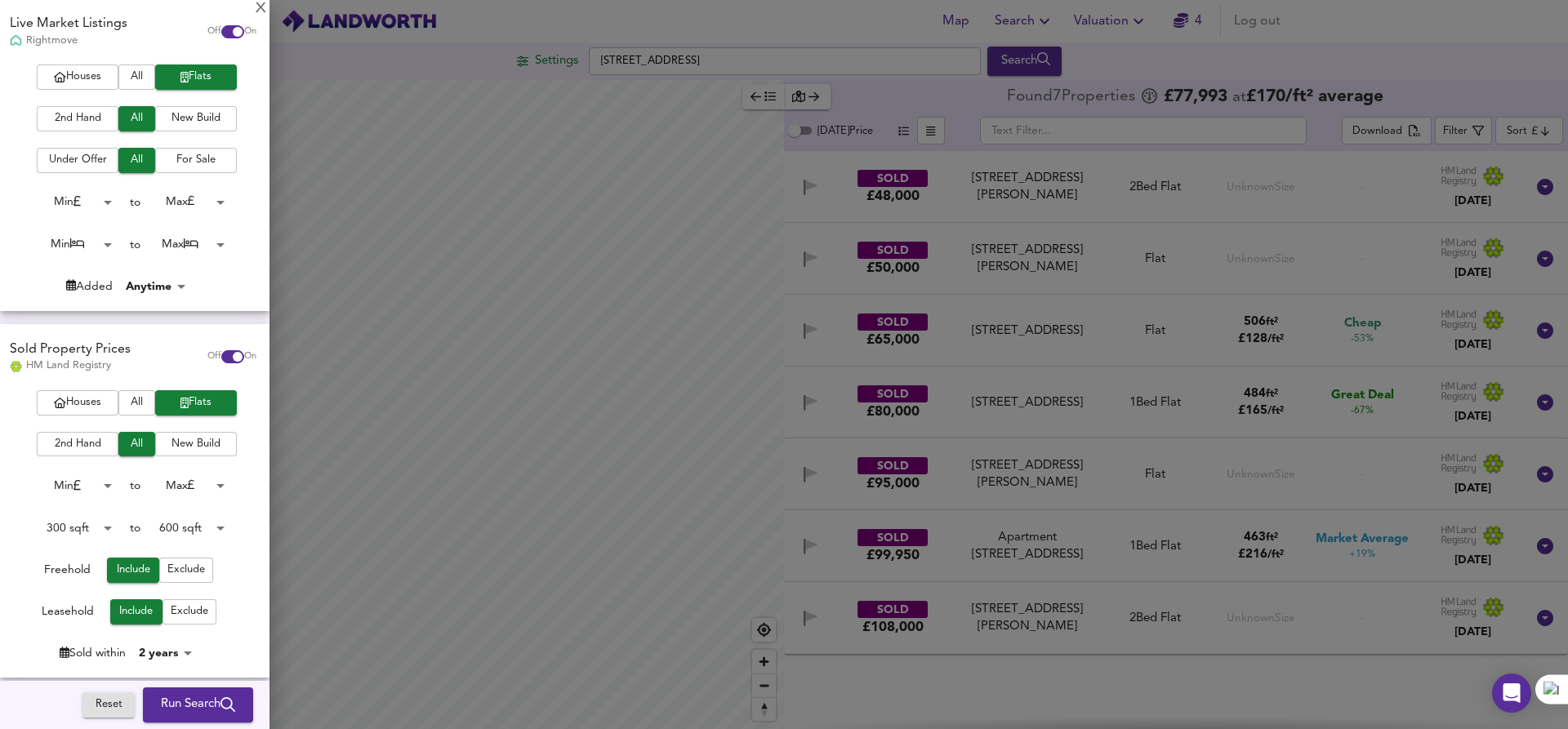
scroll to position [132, 0]
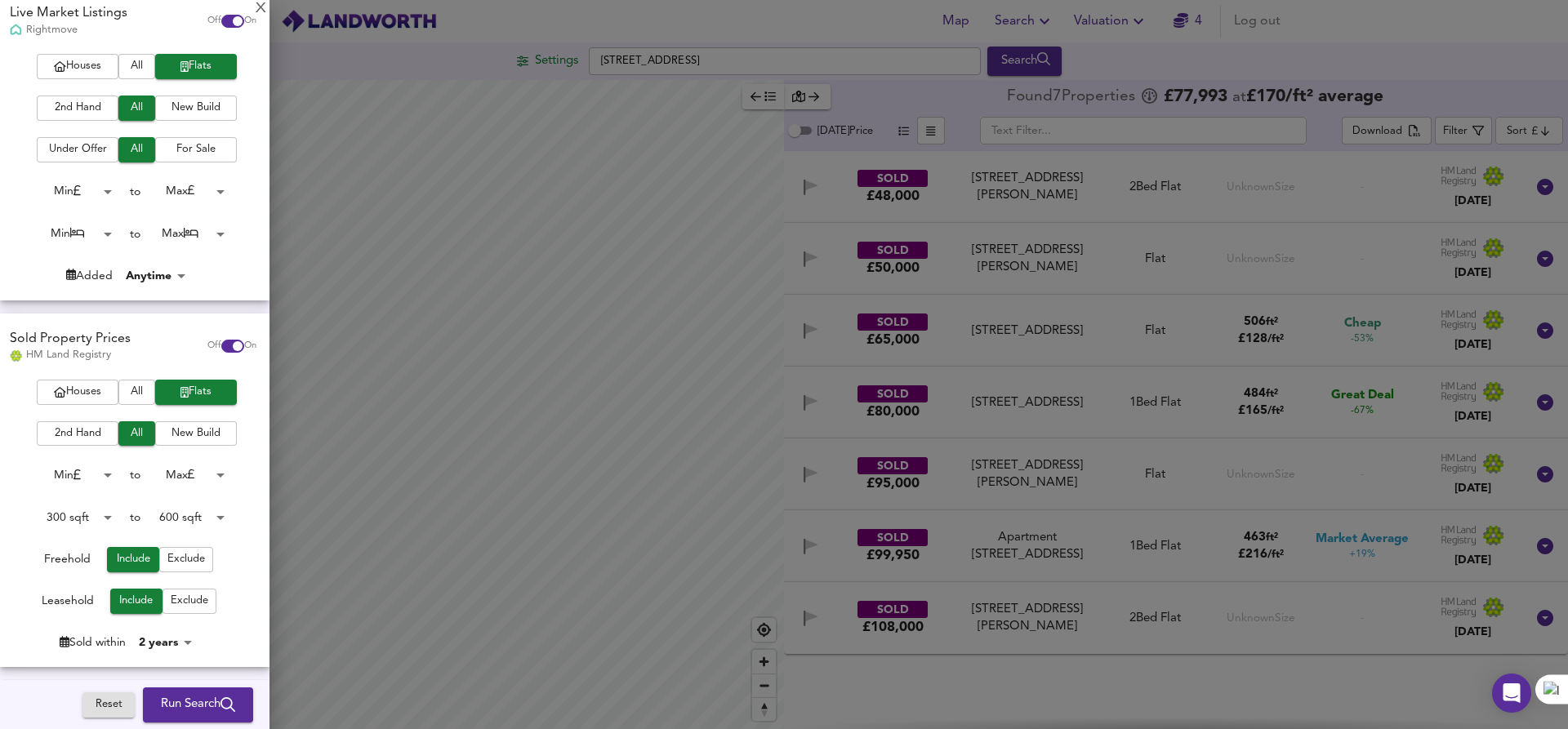
click at [136, 76] on span "All" at bounding box center [136, 66] width 20 height 19
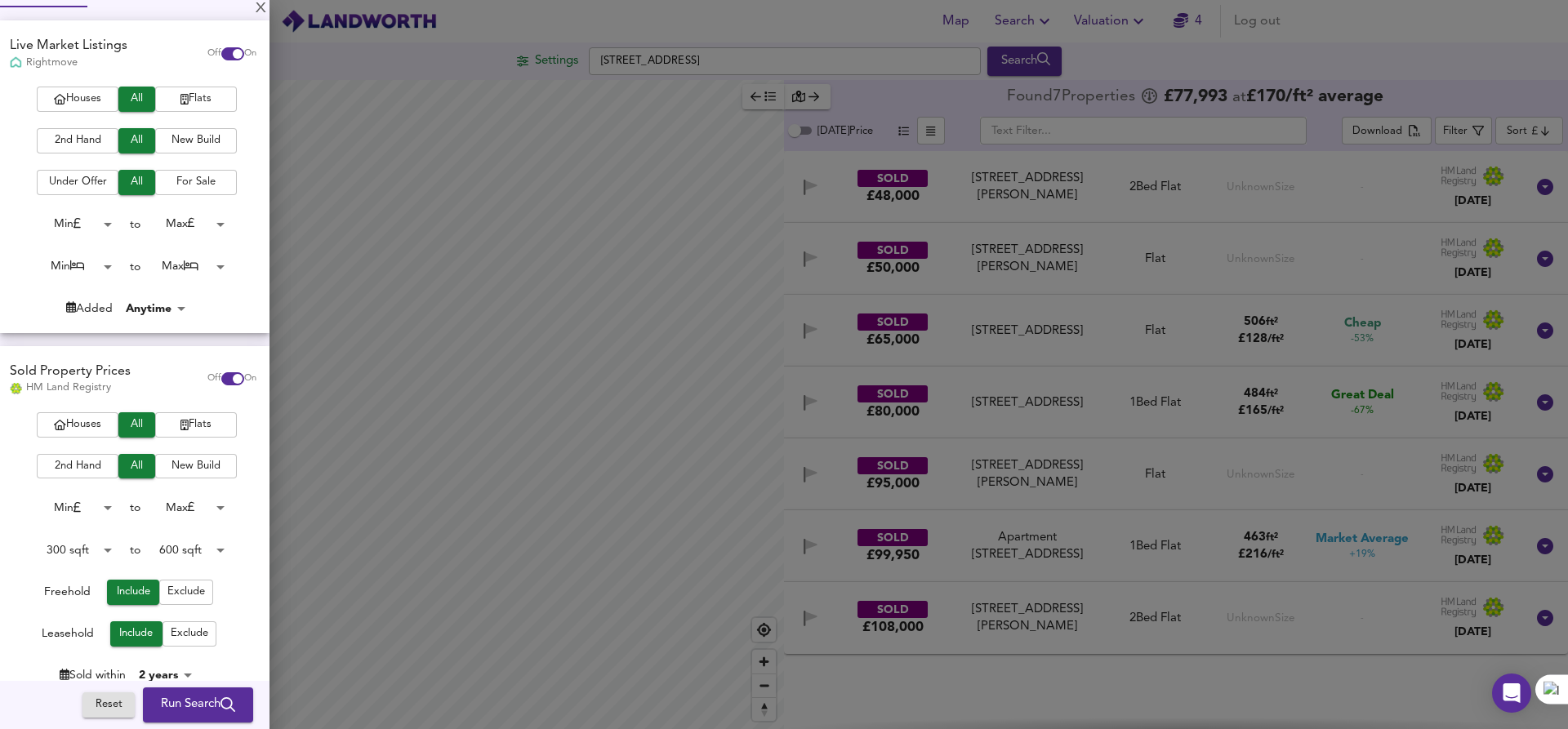
scroll to position [96, 0]
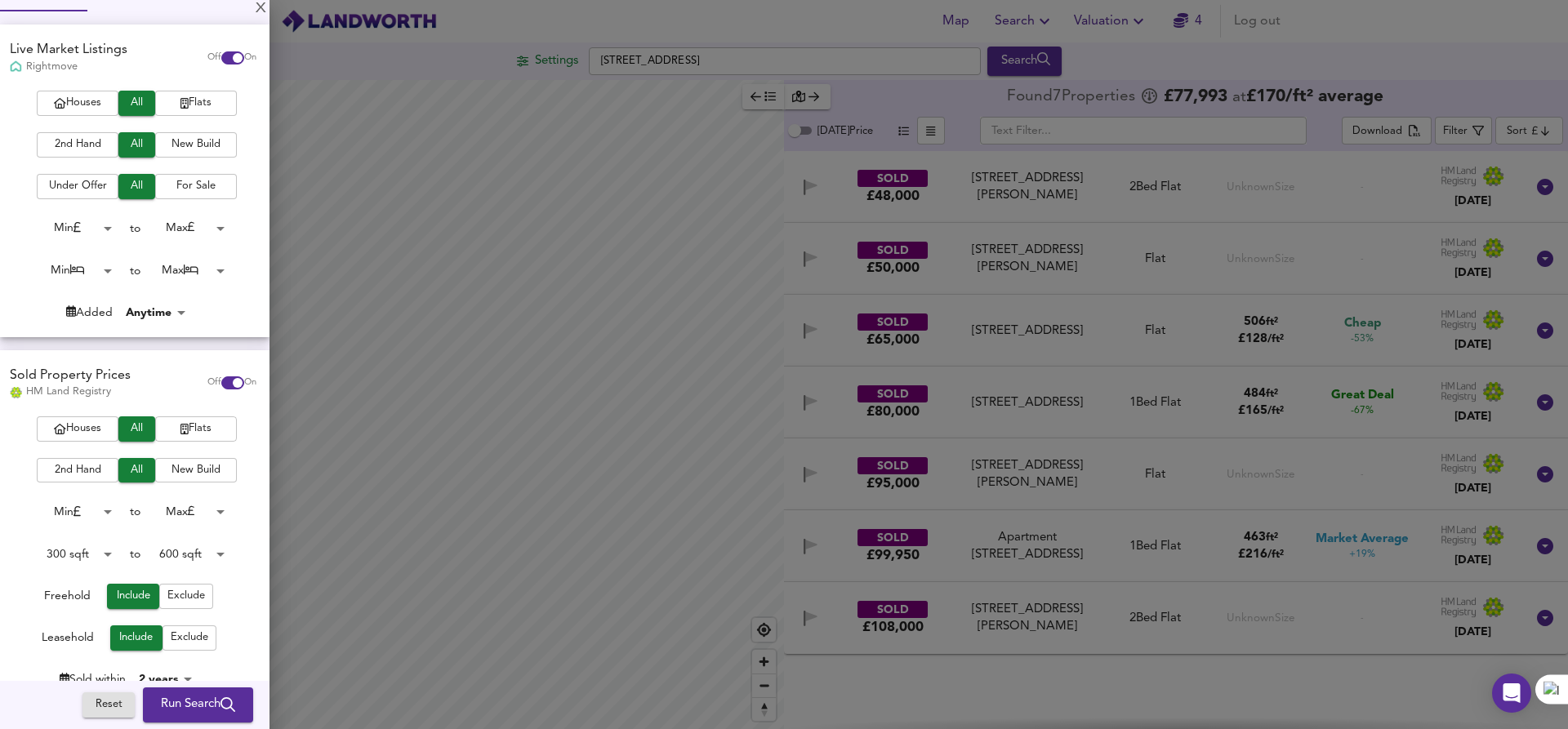
click at [197, 112] on span "Flats" at bounding box center [196, 103] width 65 height 19
click at [136, 414] on div "Sold Property Prices HM Land Registry Off On" at bounding box center [135, 383] width 270 height 66
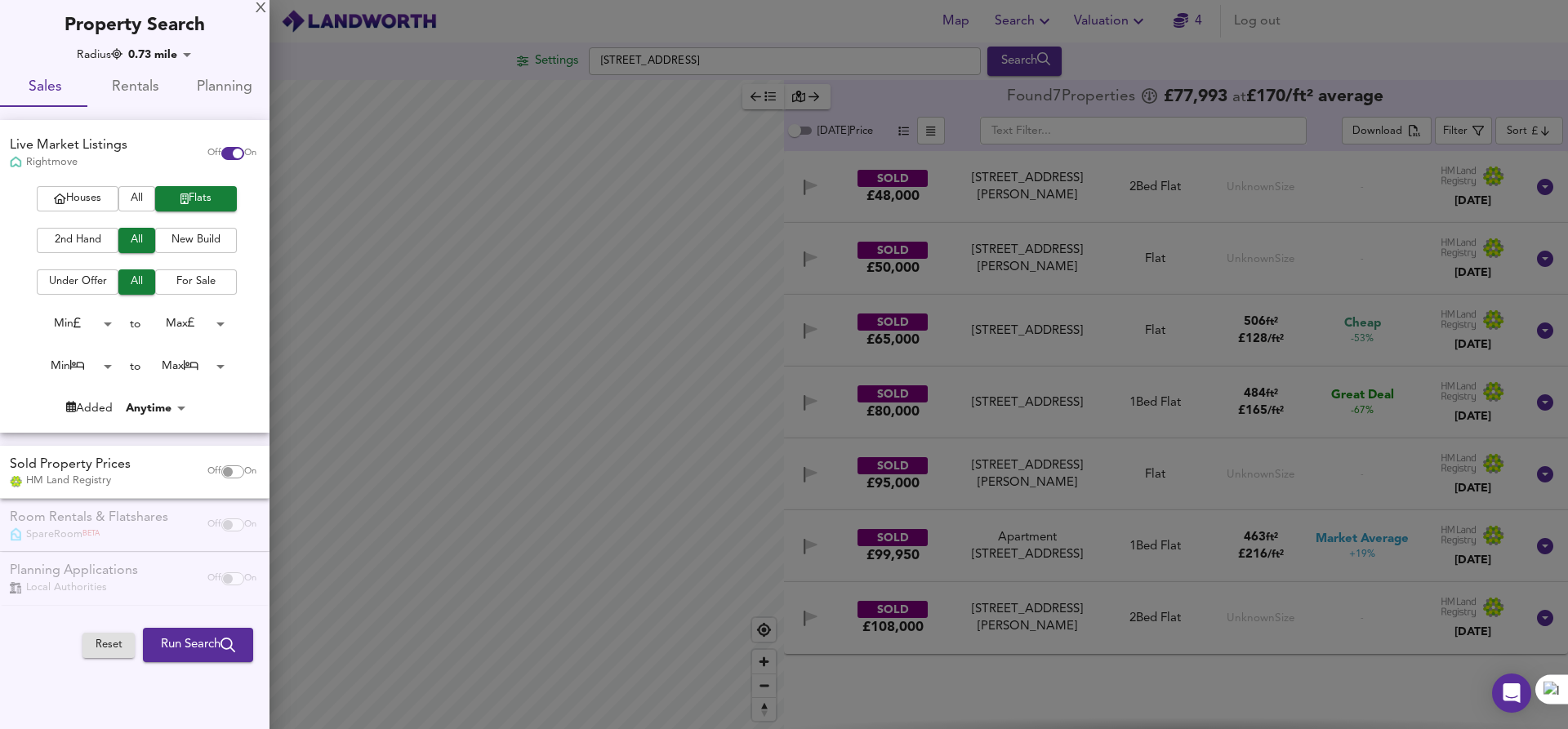
scroll to position [0, 0]
click at [141, 465] on div "Sold Property Prices HM Land Registry" at bounding box center [101, 472] width 195 height 34
checkbox input "true"
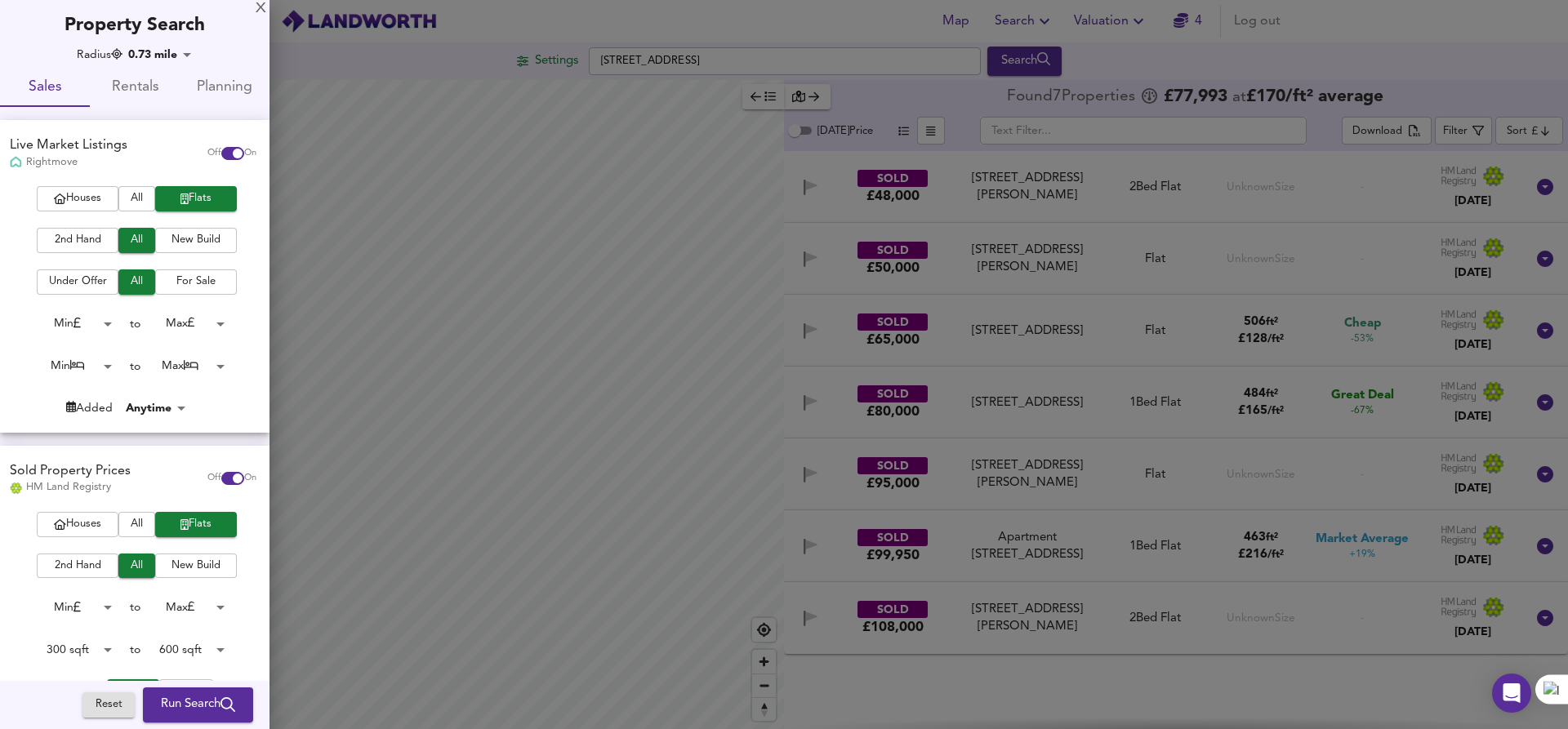
click at [86, 208] on span "Houses" at bounding box center [78, 198] width 65 height 19
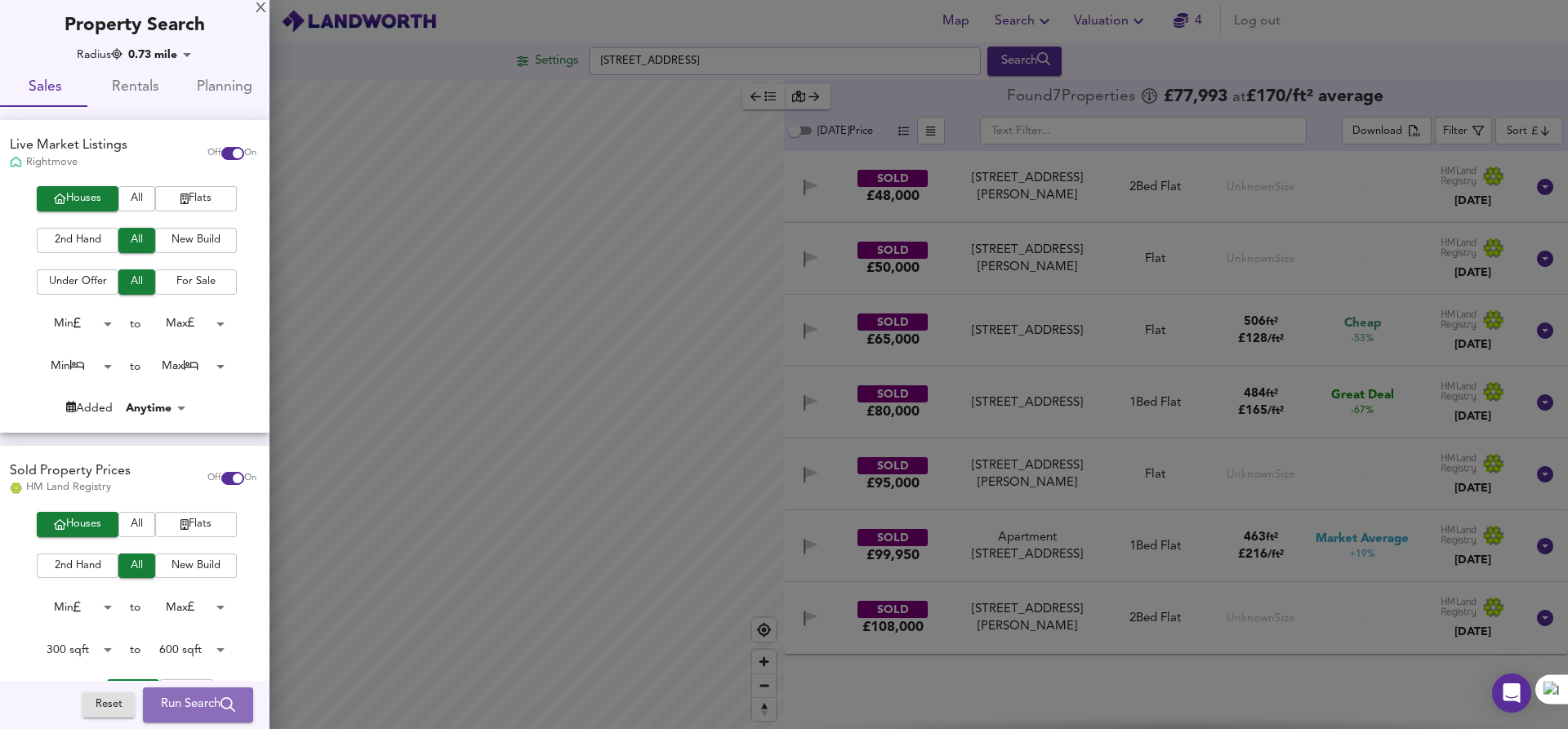
click at [170, 706] on span "Run Search" at bounding box center [198, 705] width 74 height 21
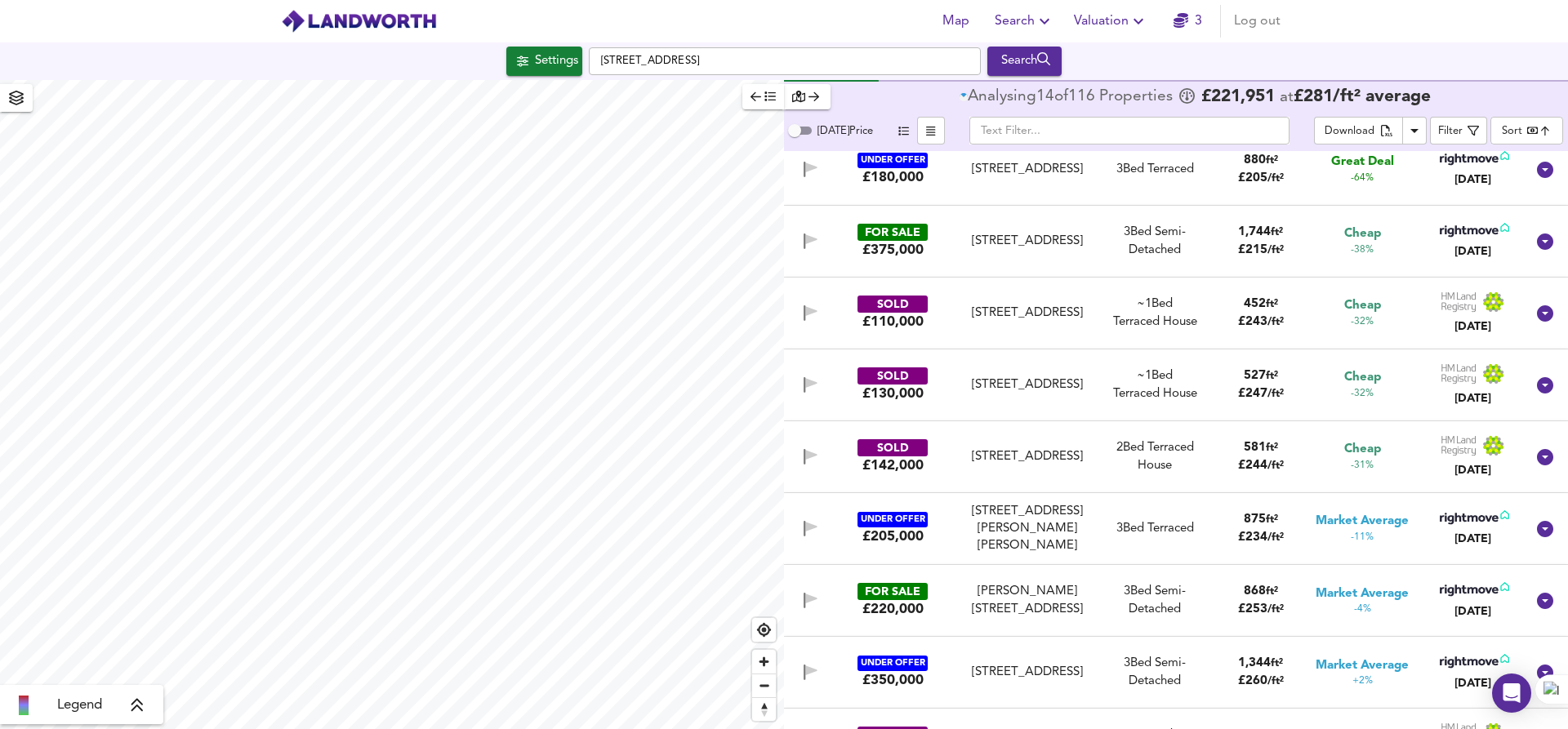
scroll to position [193, 0]
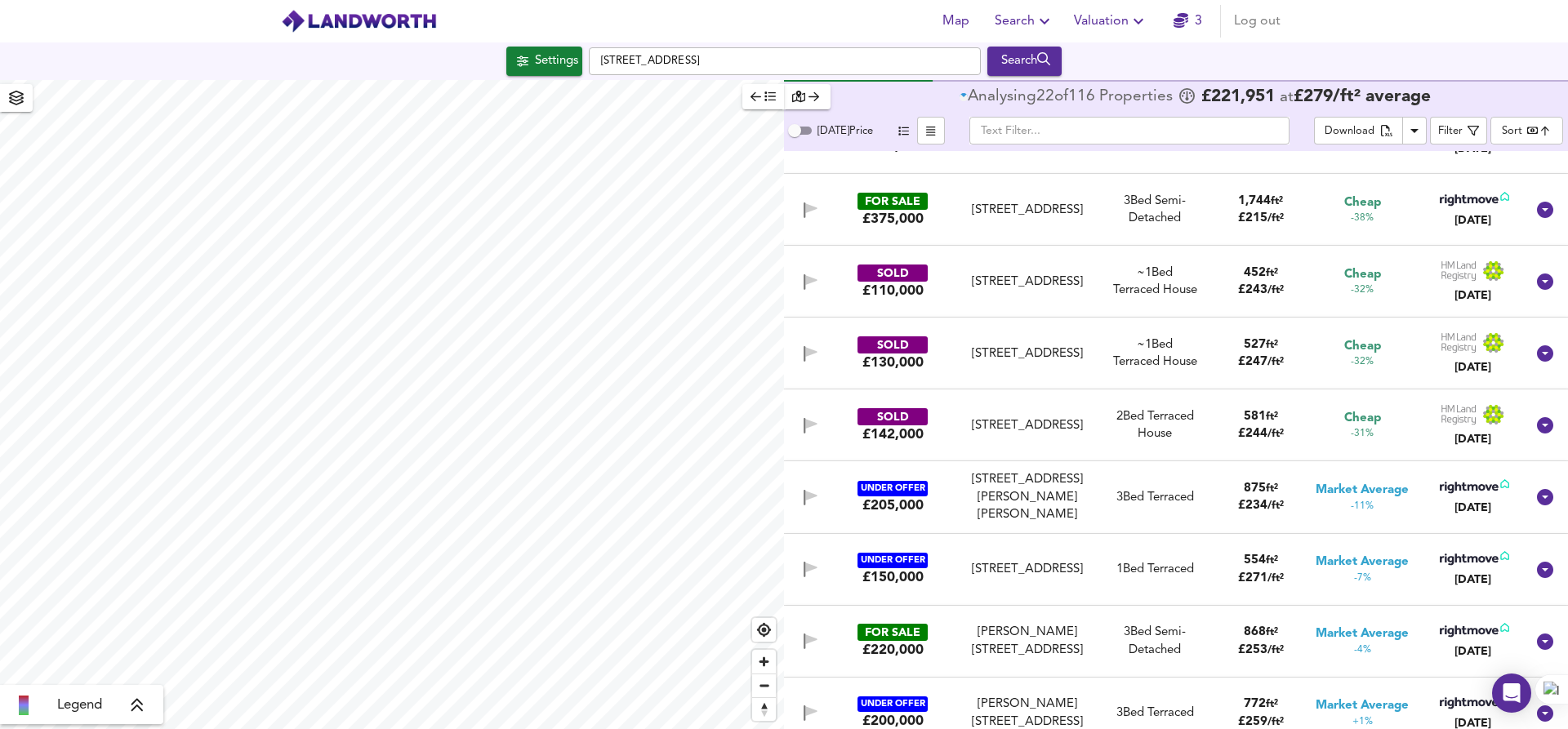
click at [20, 98] on icon "button" at bounding box center [16, 97] width 16 height 15
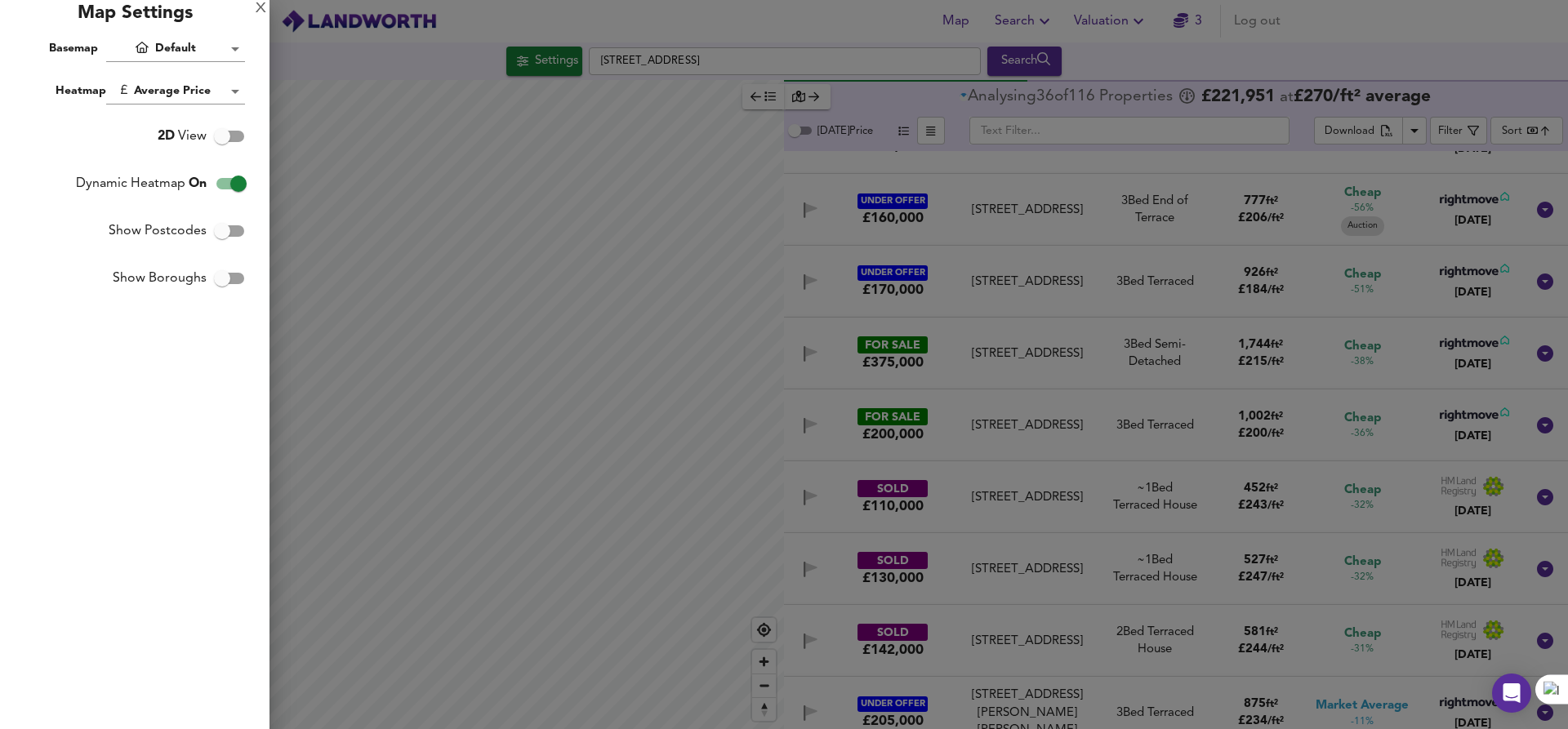
click at [561, 61] on div at bounding box center [784, 364] width 1568 height 729
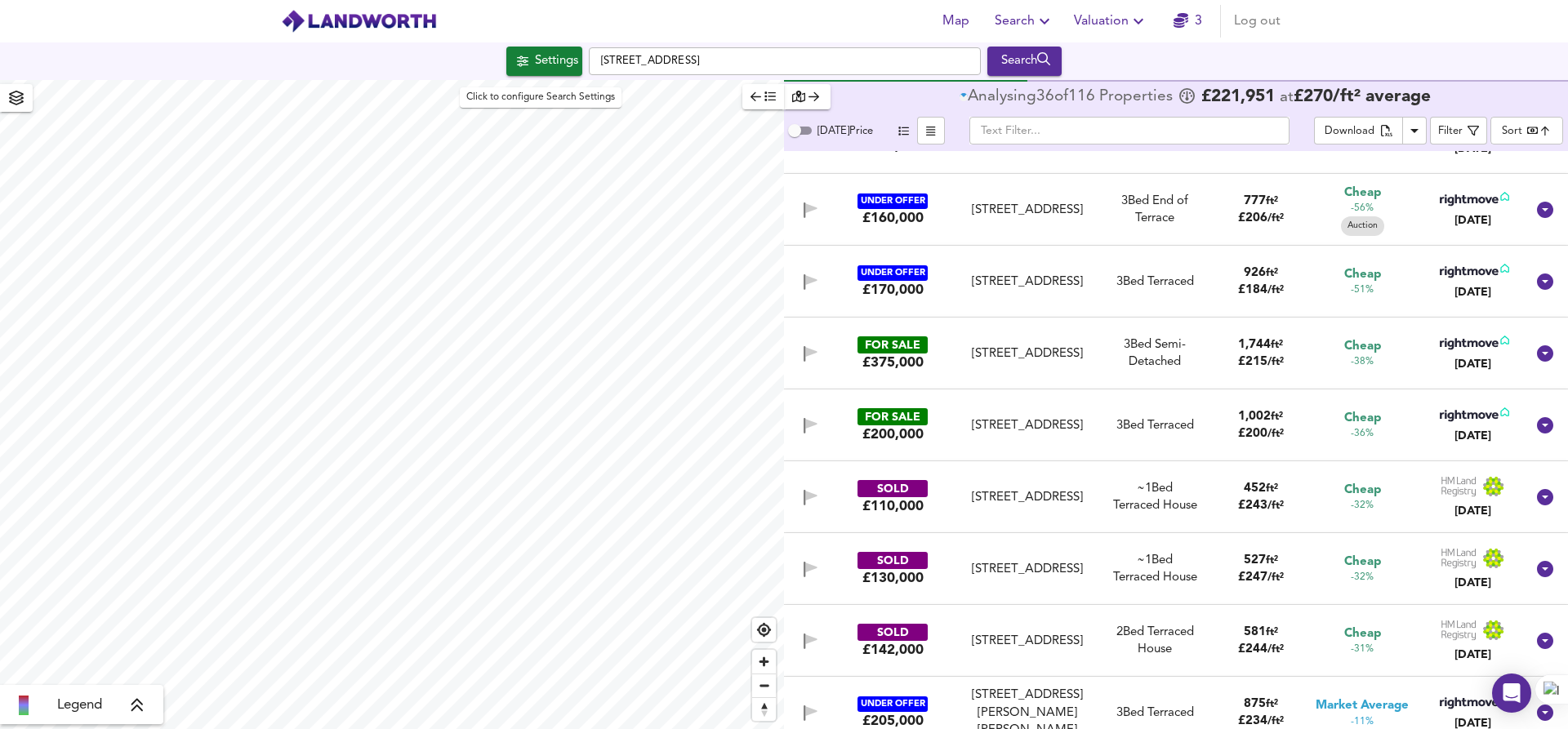
click at [559, 58] on div "Settings" at bounding box center [556, 61] width 43 height 21
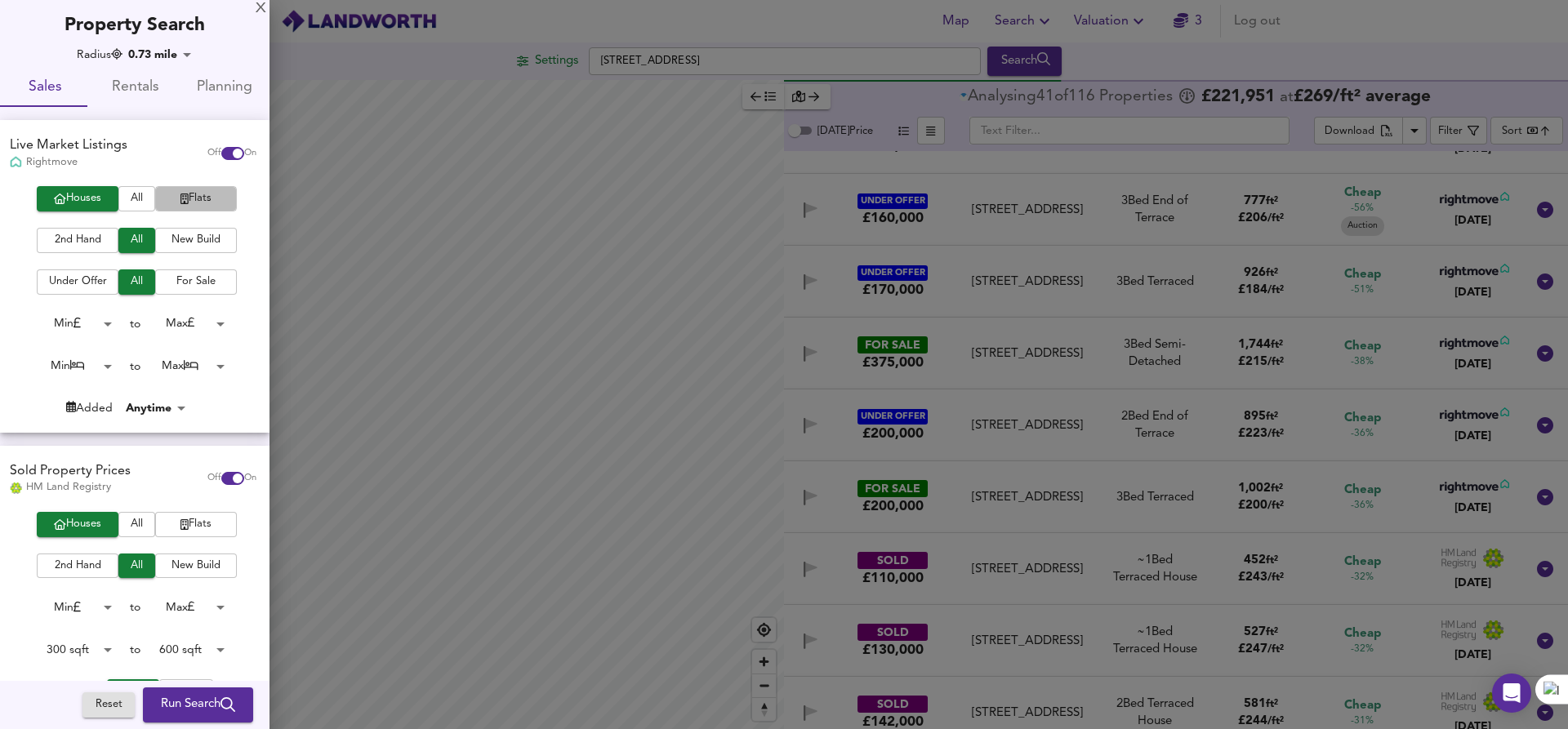
click at [181, 196] on icon "button" at bounding box center [184, 199] width 8 height 11
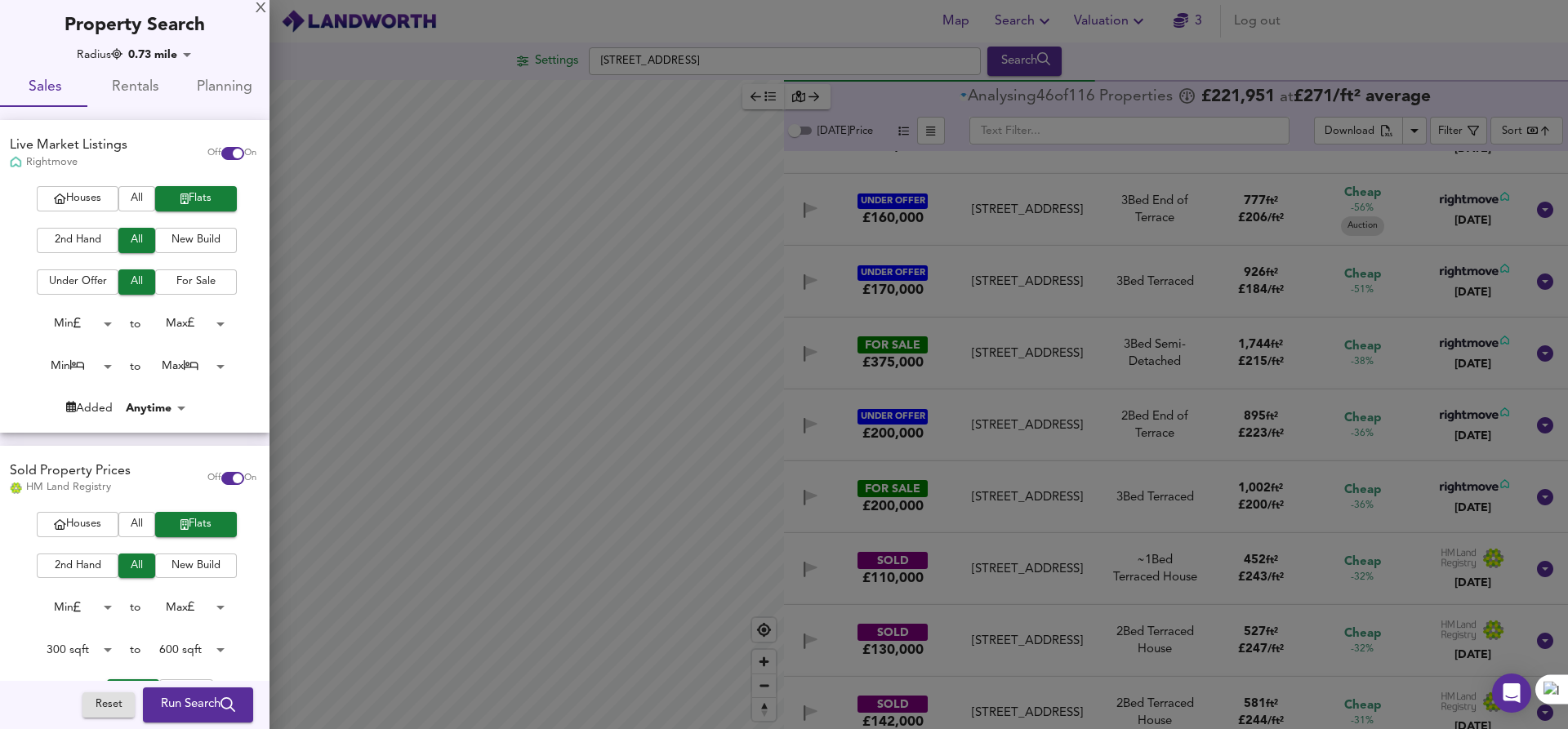
click at [203, 702] on span "Run Search" at bounding box center [198, 705] width 74 height 21
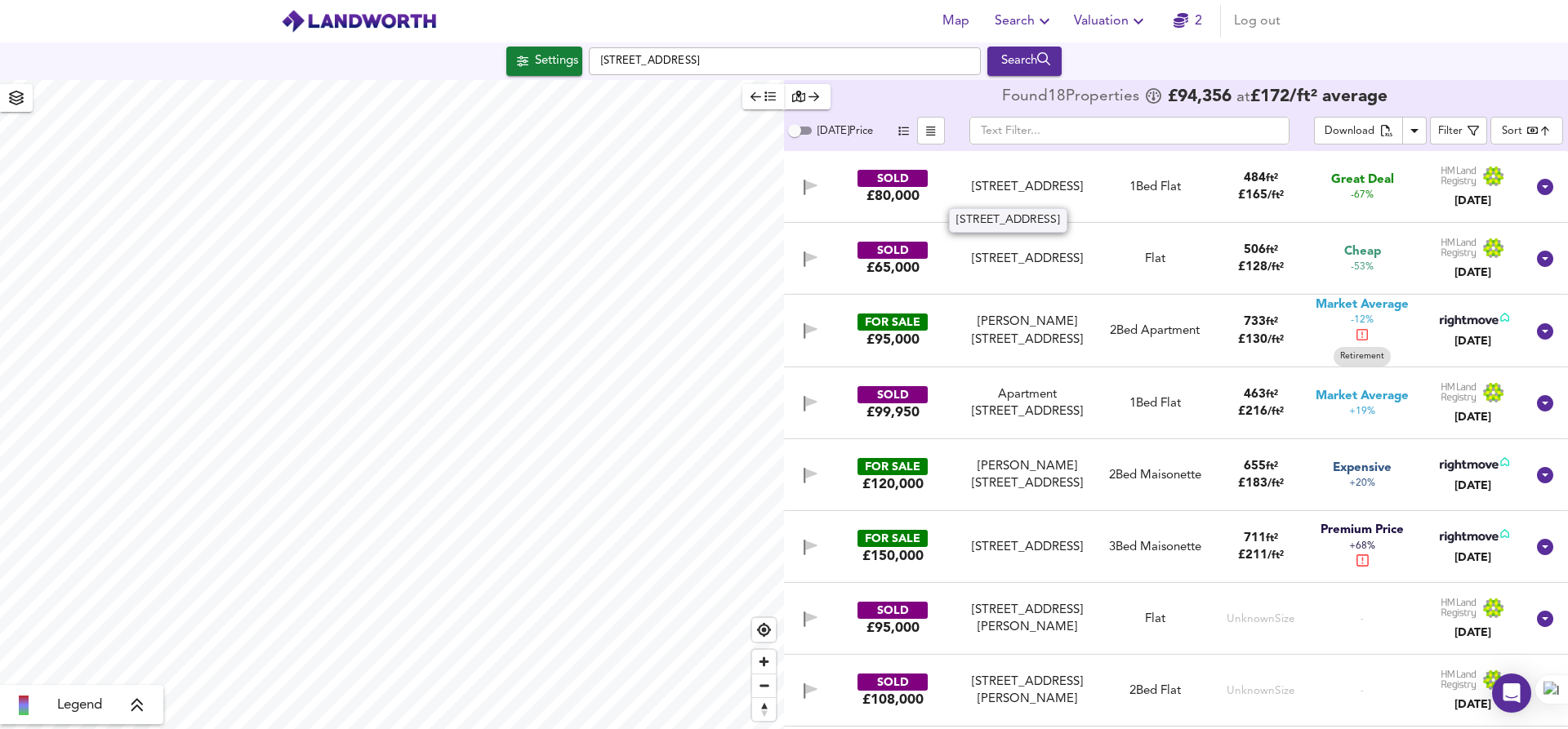
click at [1005, 189] on div "[STREET_ADDRESS]" at bounding box center [1026, 187] width 135 height 17
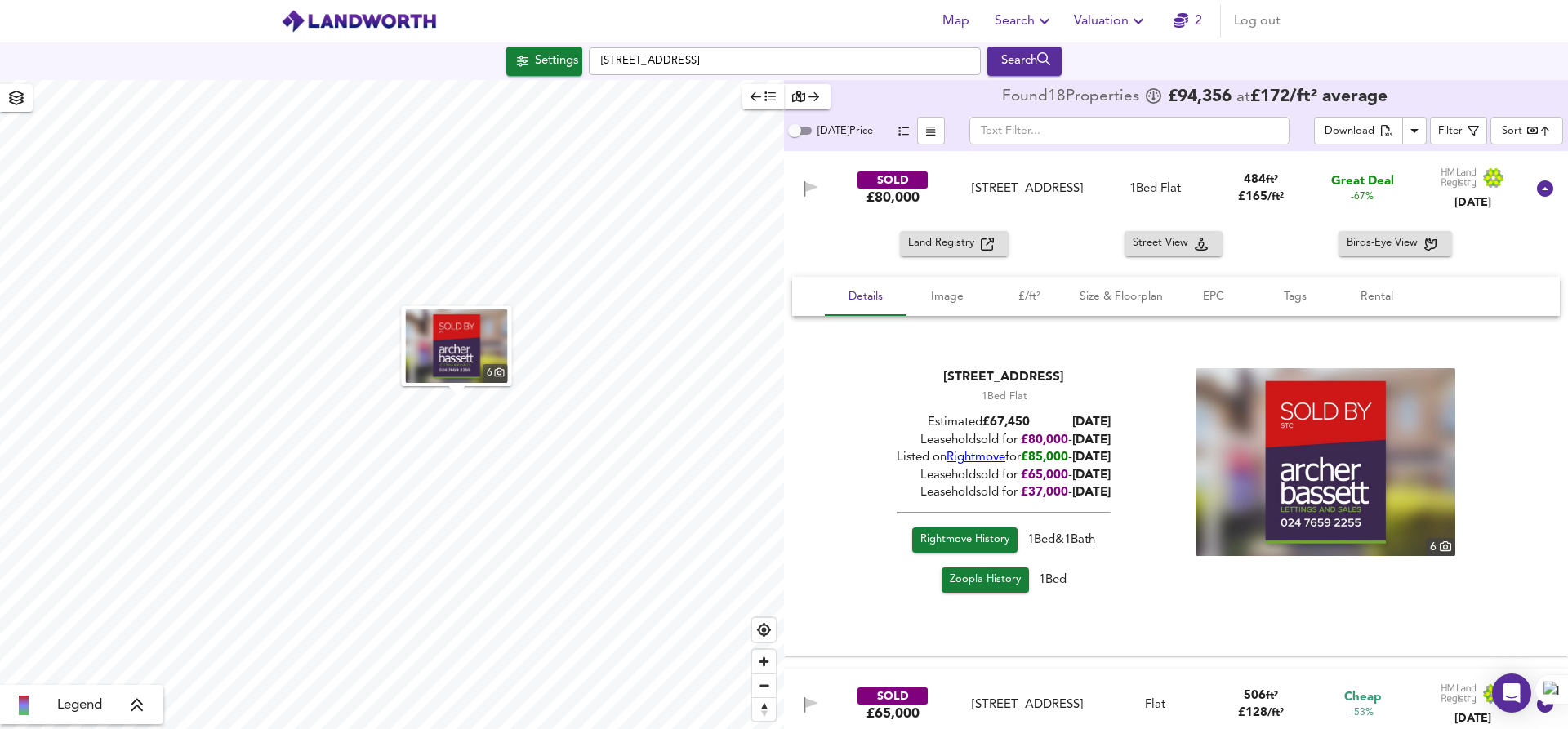
scroll to position [15, 0]
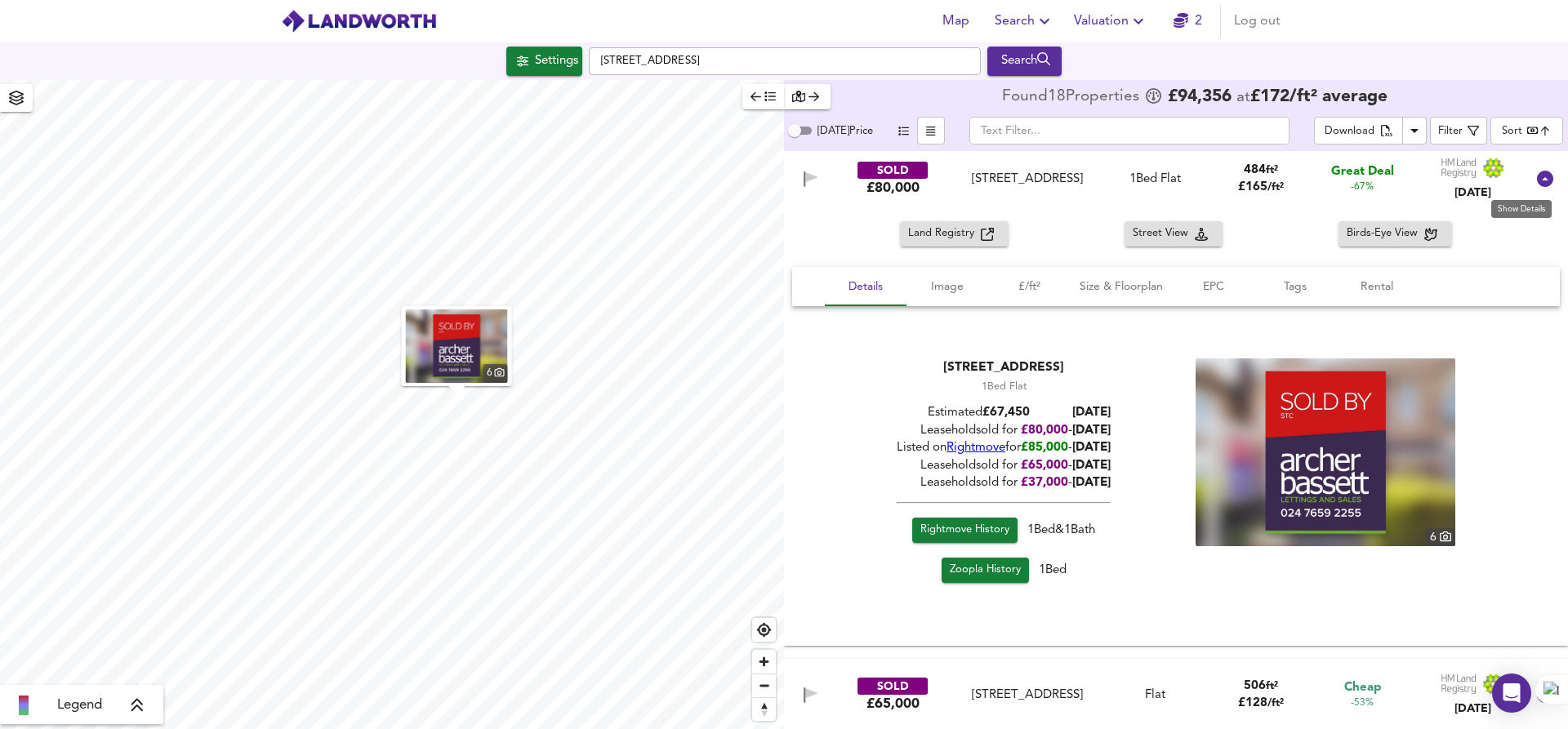
click at [1537, 174] on icon at bounding box center [1545, 179] width 16 height 16
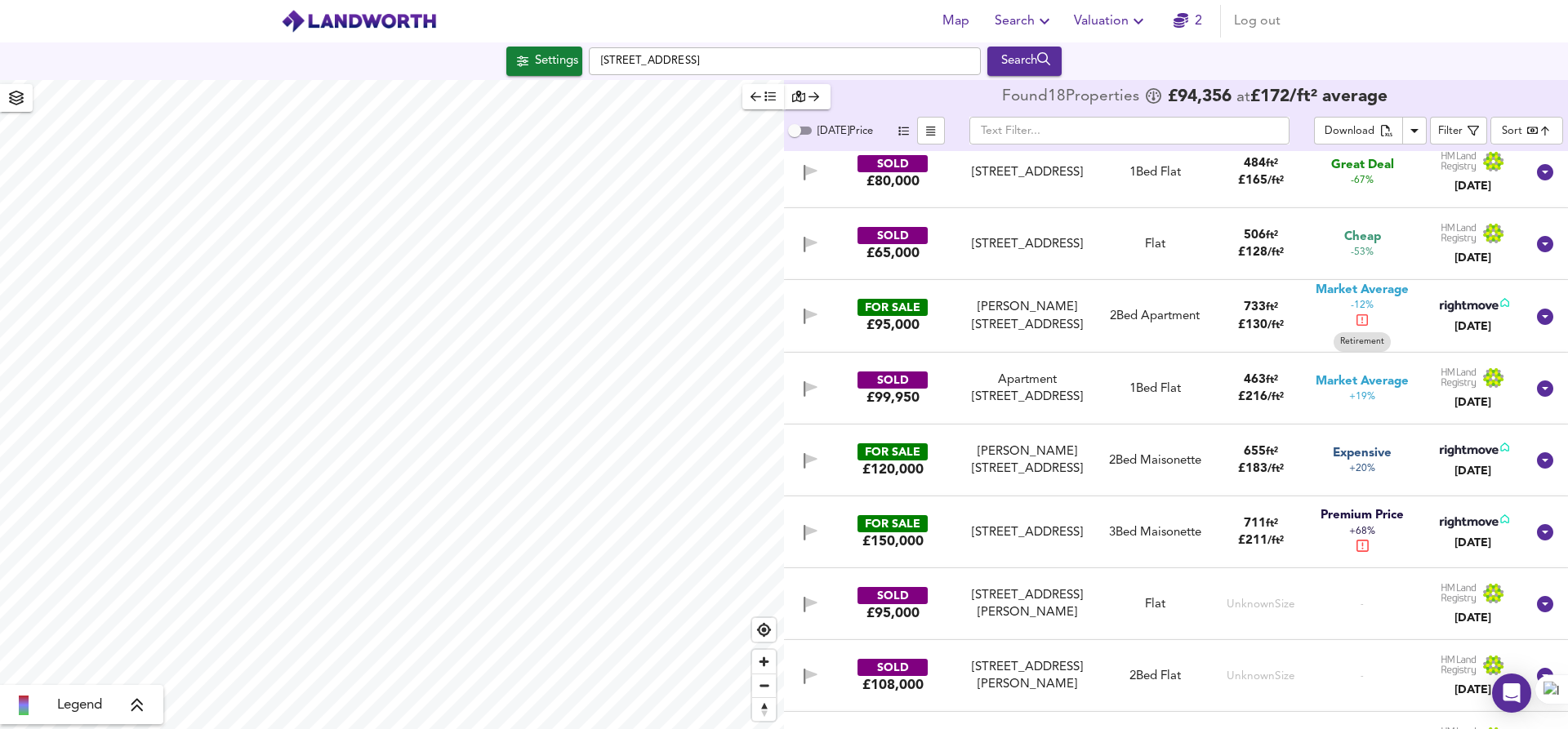
scroll to position [0, 0]
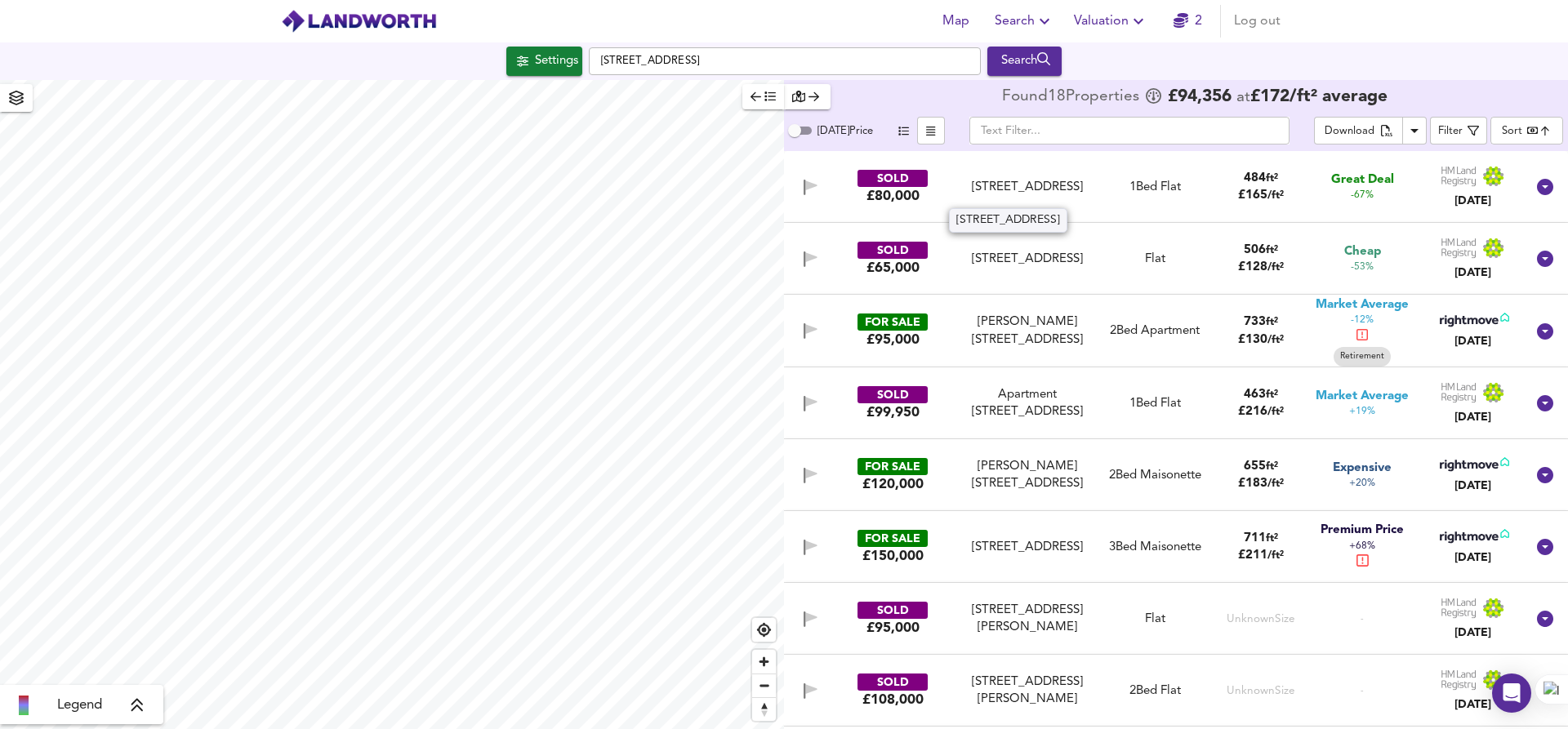
click at [1022, 189] on div "[STREET_ADDRESS]" at bounding box center [1026, 187] width 135 height 17
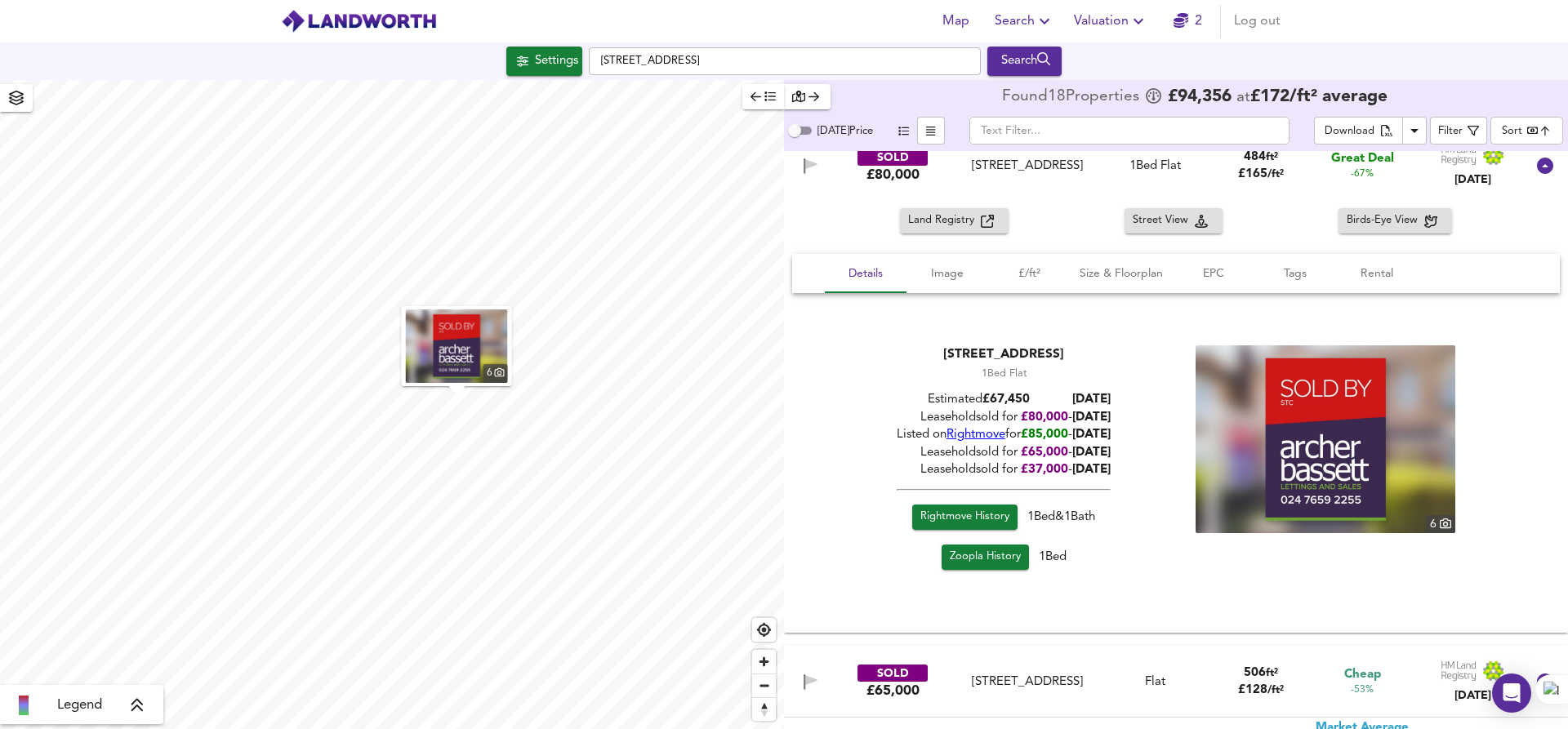
scroll to position [36, 0]
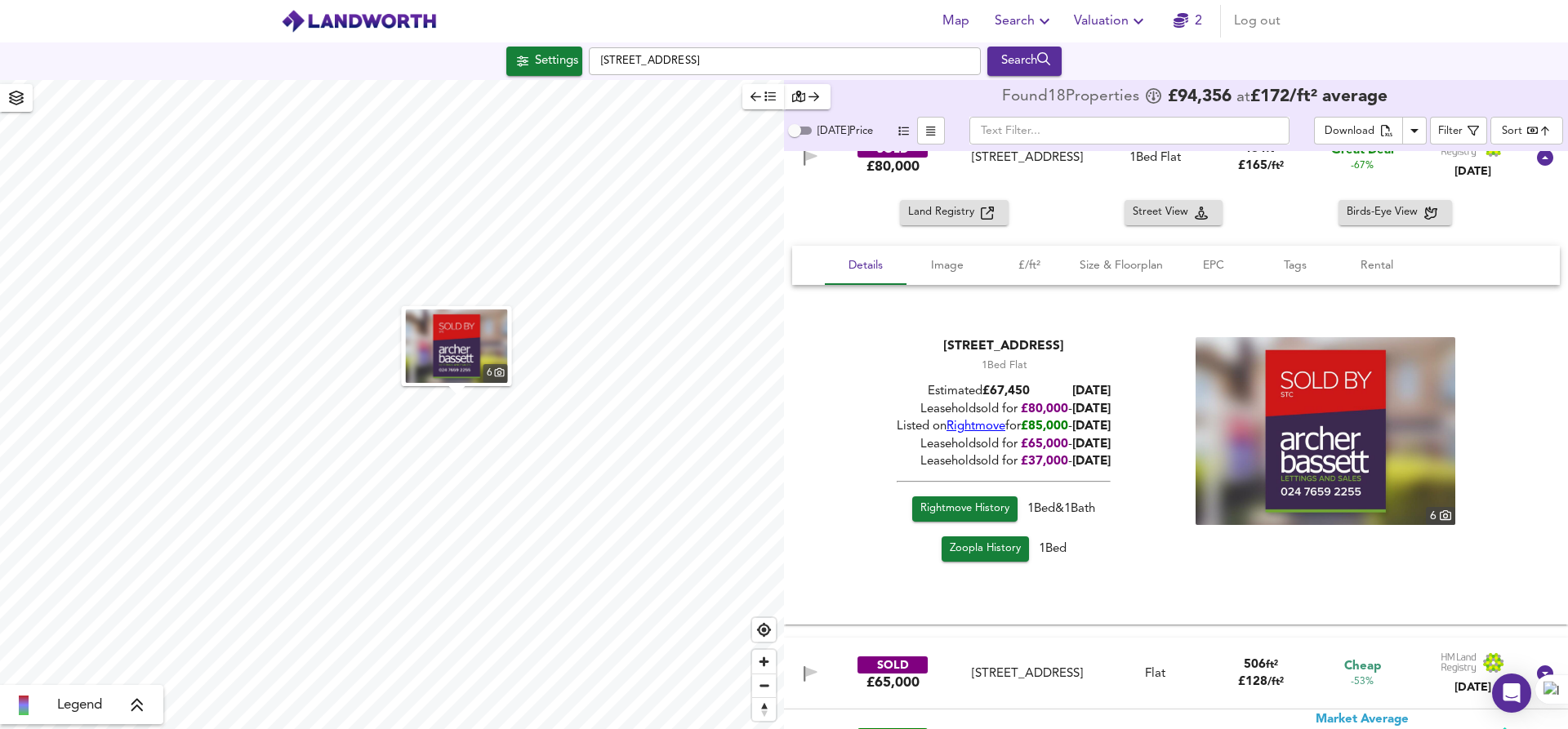
drag, startPoint x: 907, startPoint y: 414, endPoint x: 1147, endPoint y: 418, distance: 240.0
click at [1147, 418] on div "[STREET_ADDRESS] 1 Bed Flat Estimated £ 67,450 [DATE] Leasehold sold for £ 80,0…" at bounding box center [1175, 452] width 728 height 231
click at [1147, 408] on div "[STREET_ADDRESS] 1 Bed Flat Estimated £ 67,450 [DATE] Leasehold sold for £ 80,0…" at bounding box center [1175, 452] width 728 height 231
drag, startPoint x: 1147, startPoint y: 408, endPoint x: 888, endPoint y: 407, distance: 259.0
click at [888, 407] on div "[STREET_ADDRESS] 1 Bed Flat Estimated £ 67,450 [DATE] Leasehold sold for £ 80,0…" at bounding box center [1175, 452] width 728 height 231
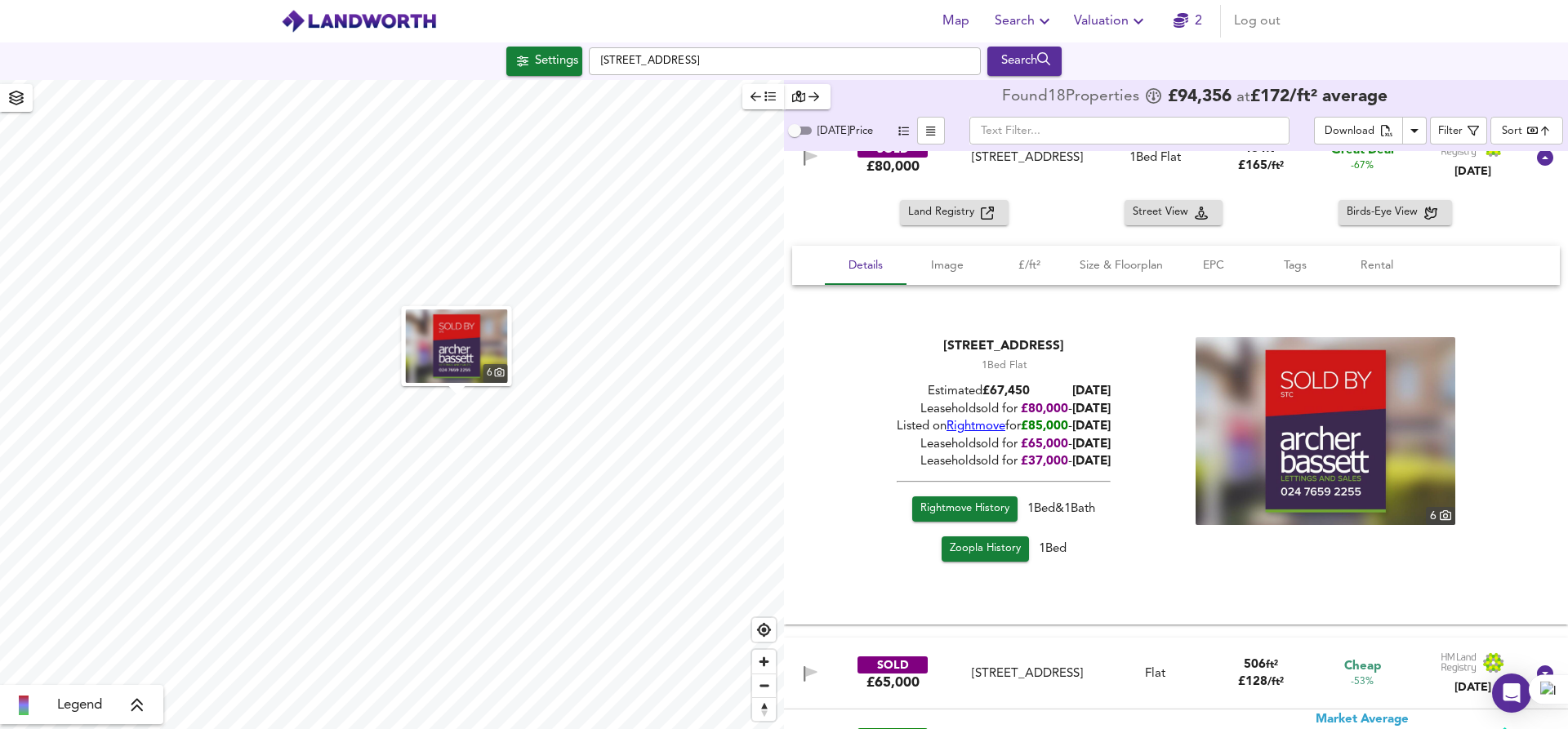
click at [896, 410] on div "Leasehold sold for £ 80,000 - [DATE]" at bounding box center [1003, 409] width 214 height 17
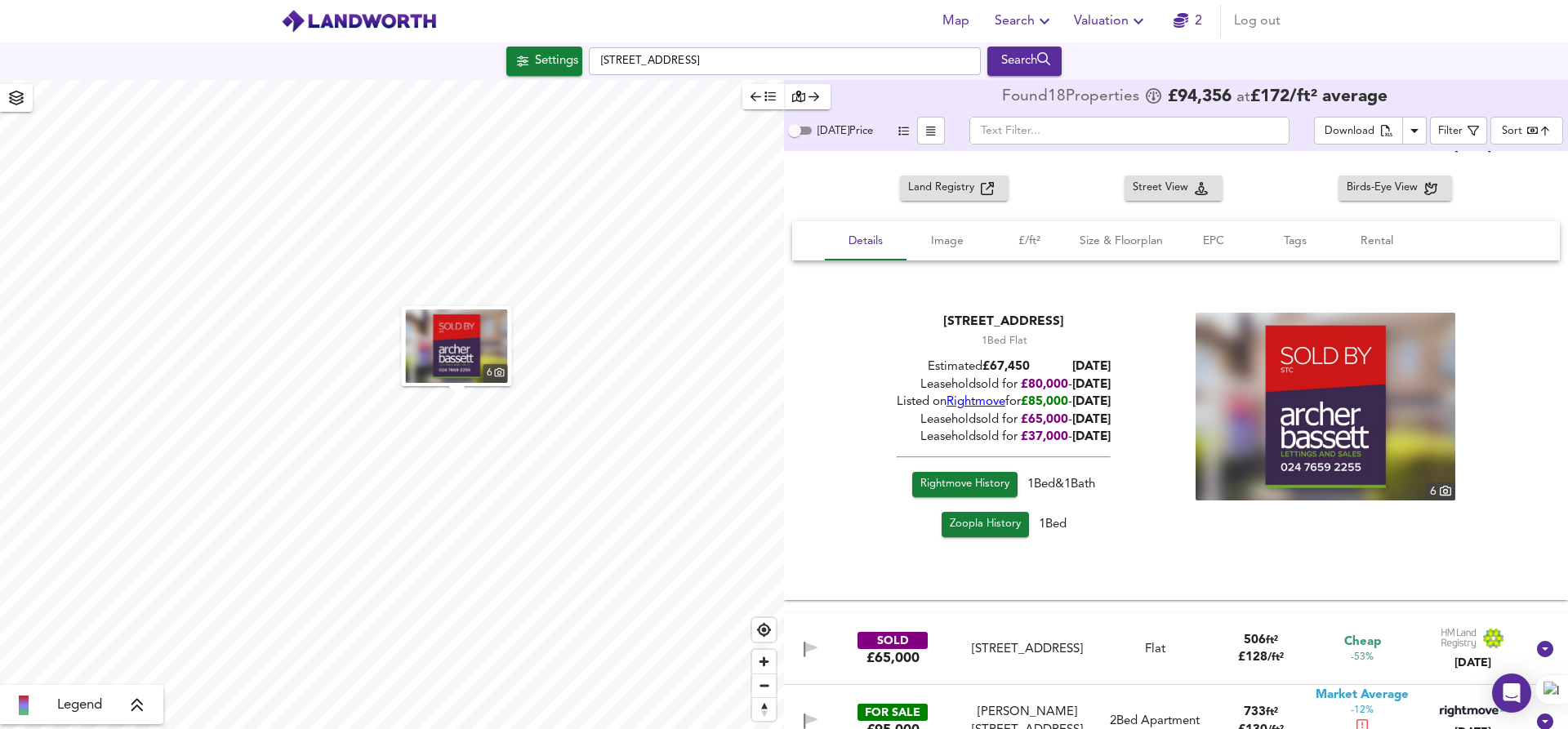
scroll to position [64, 0]
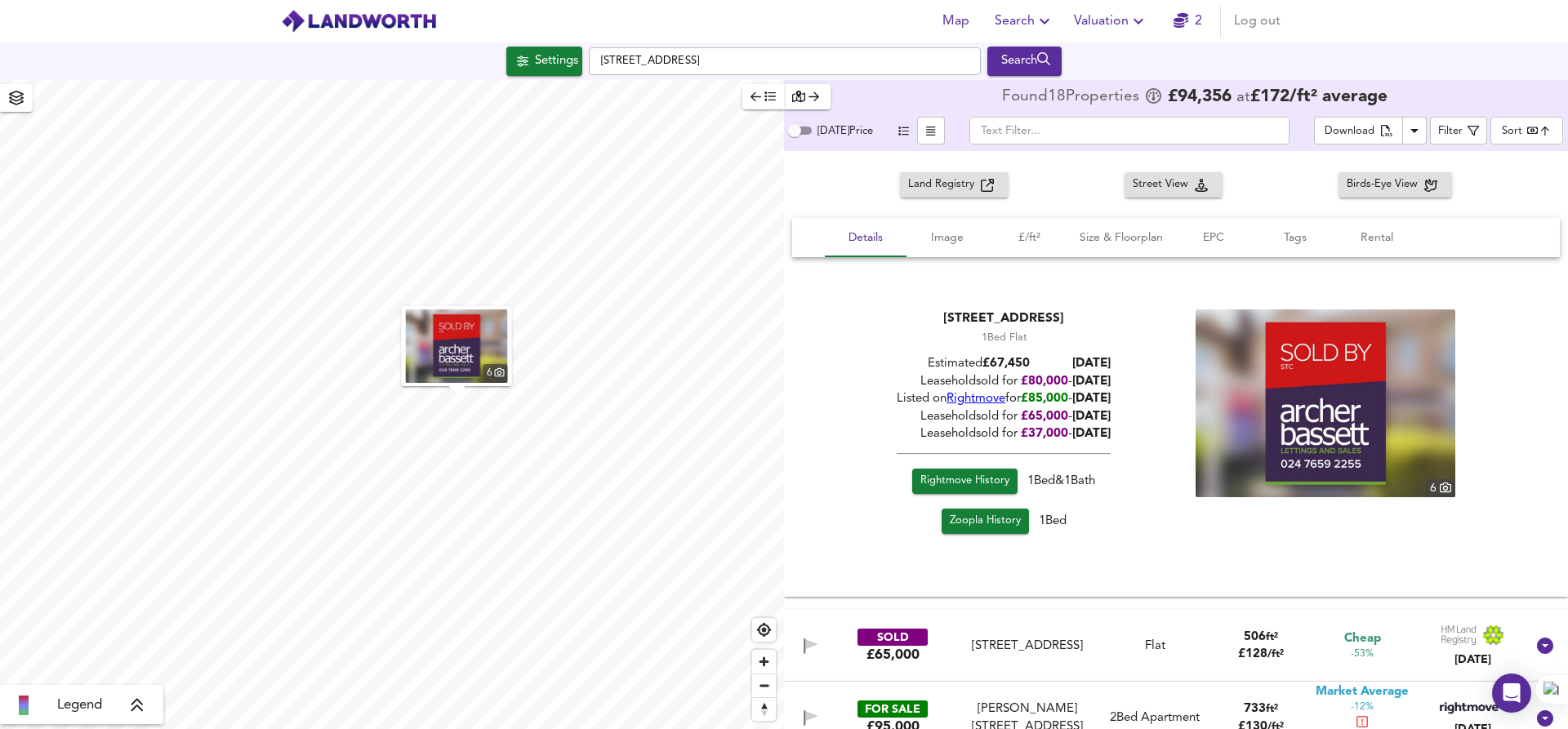
drag, startPoint x: 910, startPoint y: 379, endPoint x: 1154, endPoint y: 379, distance: 244.0
click at [1154, 379] on div "[STREET_ADDRESS] 1 Bed Flat Estimated £ 67,450 [DATE] Leasehold sold for £ 80,0…" at bounding box center [1175, 425] width 728 height 231
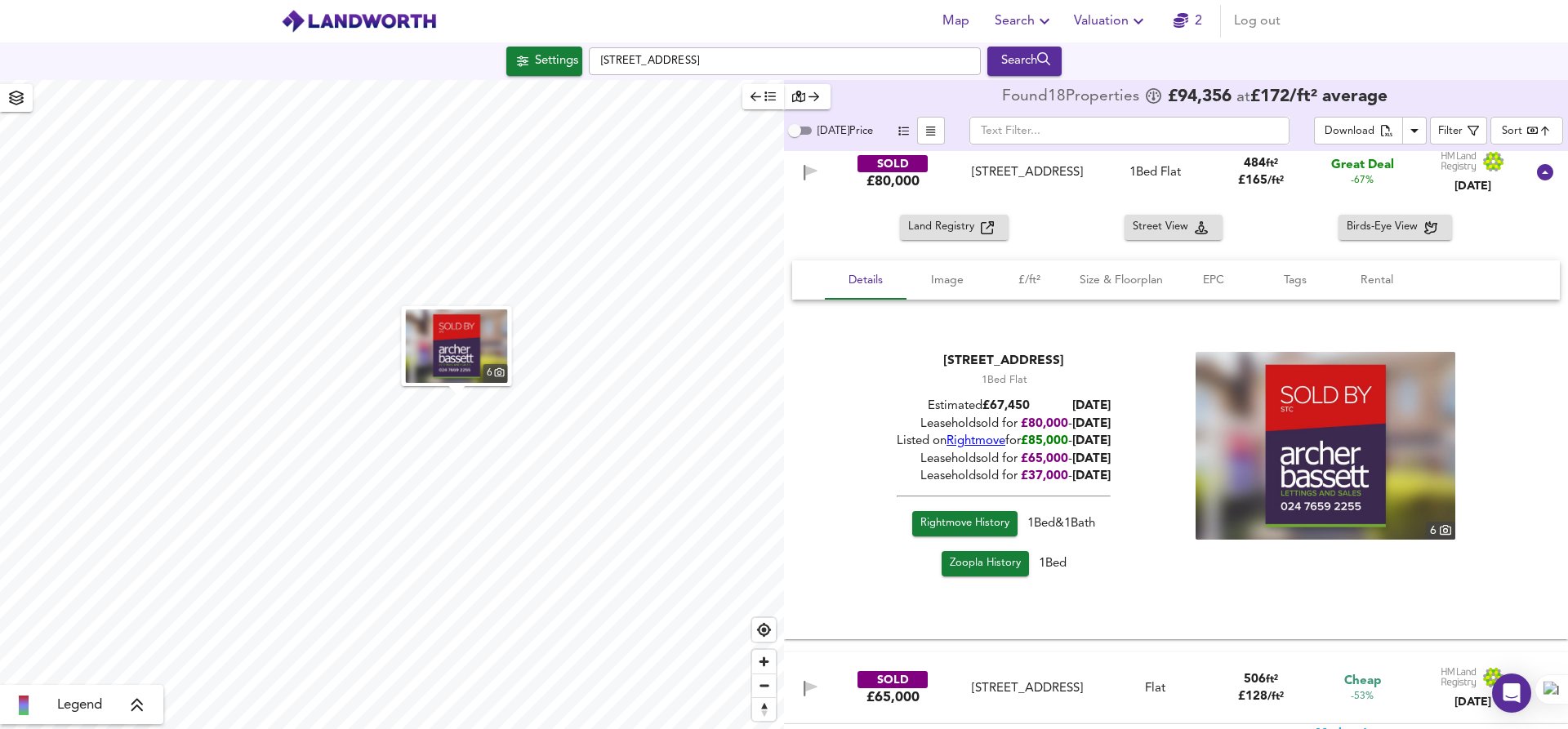
scroll to position [23, 0]
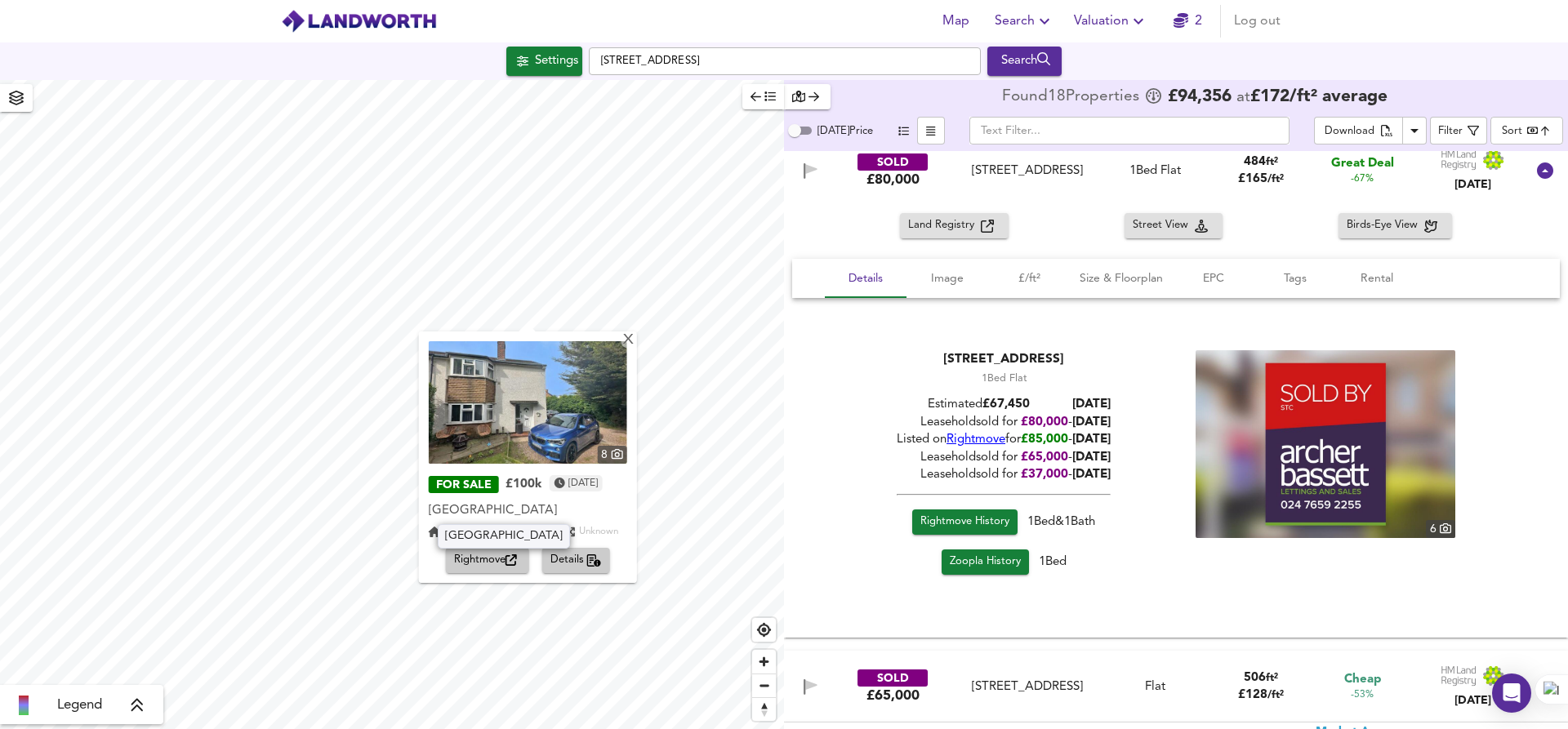
drag, startPoint x: 426, startPoint y: 506, endPoint x: 591, endPoint y: 504, distance: 165.0
click at [591, 504] on div "[GEOGRAPHIC_DATA]" at bounding box center [527, 510] width 198 height 16
click at [634, 343] on div "X" at bounding box center [627, 341] width 14 height 16
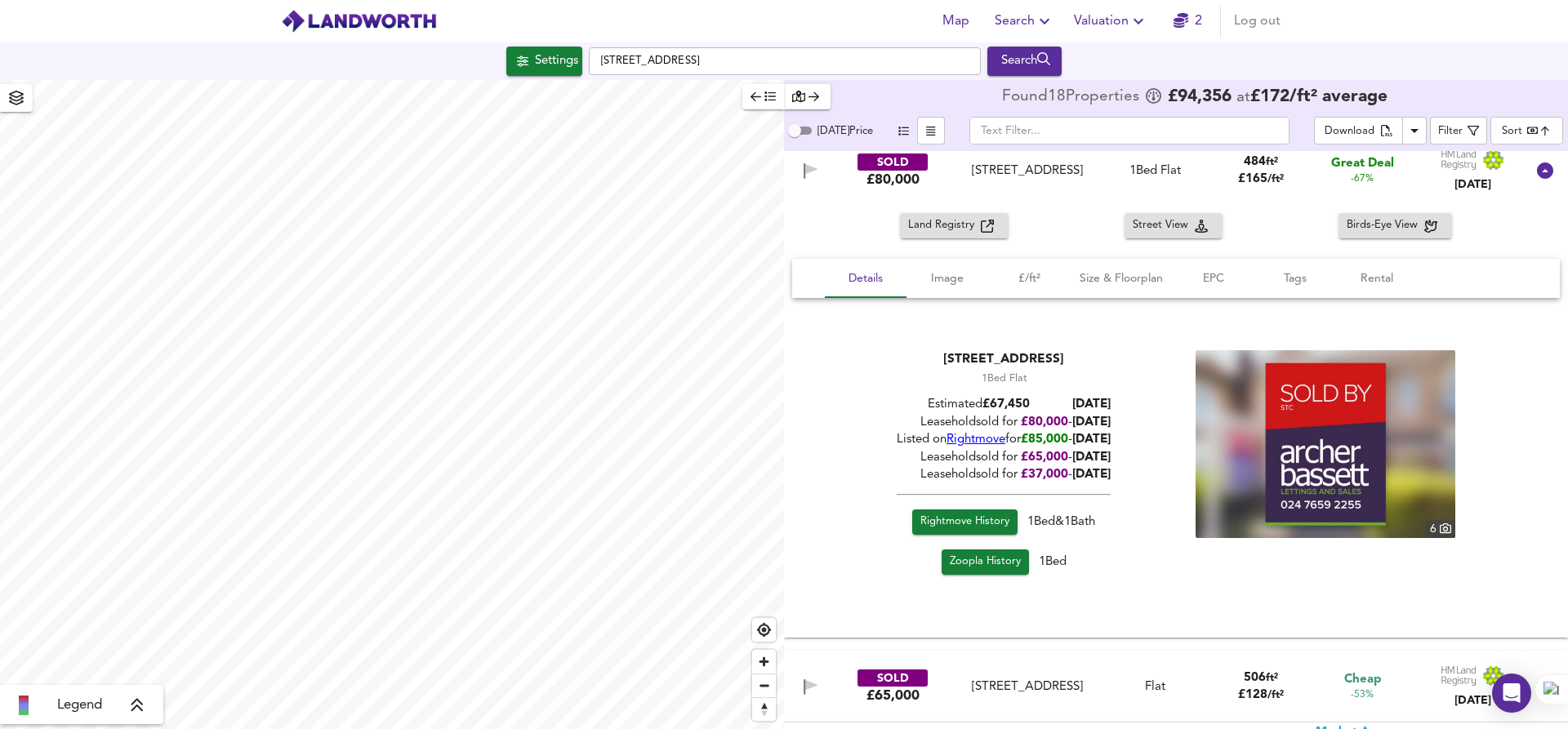
click at [849, 192] on div "SOLD £80,000 [STREET_ADDRESS] [STREET_ADDRESS] 1 Bed Flat 484 ft² £ 165 / ft² G…" at bounding box center [1157, 170] width 738 height 52
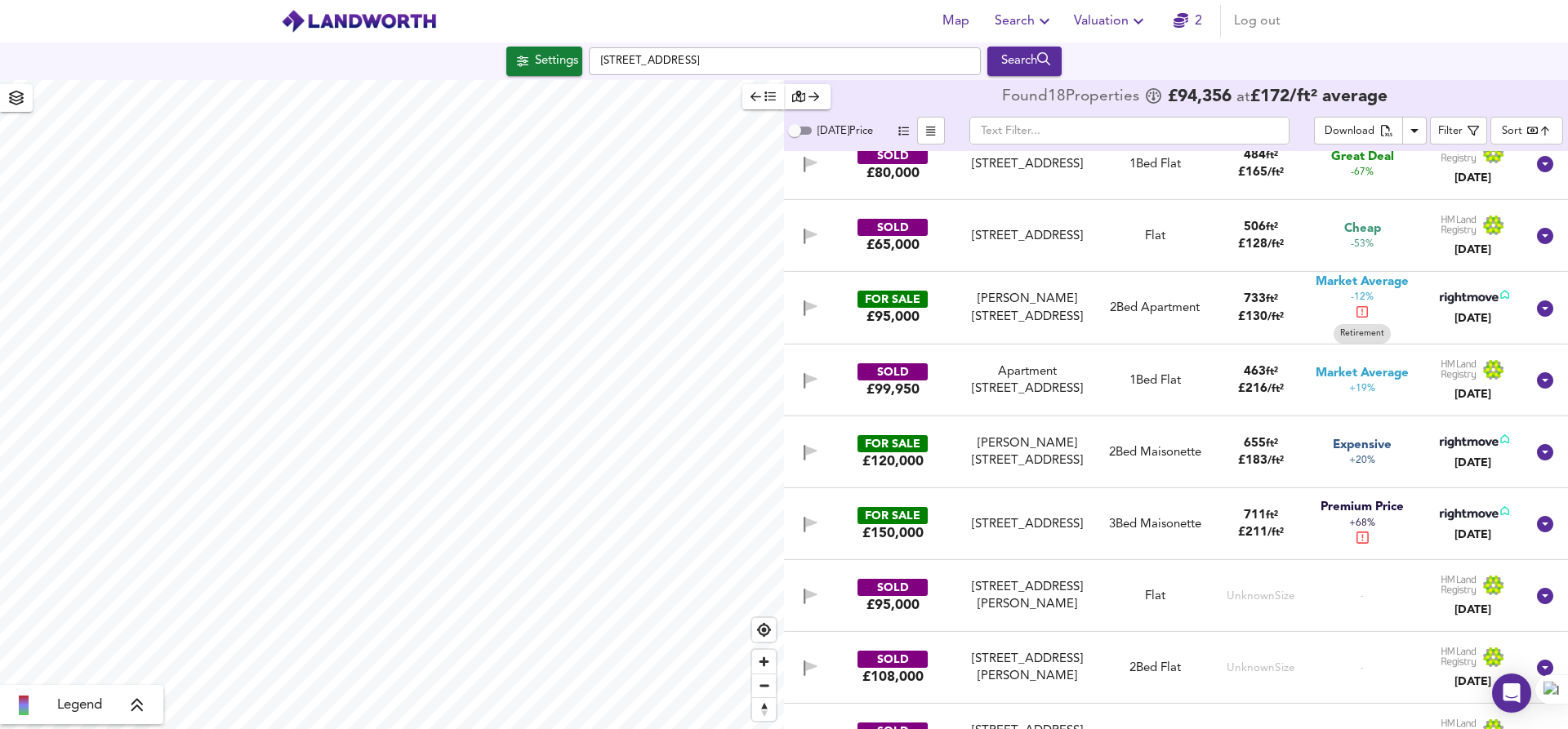
scroll to position [0, 0]
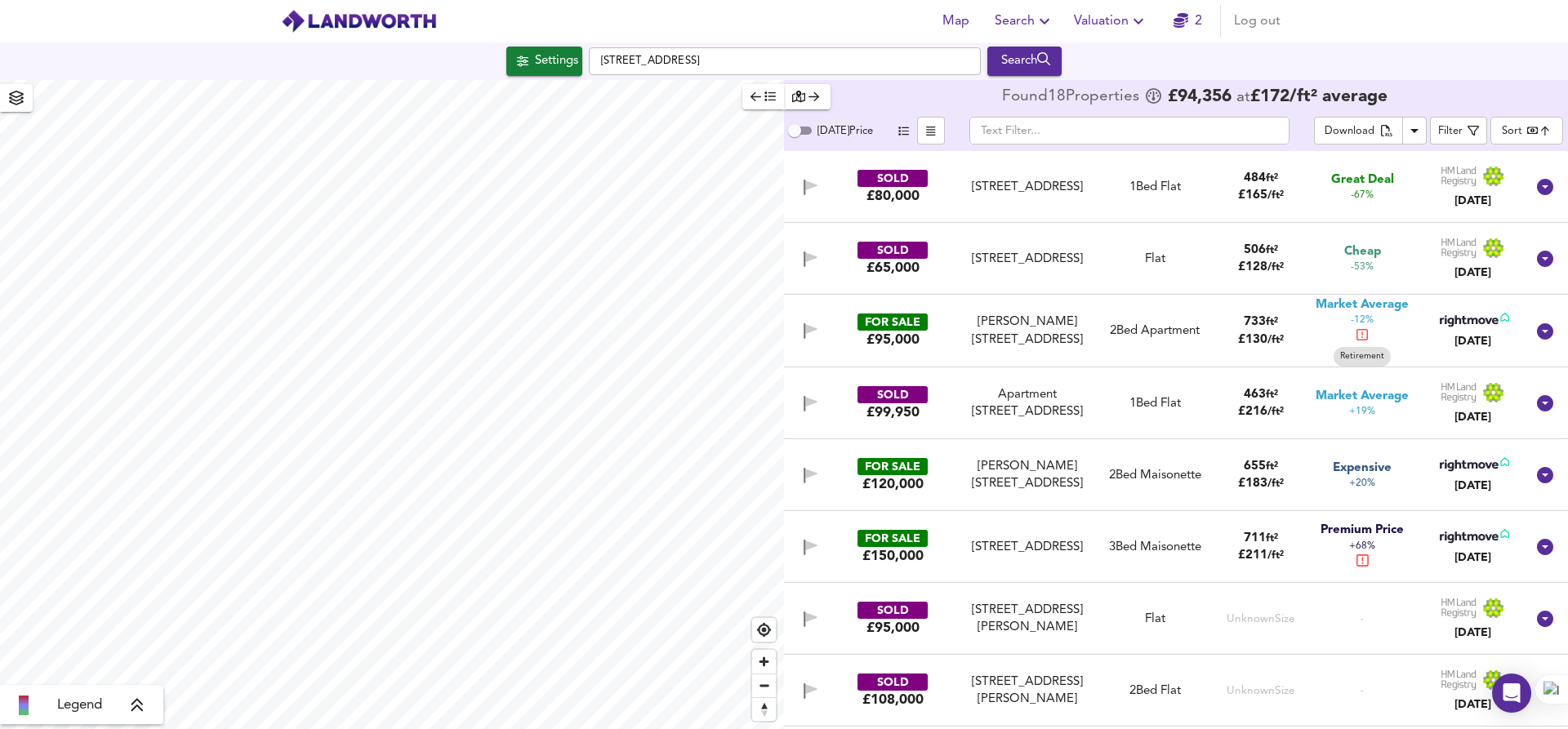
click at [967, 196] on div "[STREET_ADDRESS]" at bounding box center [1026, 187] width 135 height 17
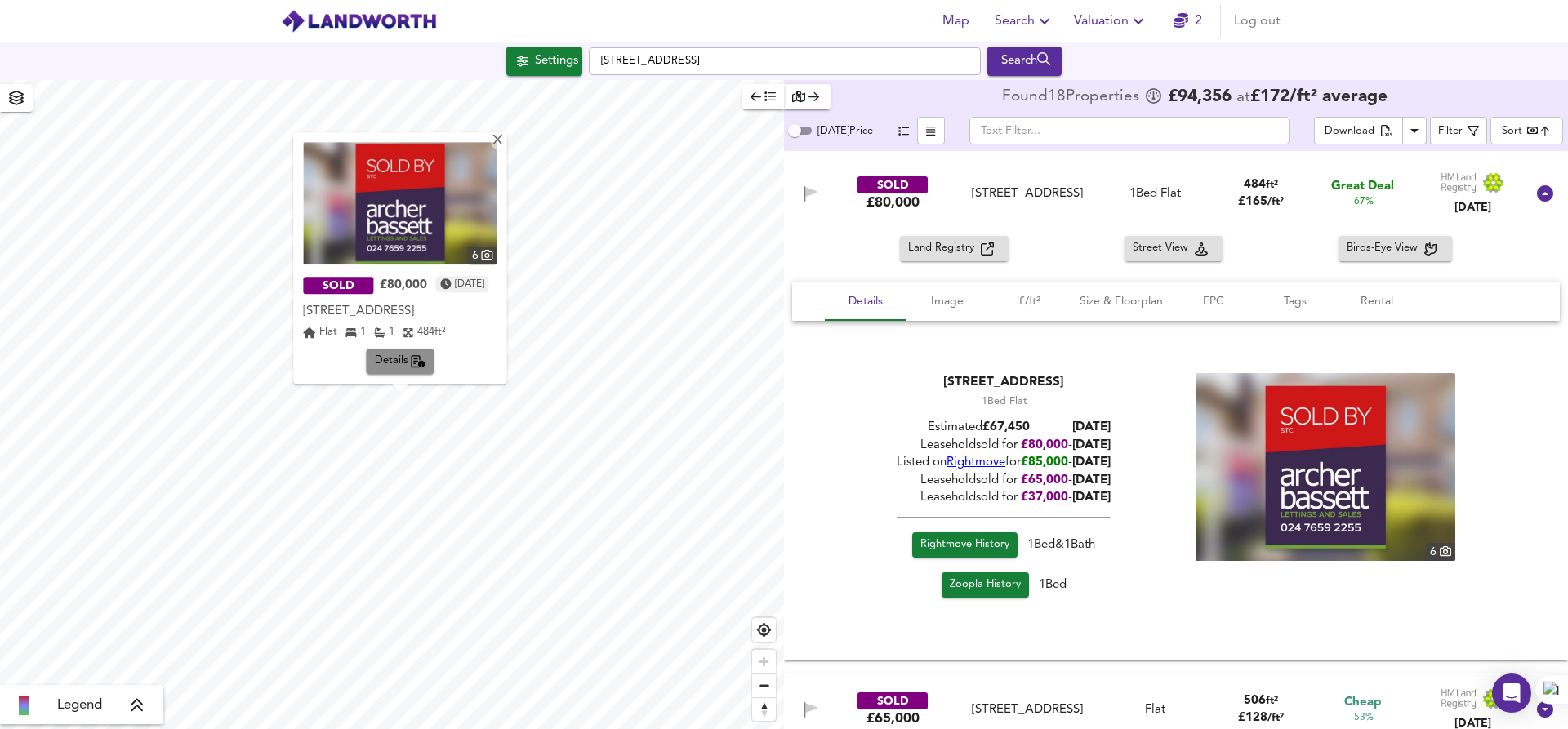
click at [400, 357] on span "Details" at bounding box center [401, 362] width 51 height 19
click at [1156, 235] on div "SOLD £80,000 [STREET_ADDRESS] [STREET_ADDRESS] 1 Bed Flat 484 ft² £ 165 / ft² G…" at bounding box center [1176, 194] width 784 height 85
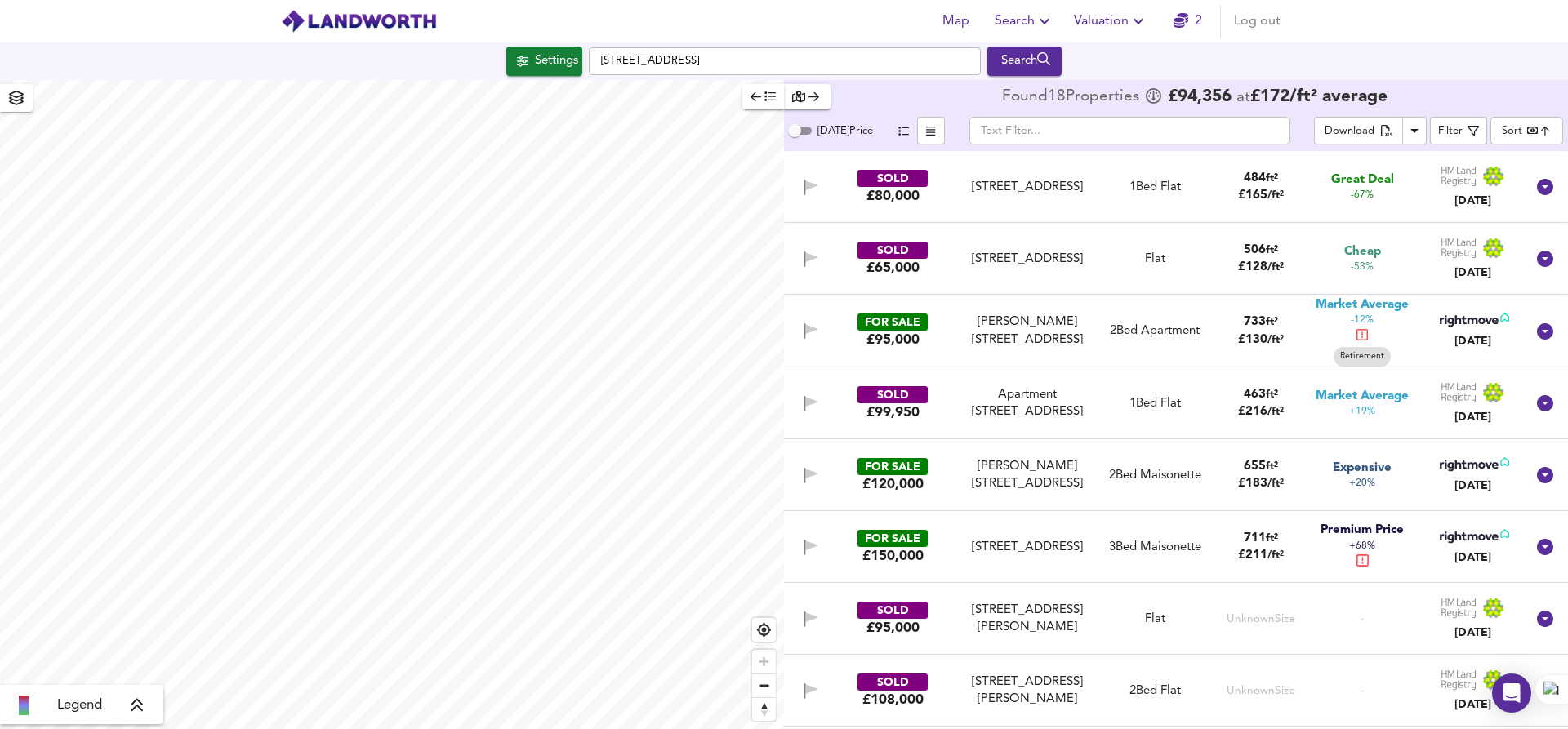
click at [1158, 216] on div "SOLD £80,000 [STREET_ADDRESS] [STREET_ADDRESS] 1 Bed Flat 484 ft² £ 165 / ft² G…" at bounding box center [1176, 187] width 784 height 72
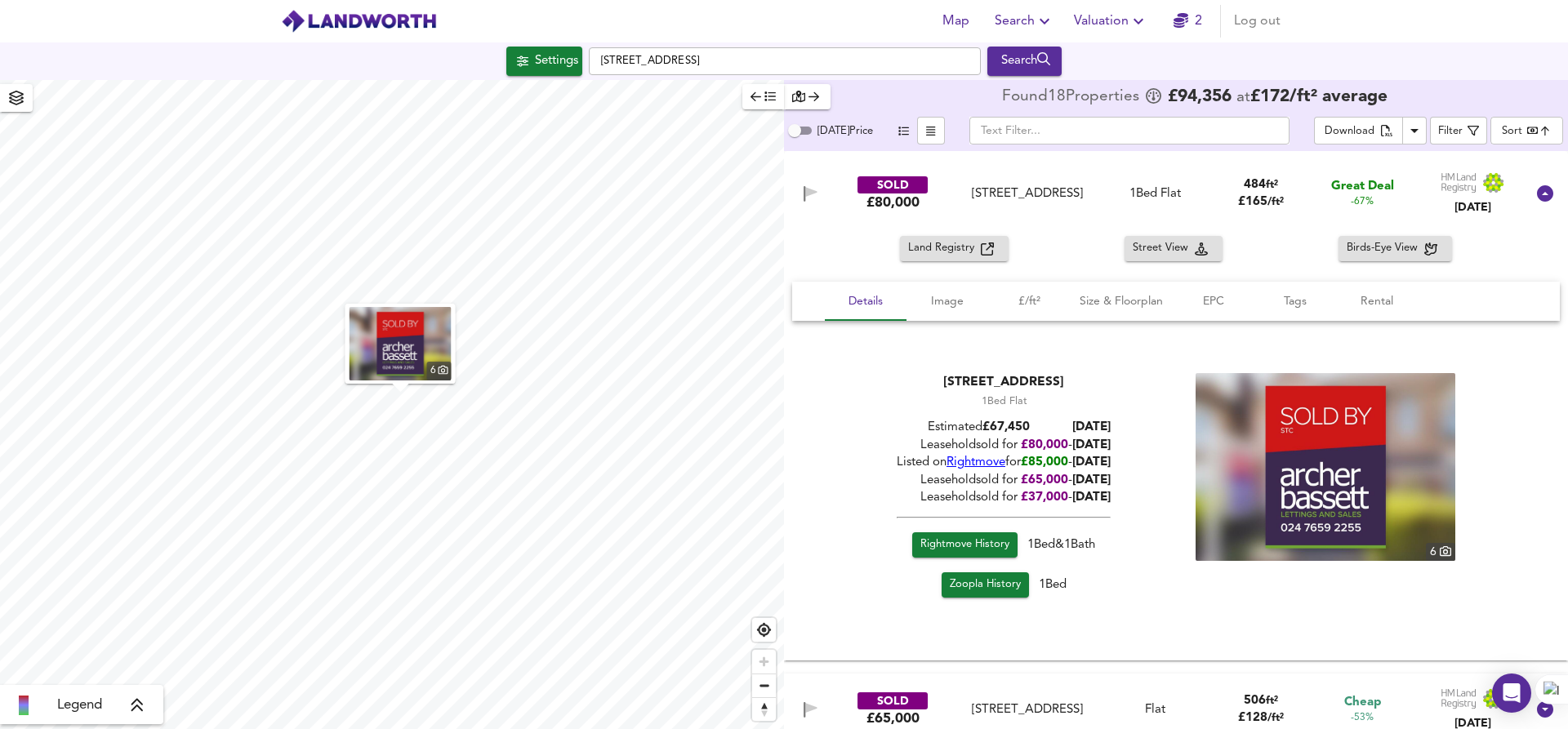
click at [434, 362] on div "6" at bounding box center [440, 371] width 25 height 19
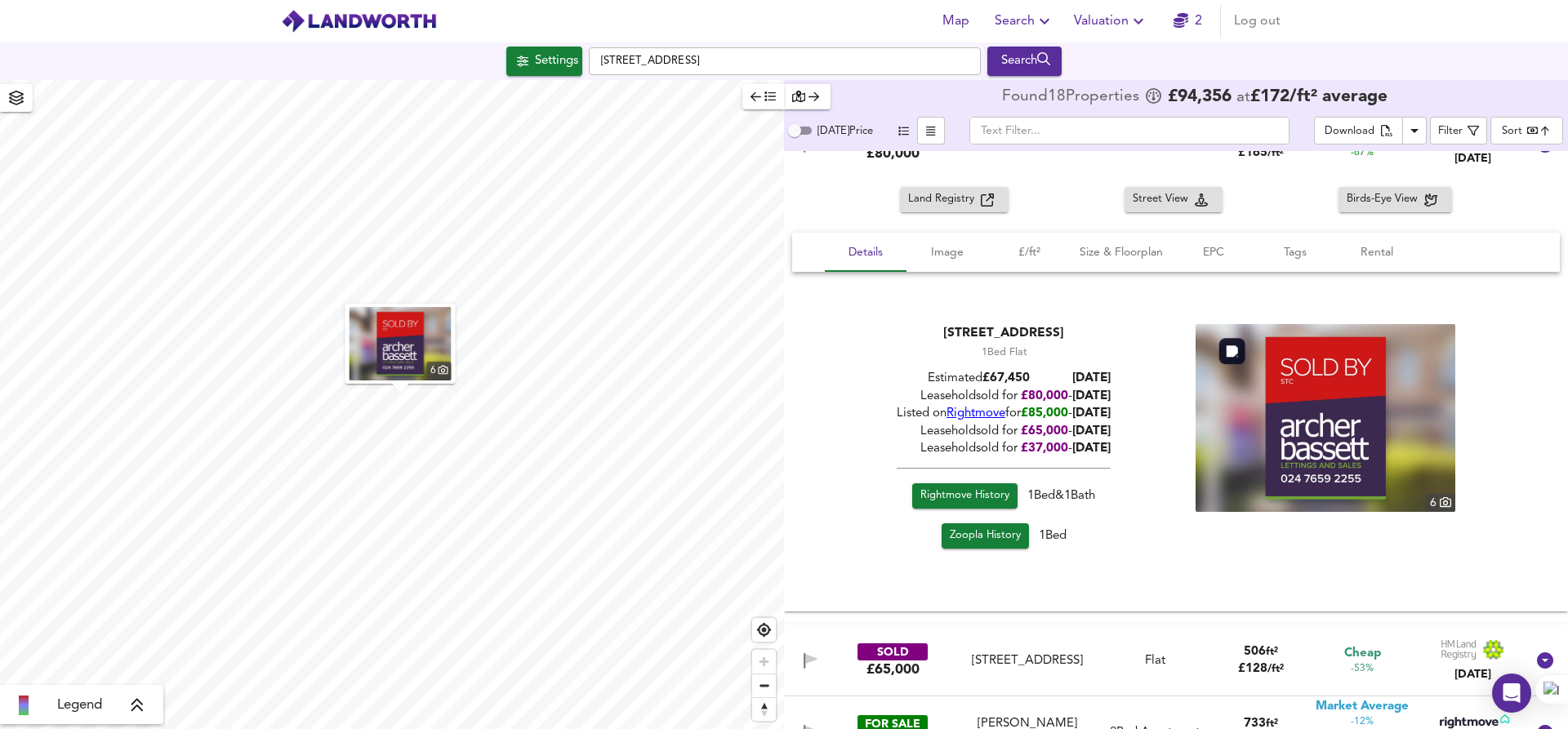
scroll to position [15, 0]
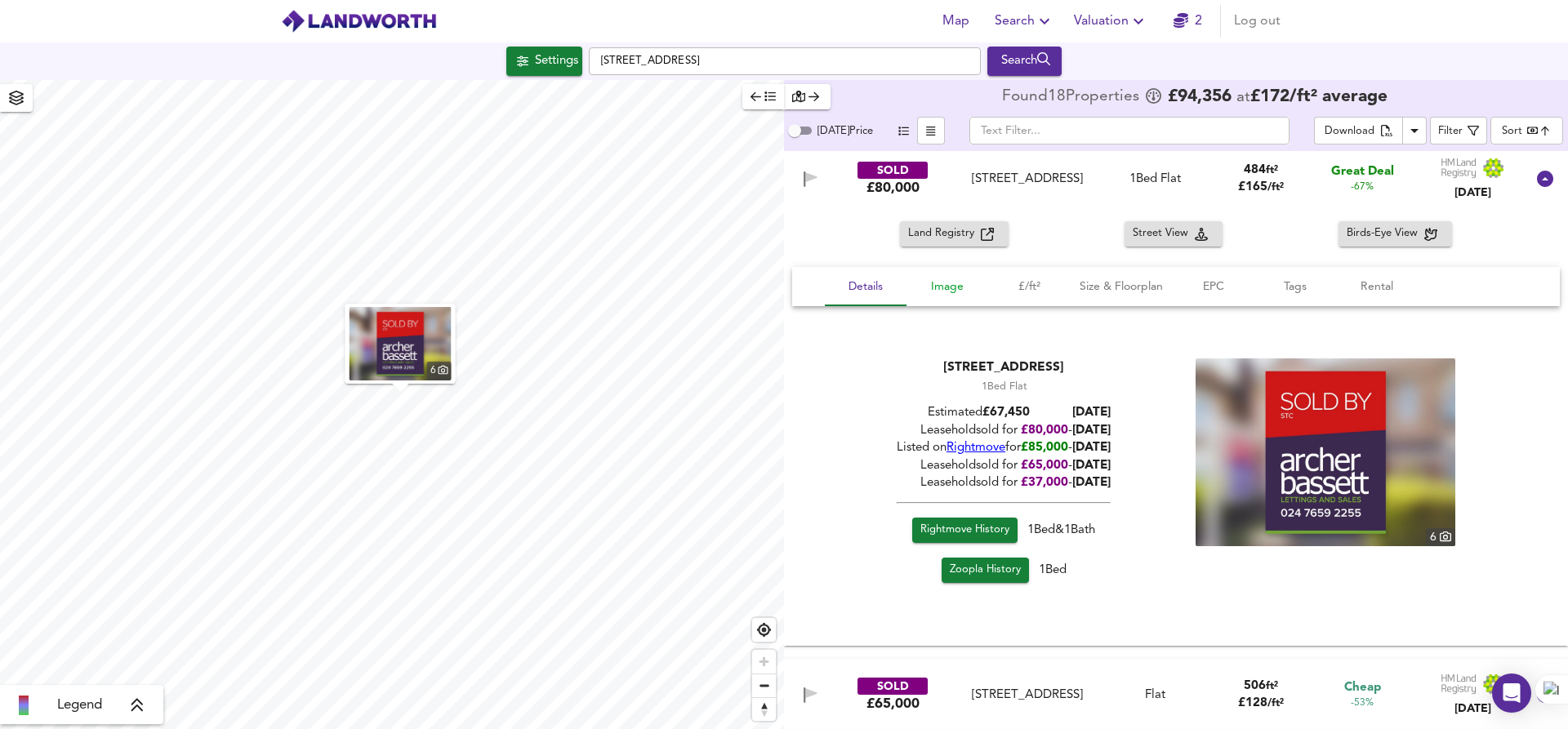
click at [955, 290] on span "Image" at bounding box center [947, 287] width 62 height 20
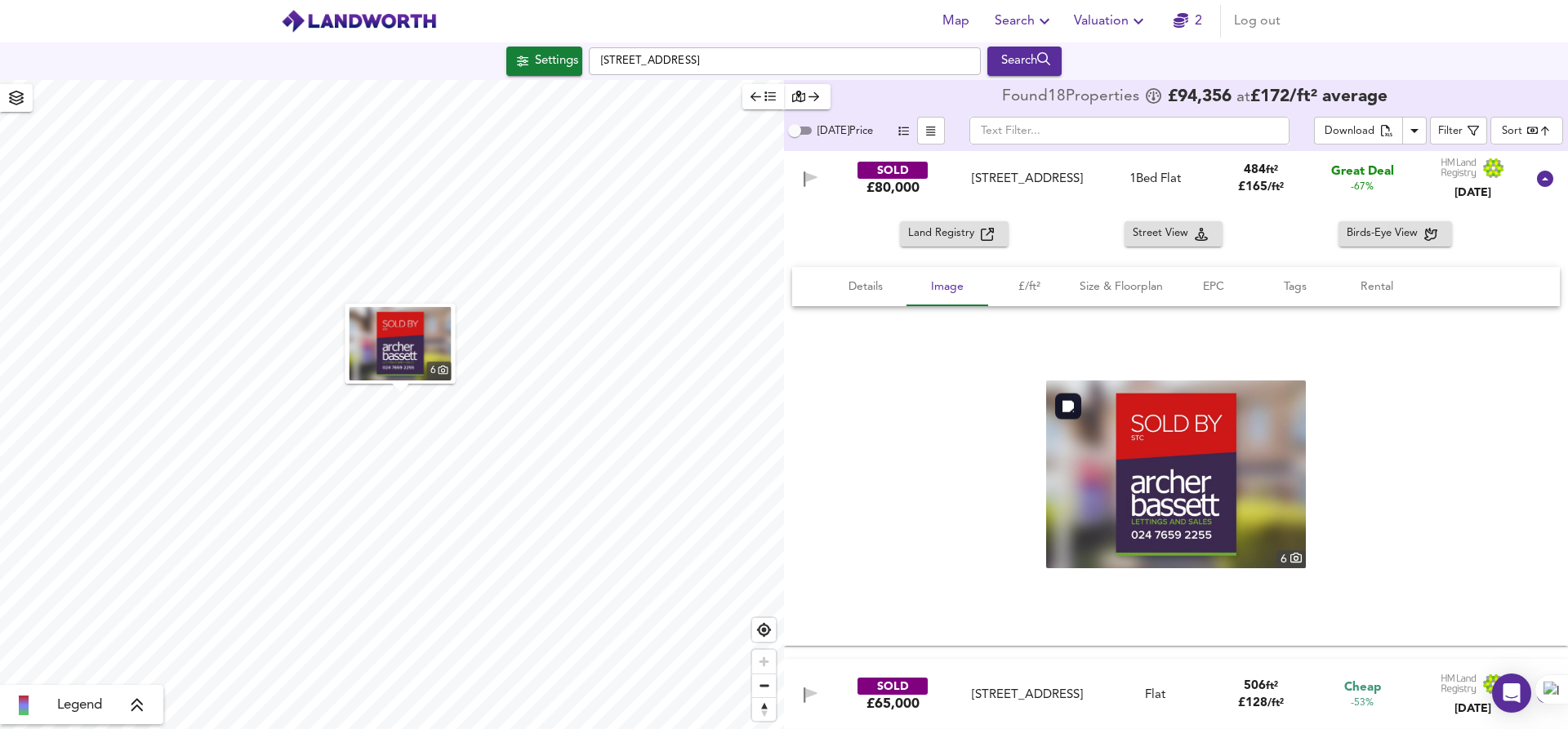
click at [1286, 536] on img at bounding box center [1175, 474] width 259 height 188
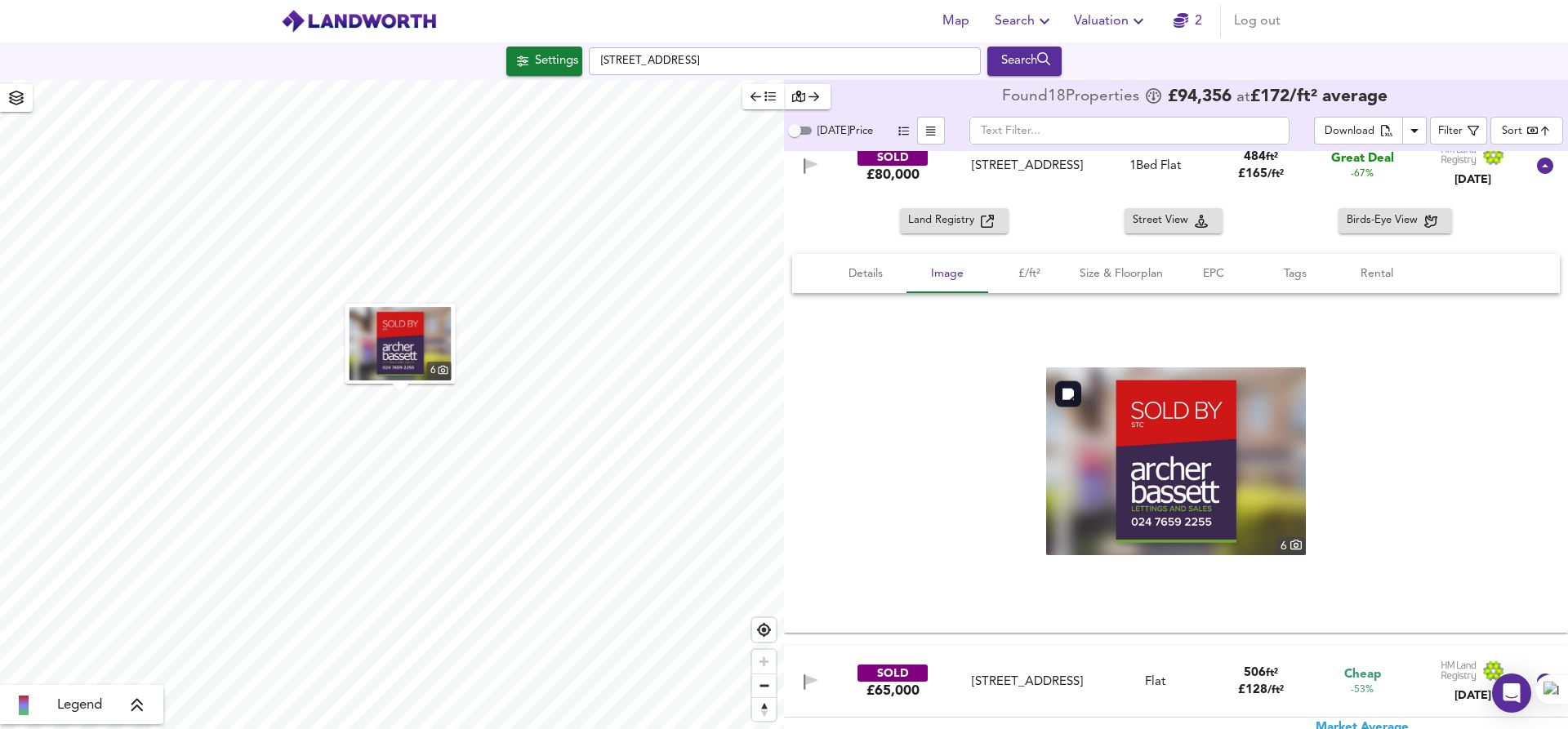
scroll to position [0, 0]
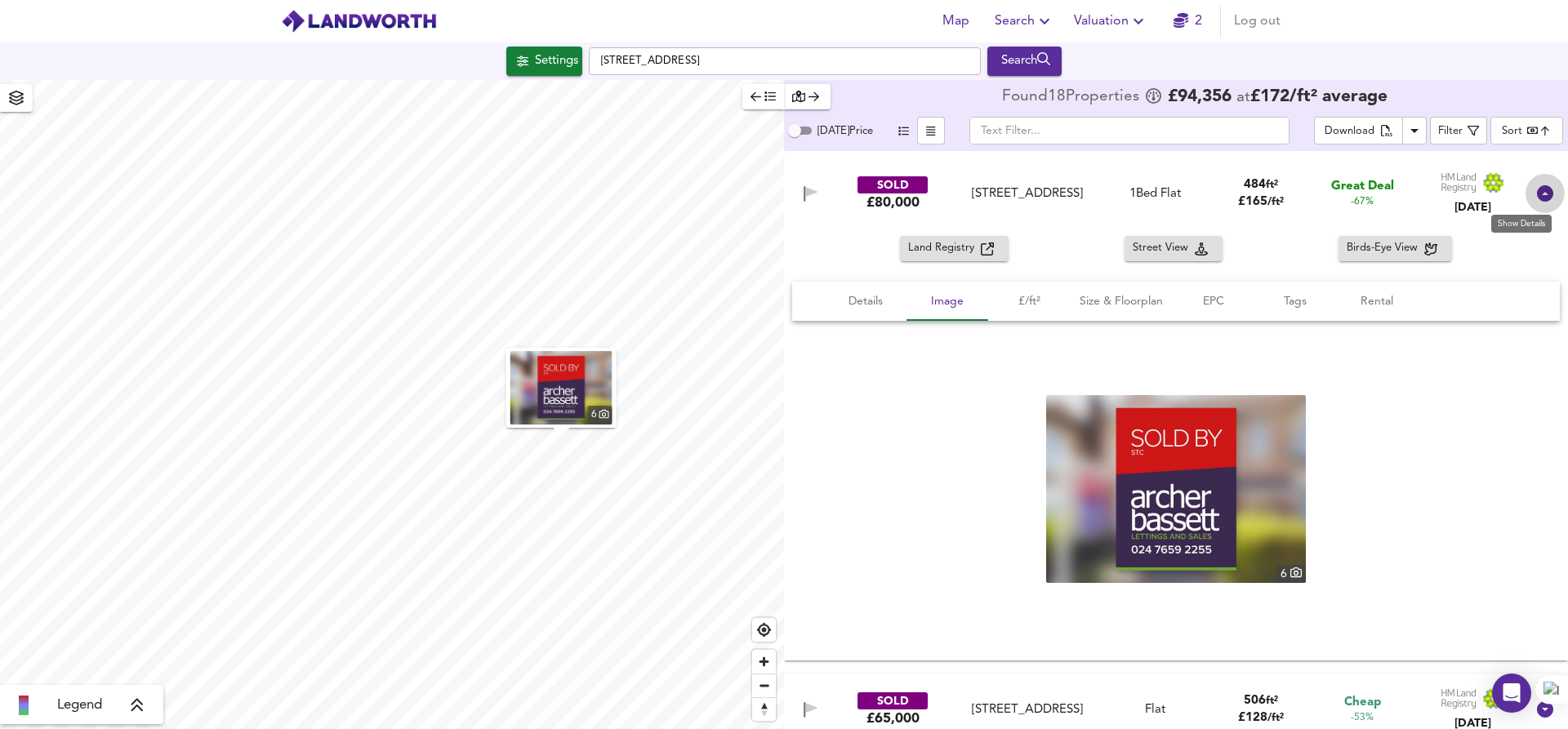
click at [1538, 187] on icon at bounding box center [1545, 193] width 16 height 16
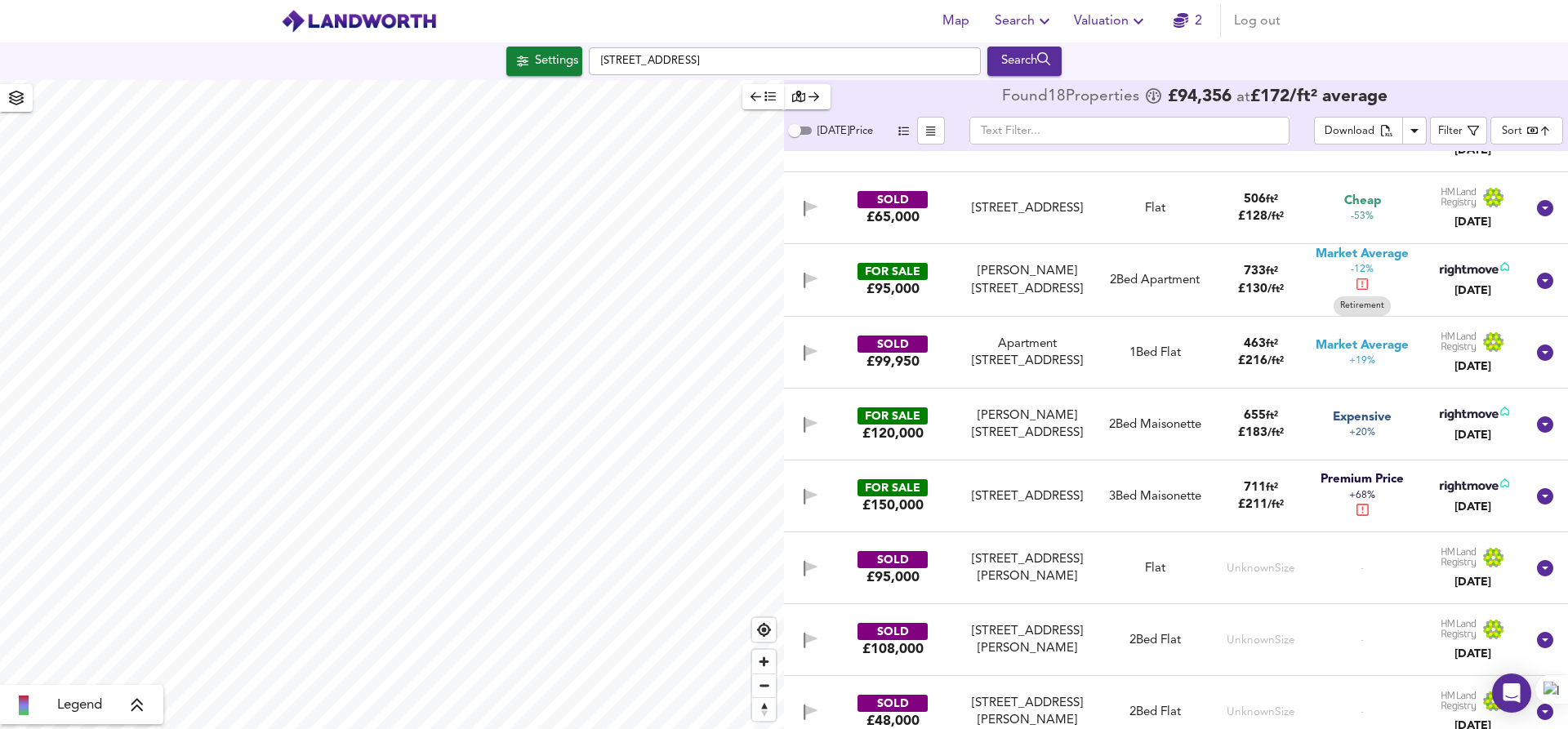
scroll to position [53, 0]
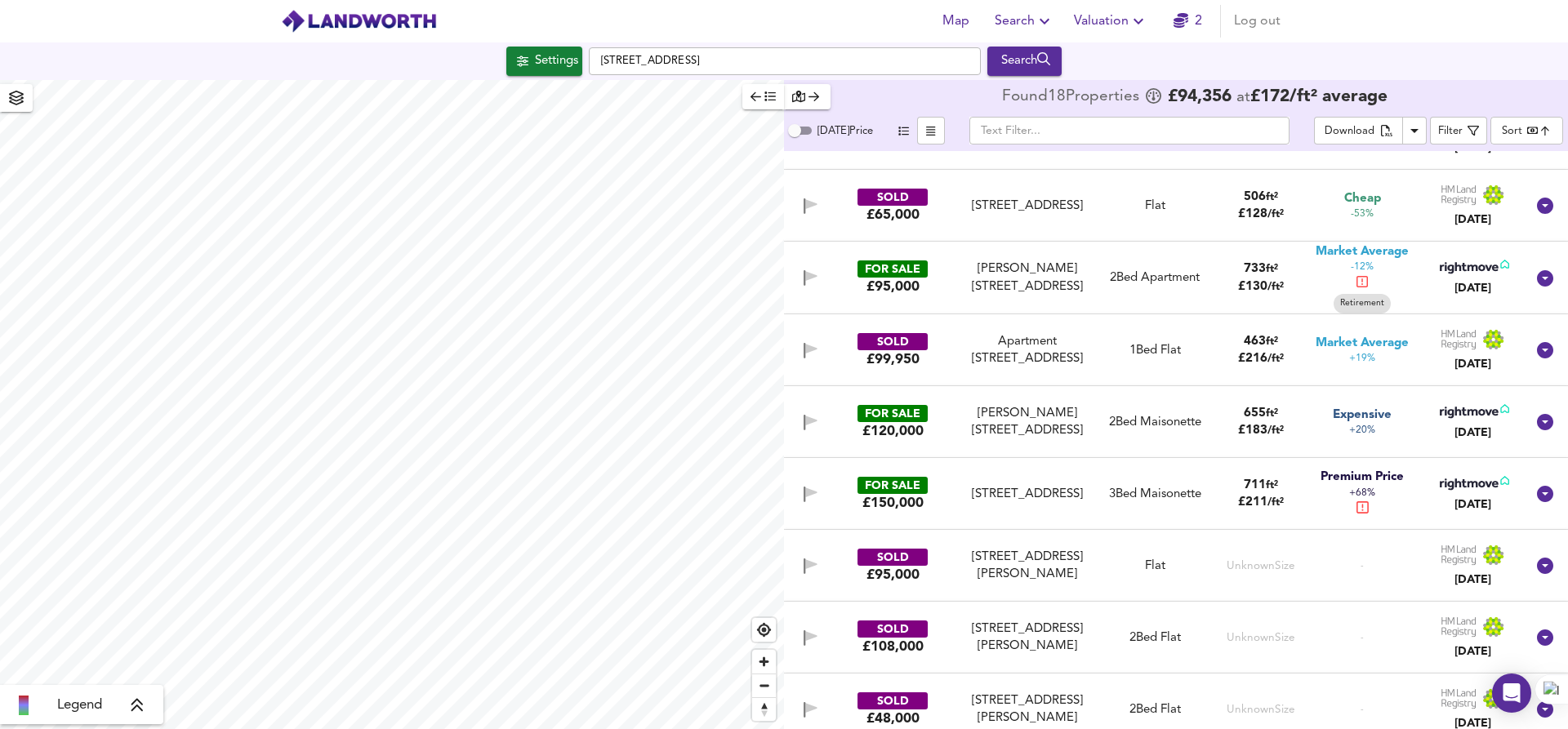
click at [925, 284] on div "FOR SALE £95,000" at bounding box center [893, 278] width 120 height 35
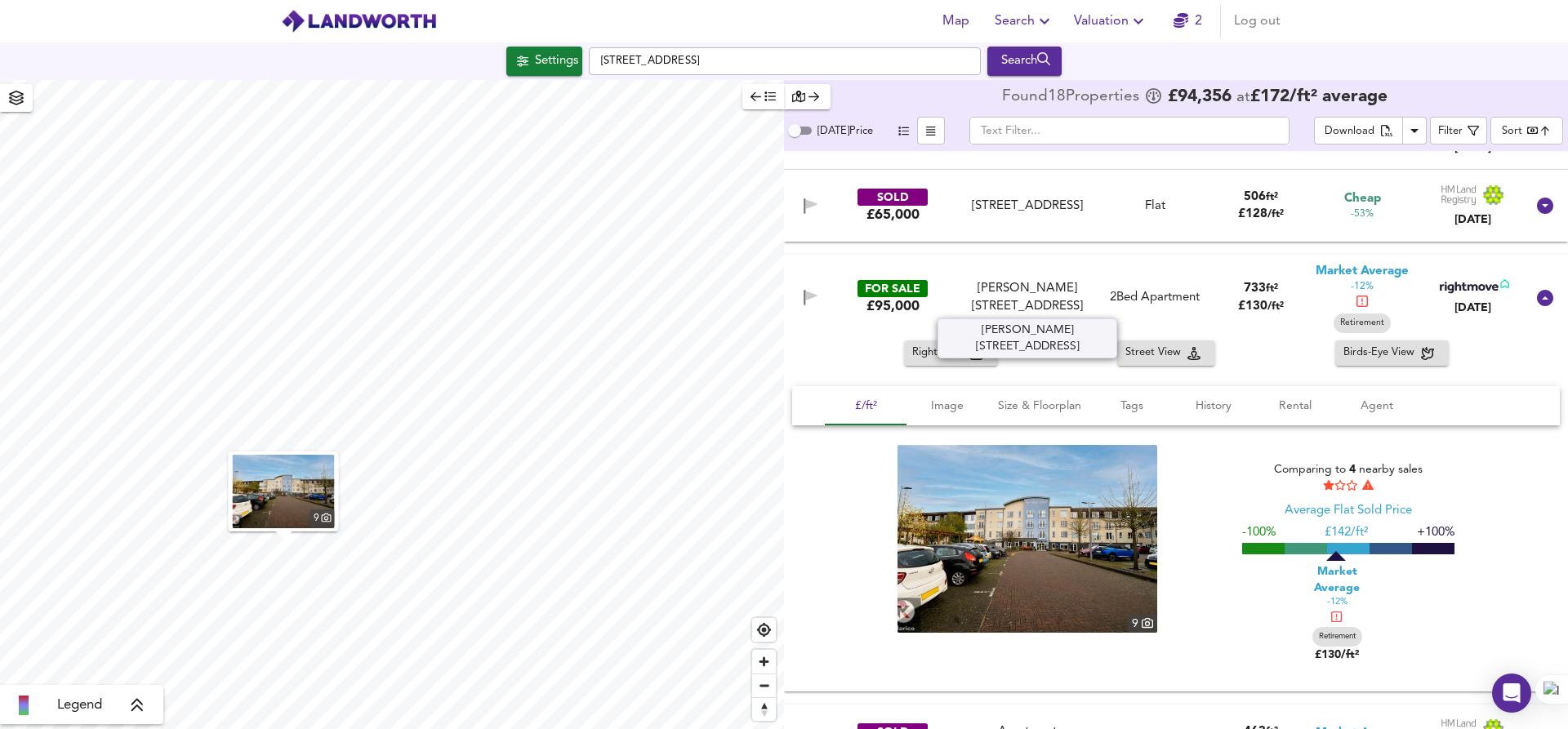
click at [1013, 290] on div "[PERSON_NAME][STREET_ADDRESS]" at bounding box center [1026, 298] width 135 height 35
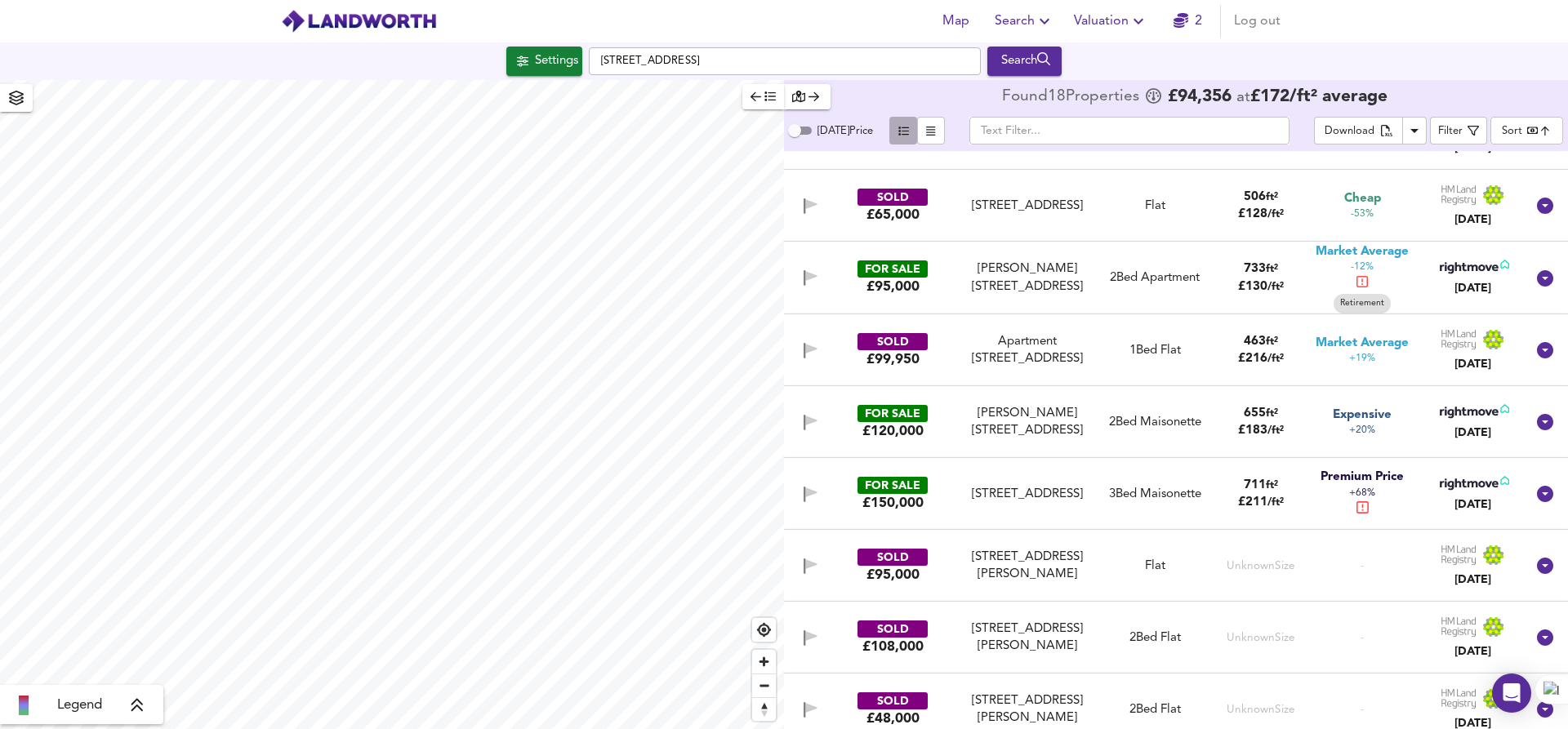
click at [898, 132] on icon "button" at bounding box center [903, 131] width 11 height 11
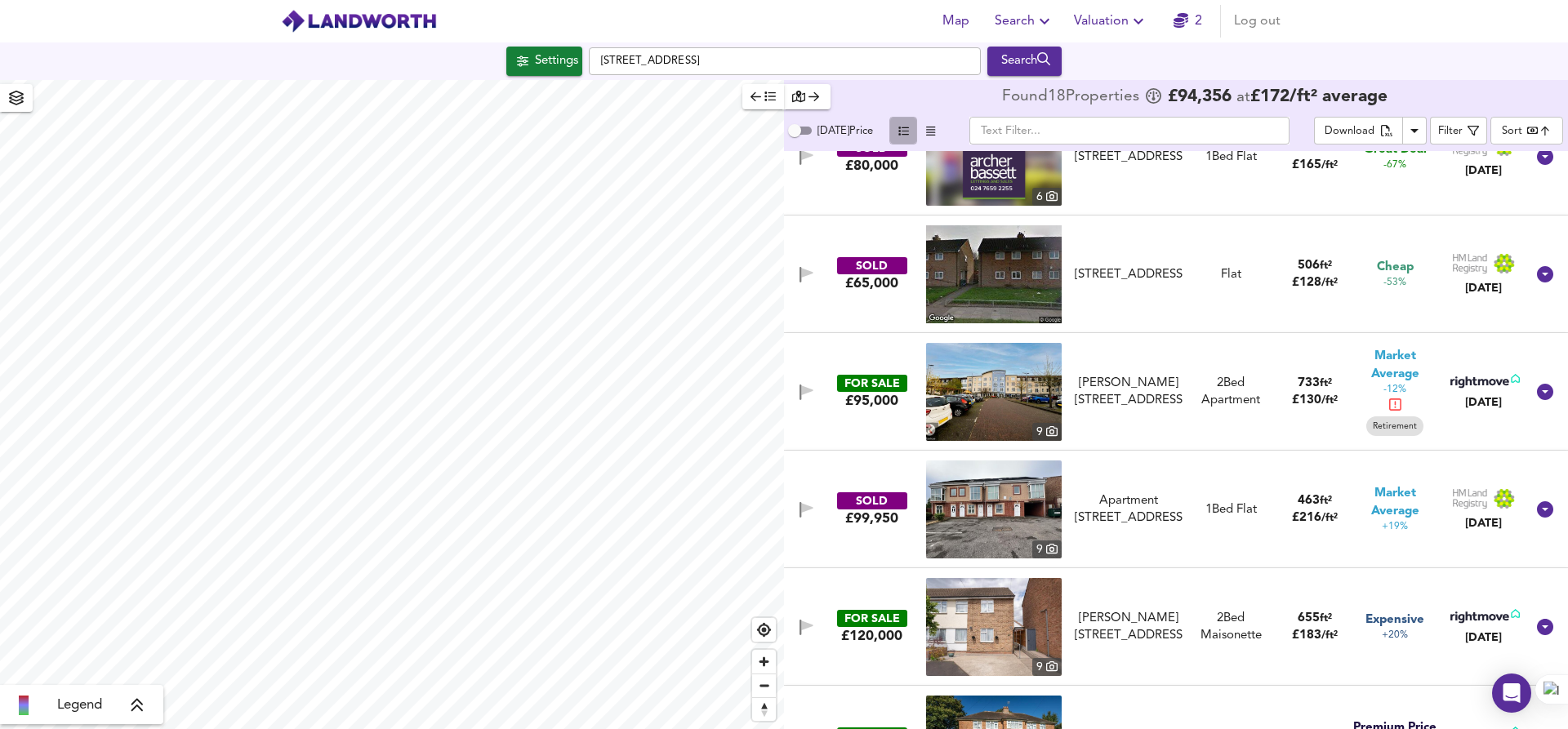
click at [898, 132] on icon "button" at bounding box center [903, 131] width 11 height 11
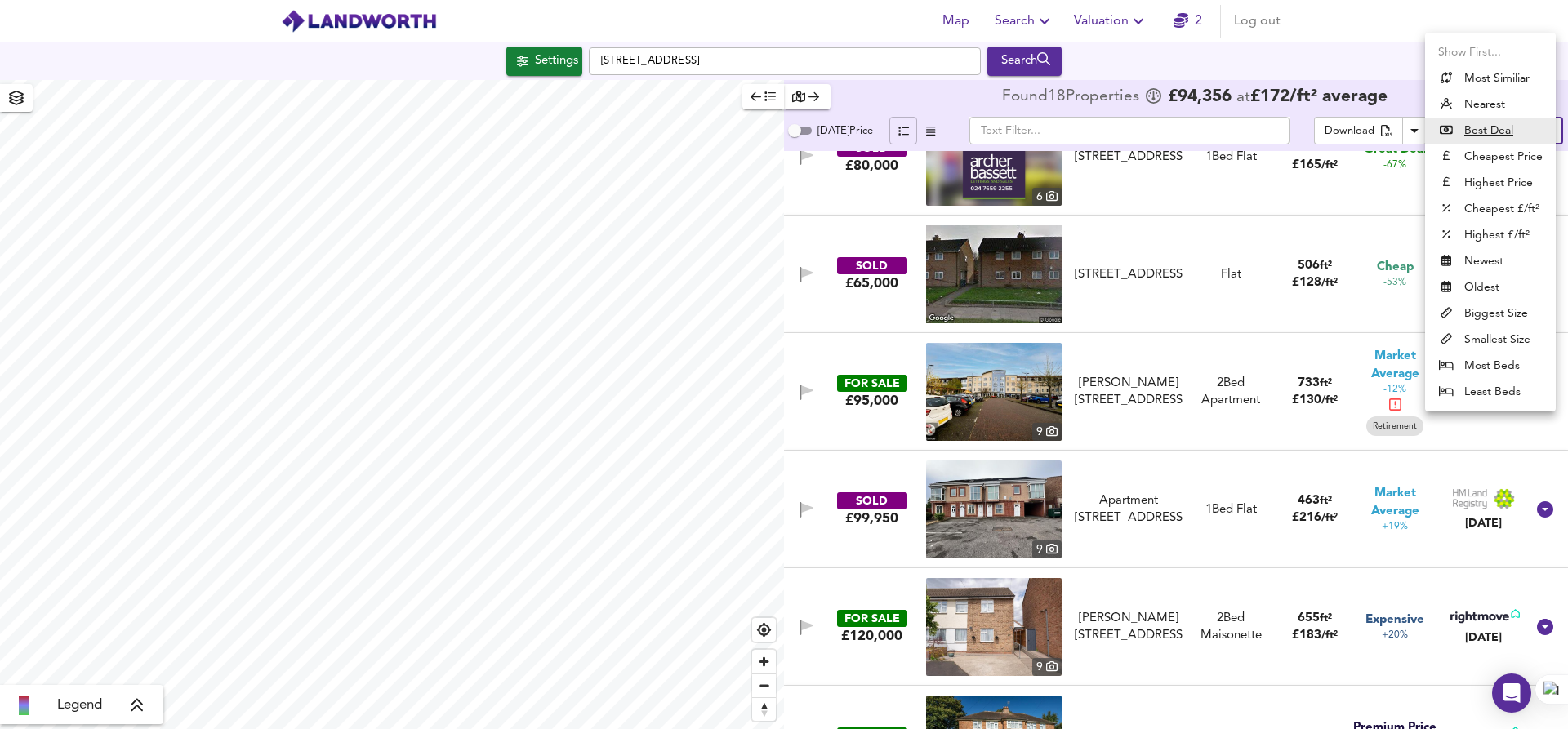
click at [1557, 117] on body "Map Search Valuation 2 Log out Settings [STREET_ADDRESS] Search Legend Found 18…" at bounding box center [784, 364] width 1568 height 729
click at [1506, 185] on li "Highest Price" at bounding box center [1490, 183] width 131 height 27
type input "expensive"
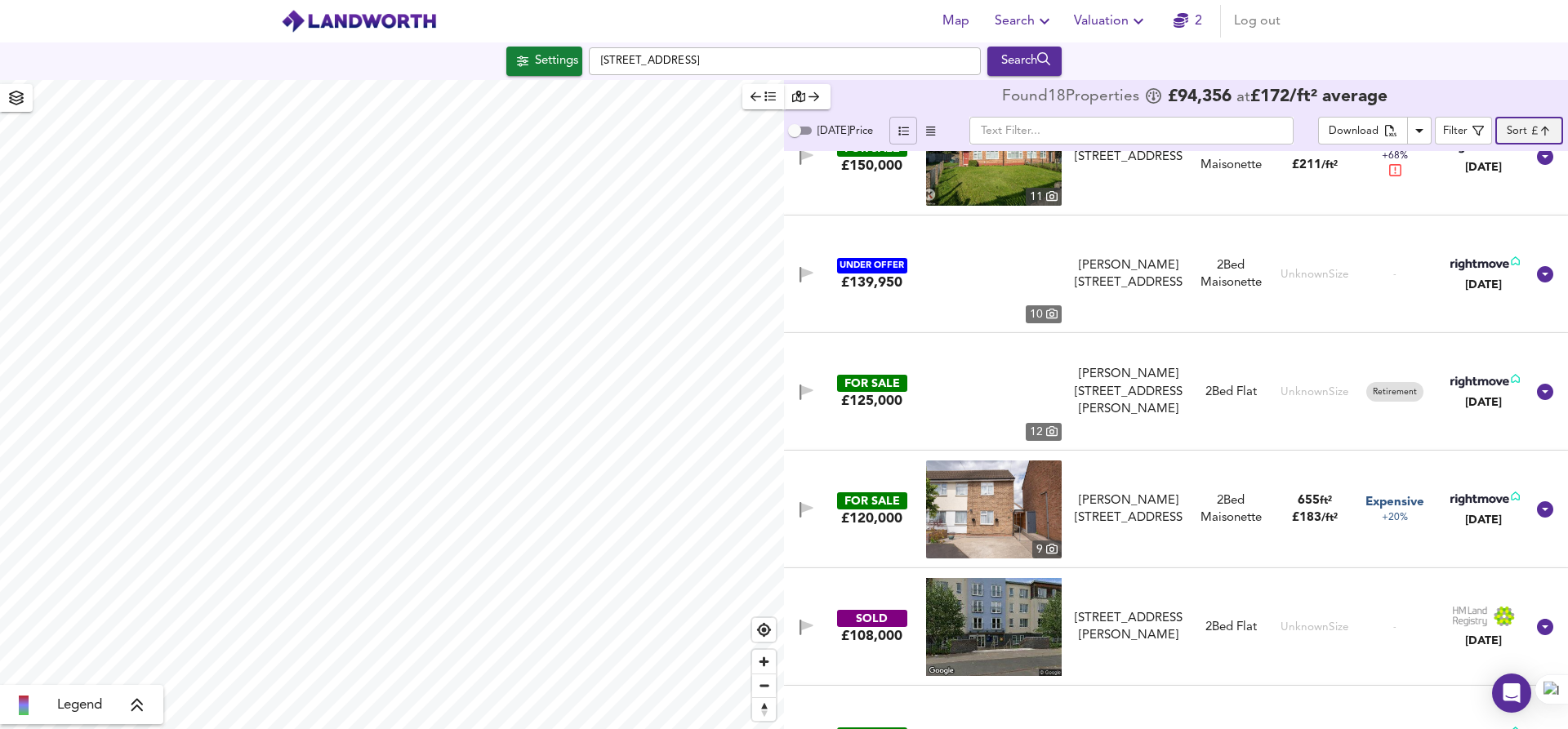
scroll to position [0, 0]
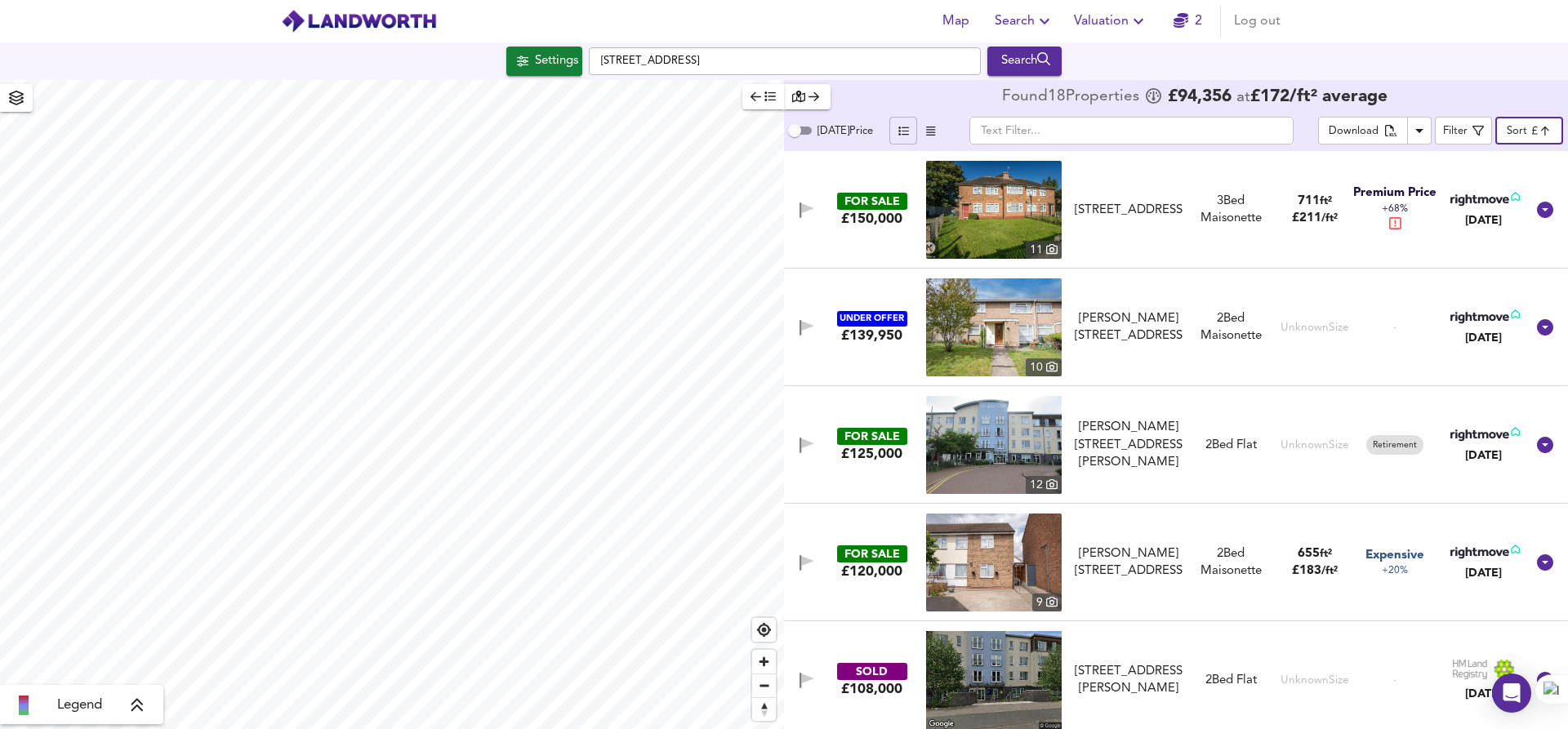
click at [880, 352] on div "UNDER OFFER £139,950 [STREET_ADDRESS][PERSON_NAME][PERSON_NAME] 2 Bed Maisonett…" at bounding box center [1157, 327] width 738 height 98
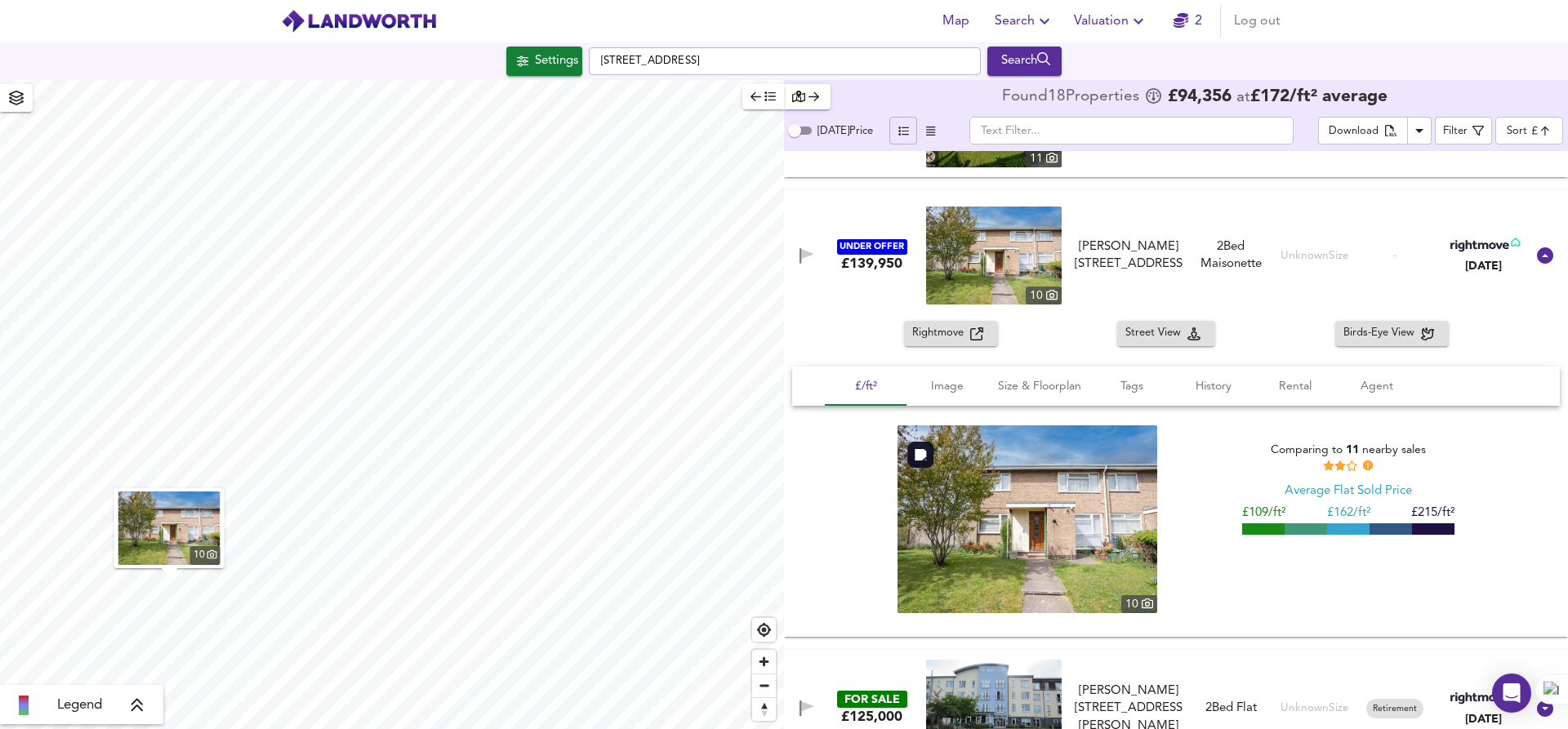
scroll to position [88, 0]
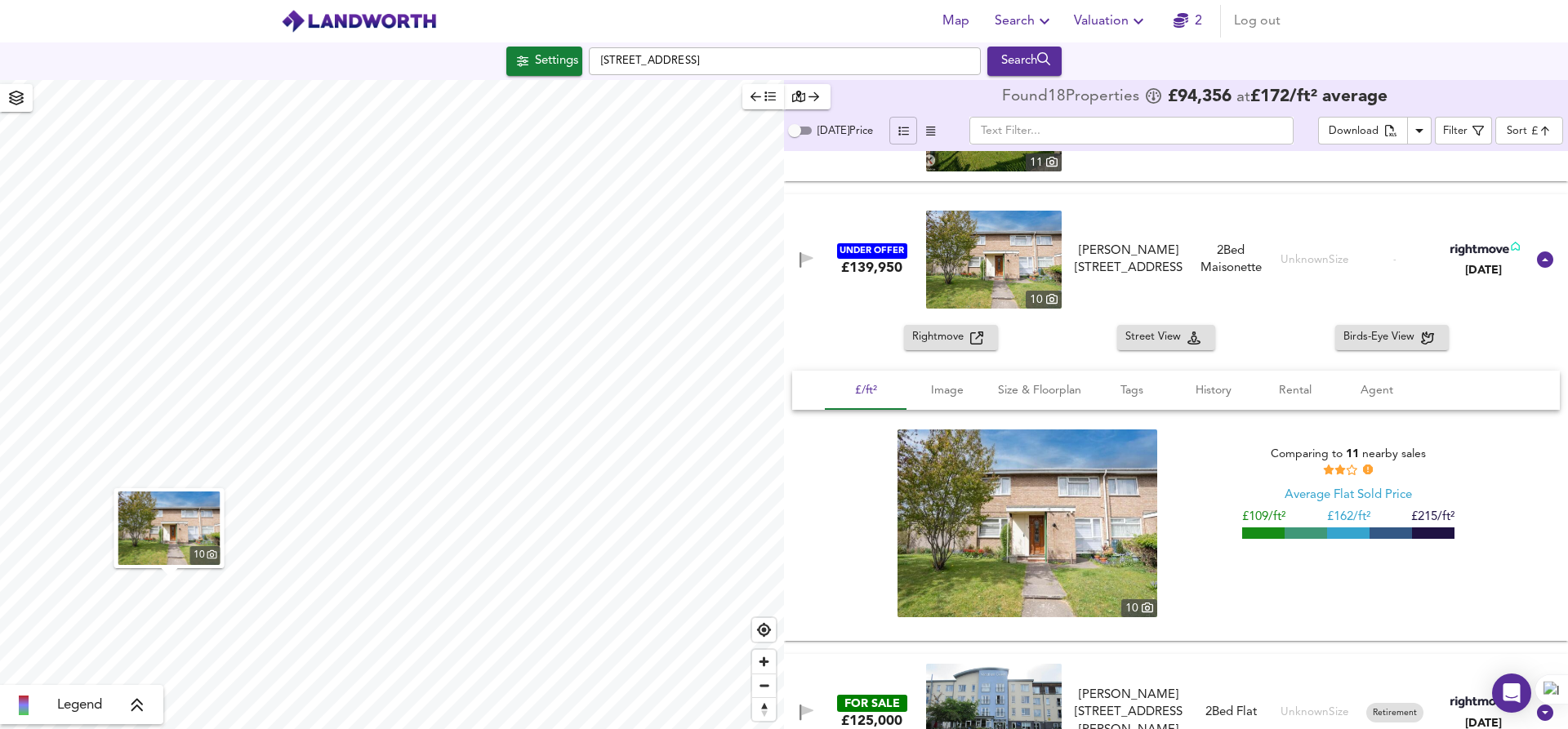
click at [946, 341] on span "Rightmove" at bounding box center [942, 337] width 58 height 19
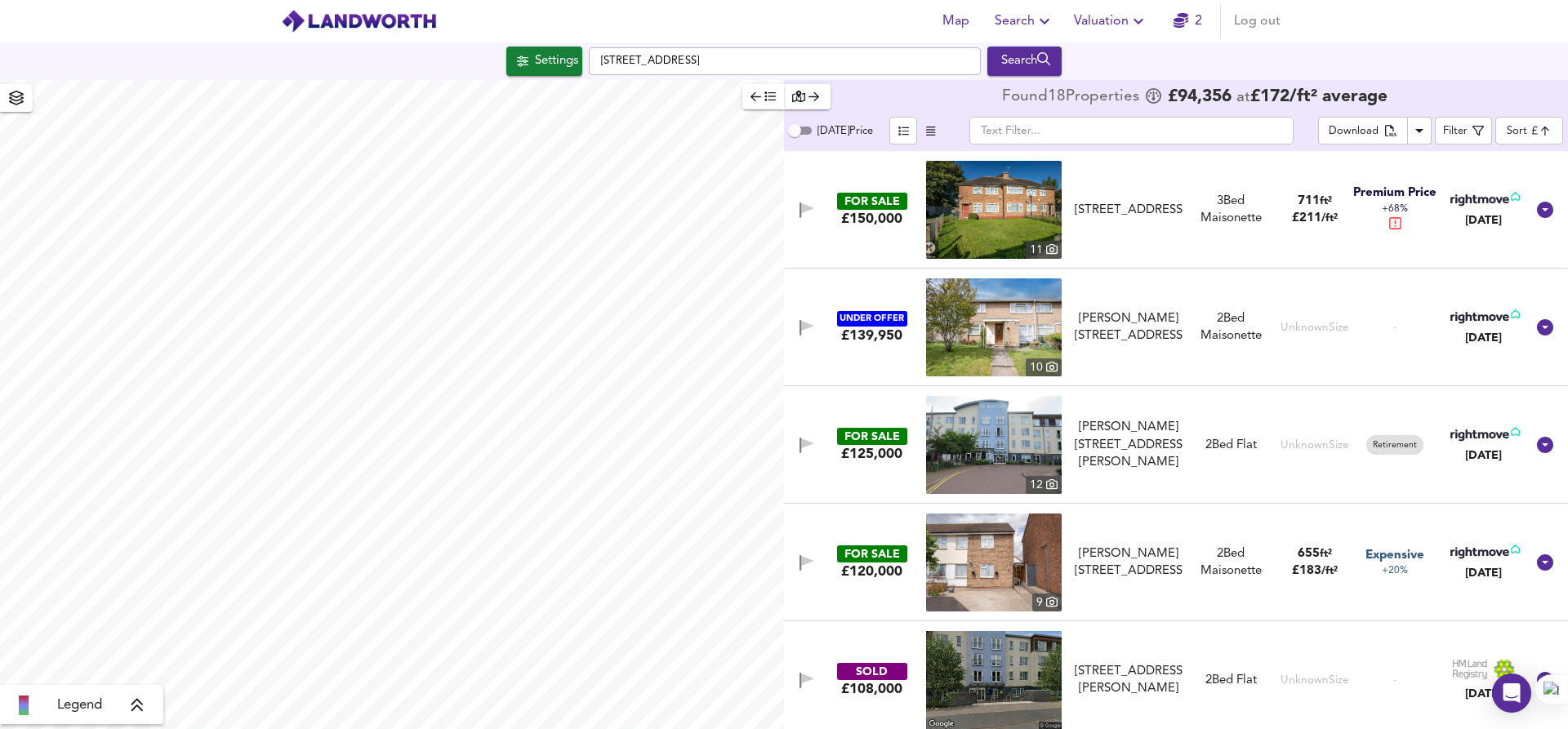
click at [894, 339] on div "£139,950" at bounding box center [871, 335] width 61 height 18
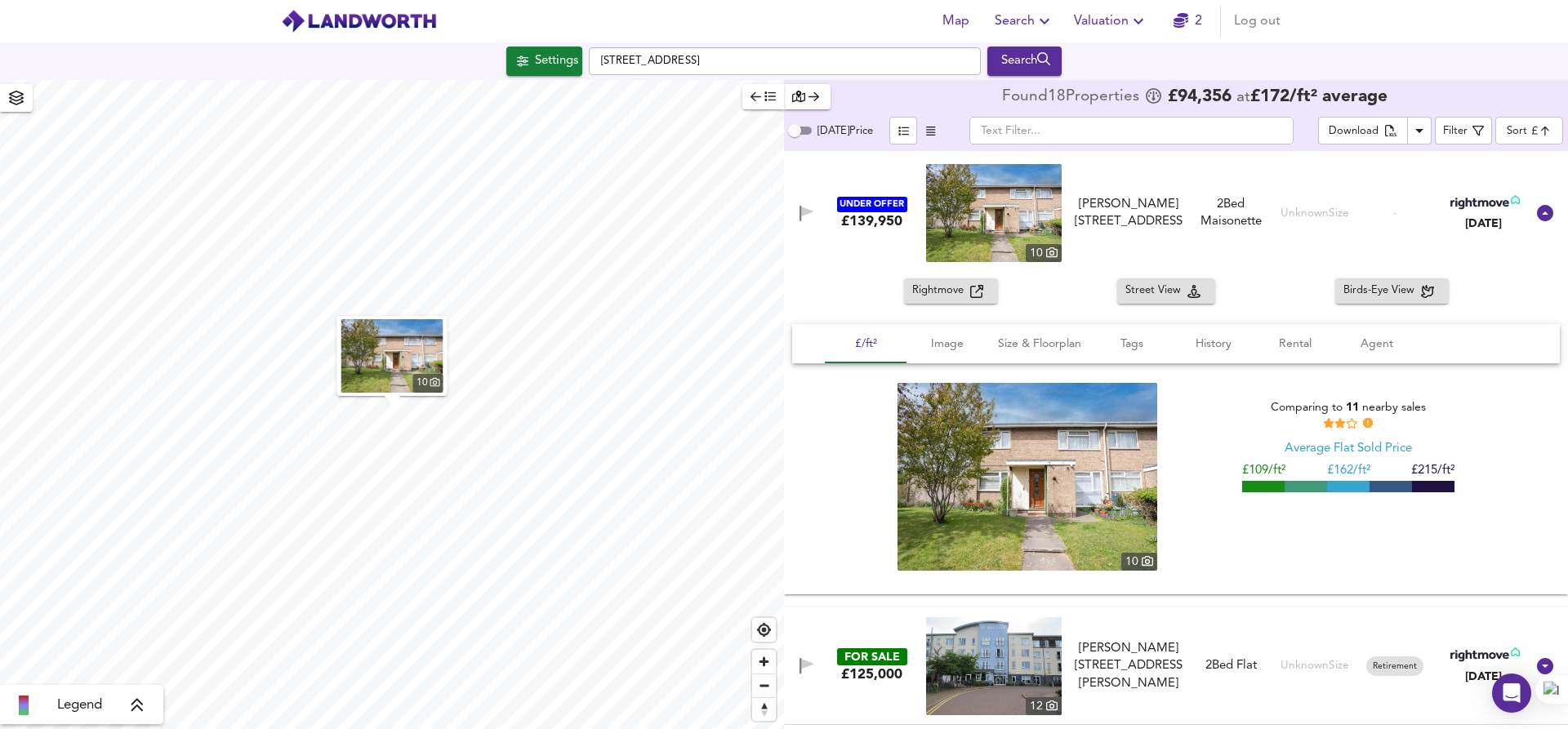
scroll to position [44, 0]
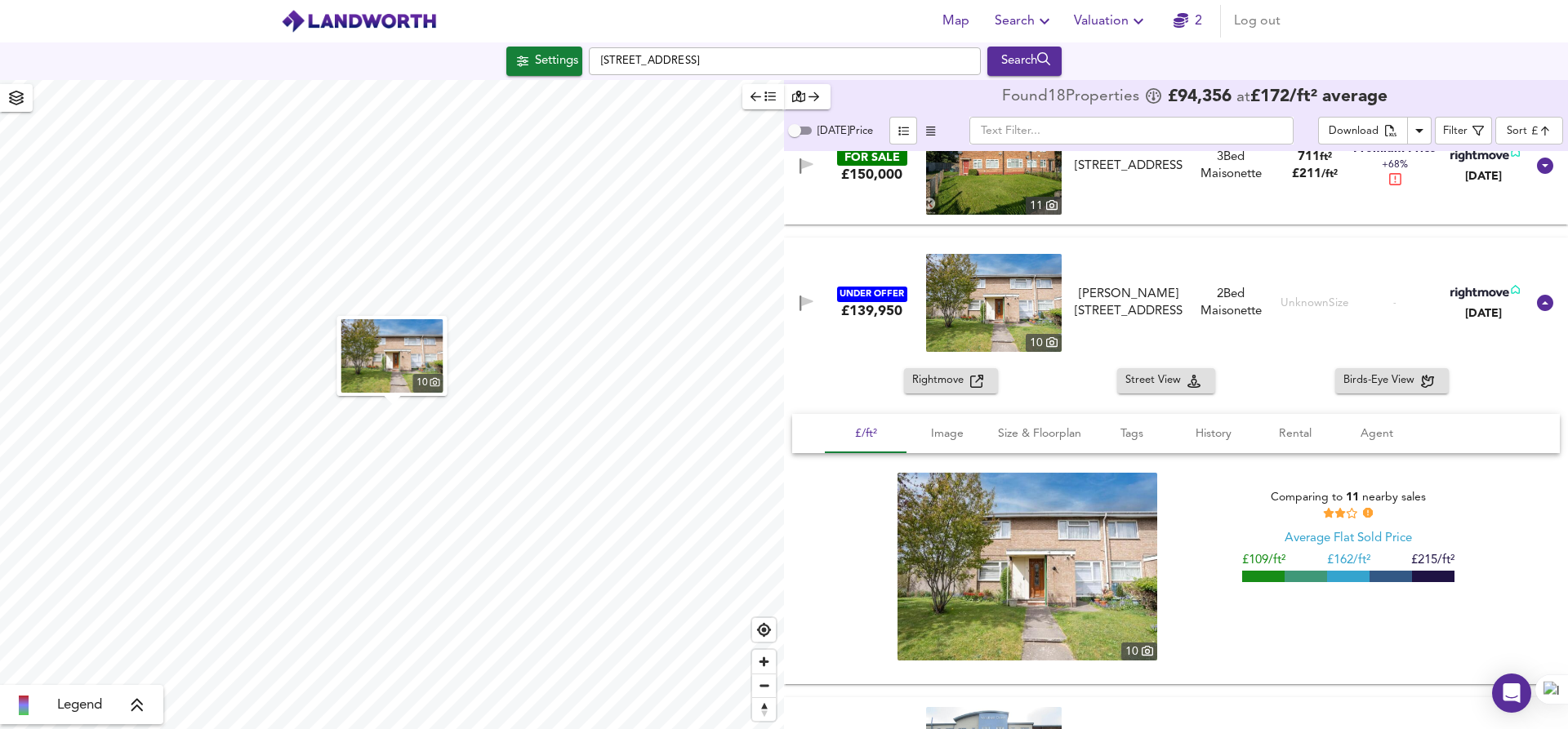
click at [935, 388] on span "Rightmove" at bounding box center [942, 380] width 58 height 19
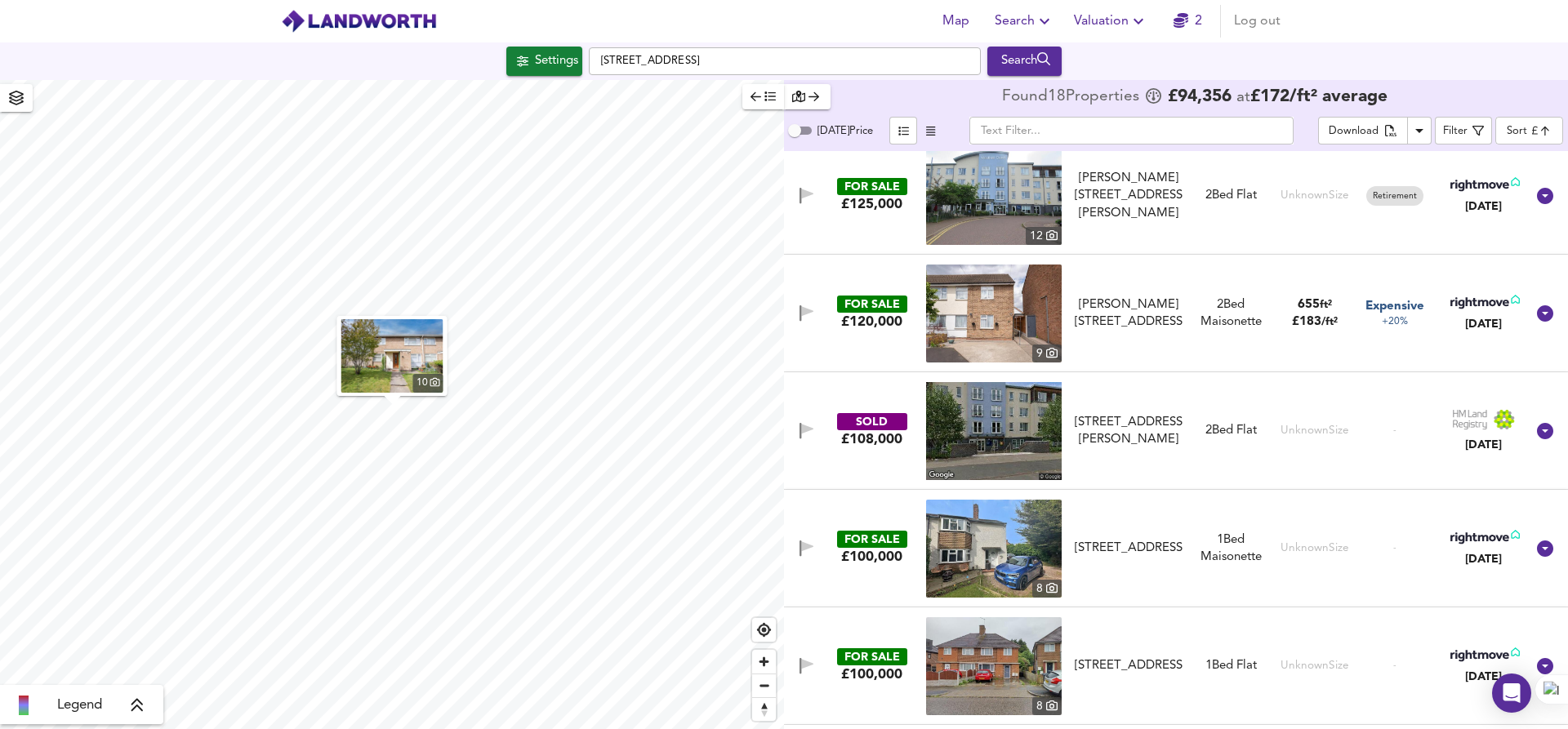
scroll to position [598, 0]
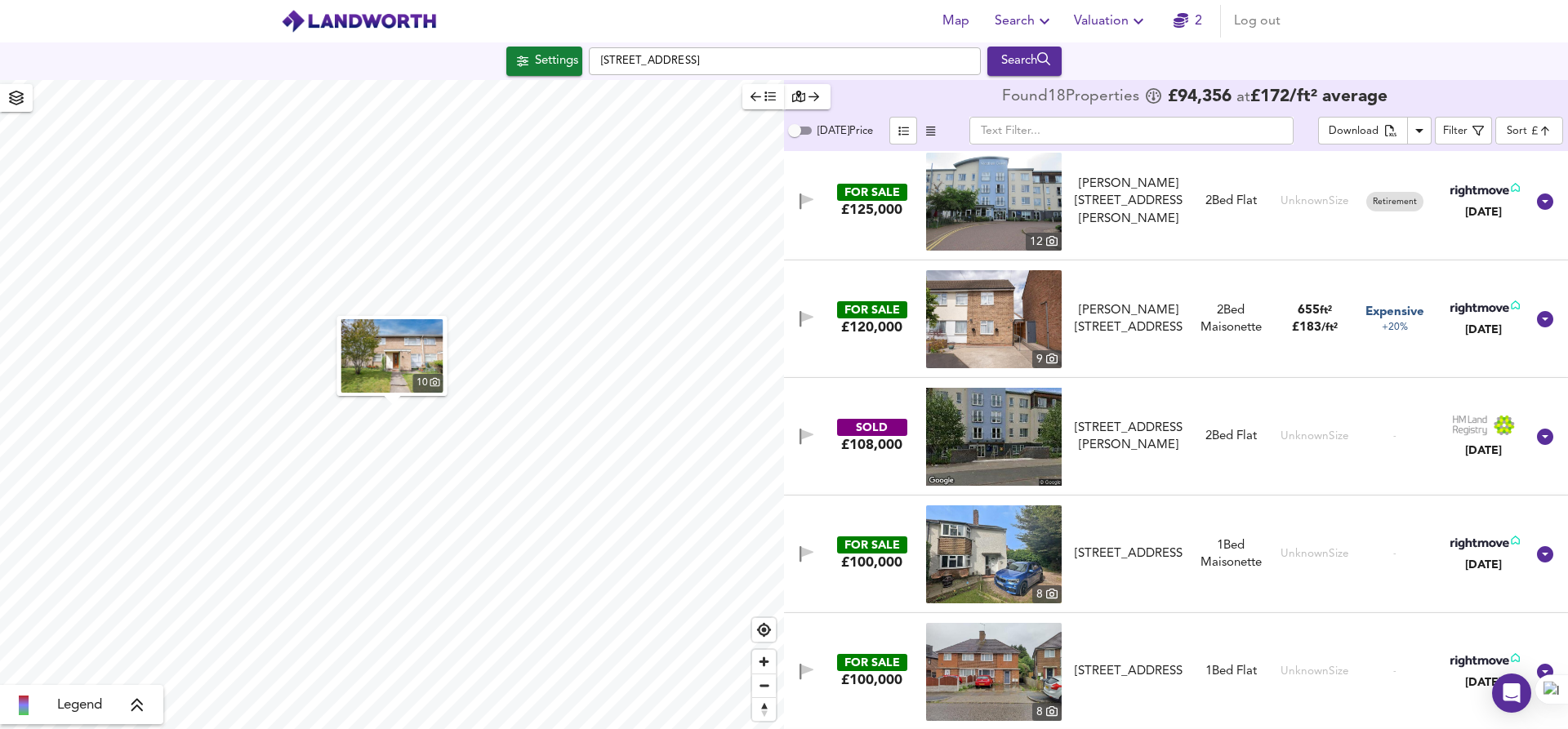
click at [965, 320] on img at bounding box center [993, 318] width 135 height 98
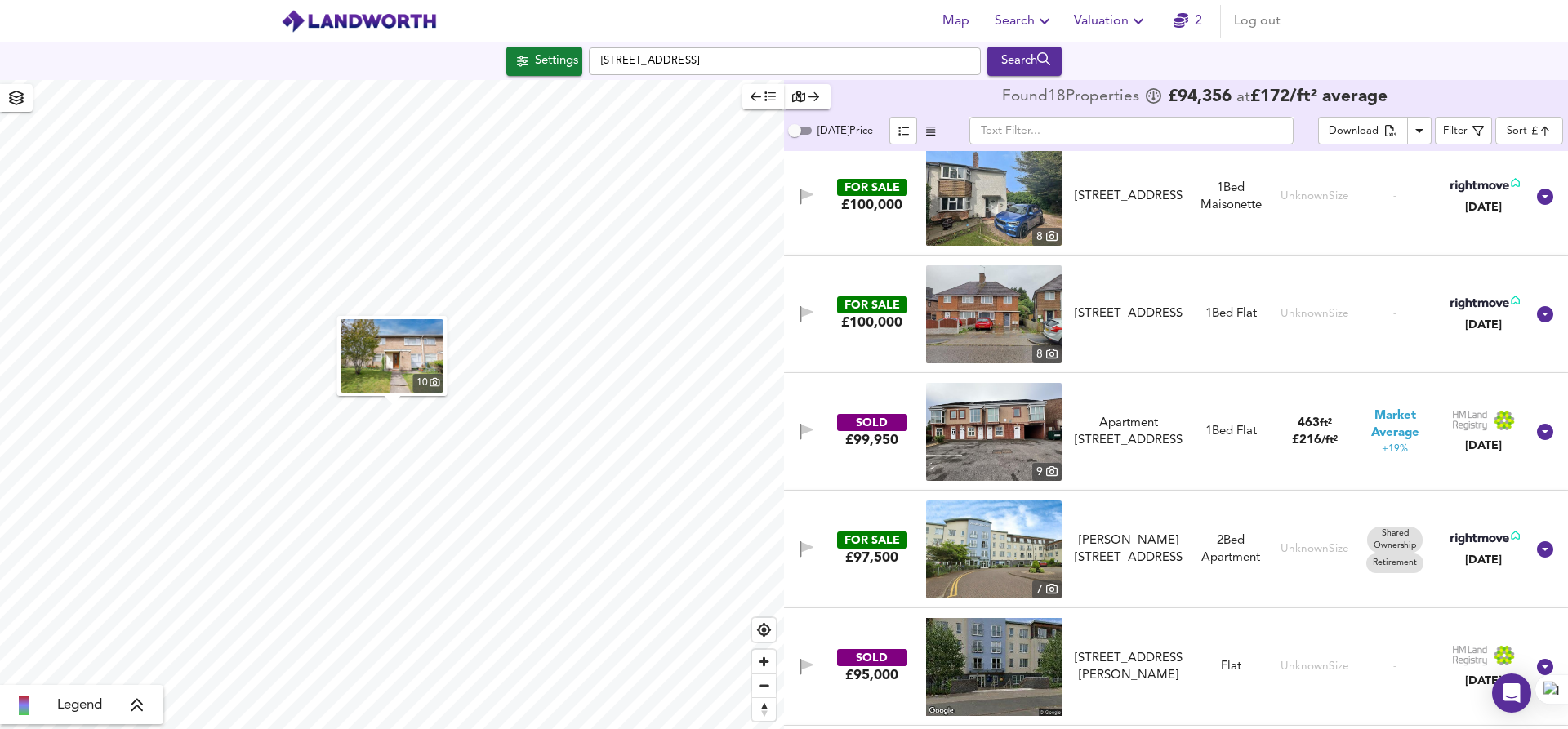
scroll to position [918, 0]
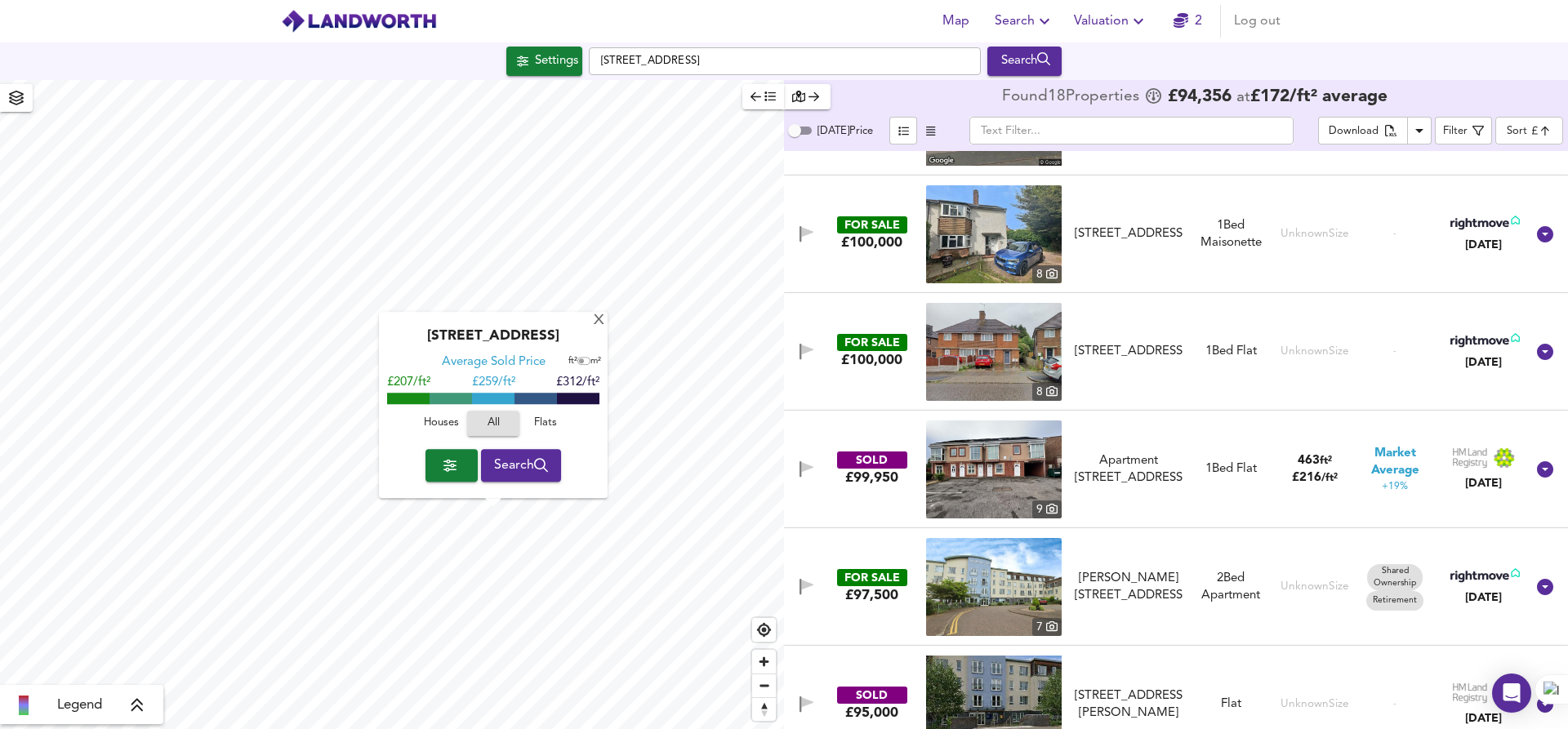
click at [580, 364] on input "checkbox" at bounding box center [581, 361] width 25 height 8
checkbox input "true"
click at [596, 321] on div "X" at bounding box center [599, 321] width 14 height 16
